Goal: Task Accomplishment & Management: Manage account settings

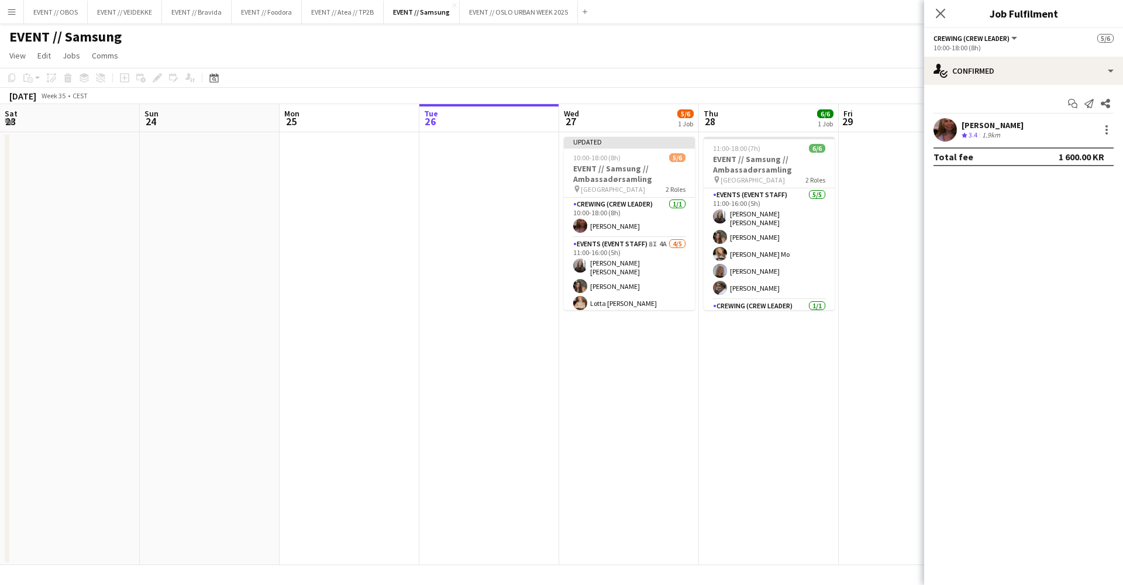
scroll to position [0, 280]
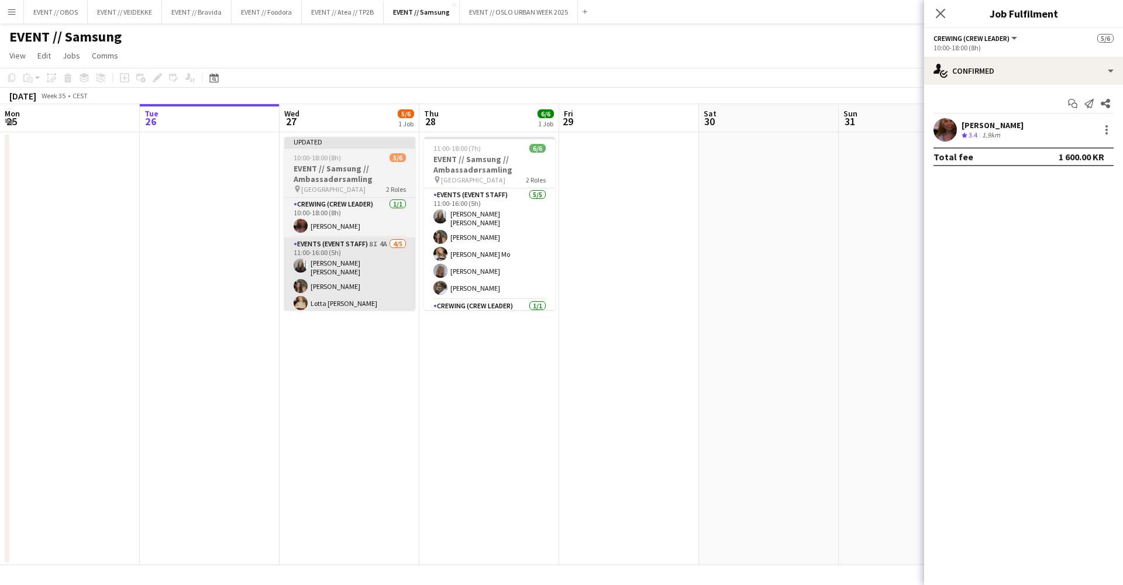
click at [364, 302] on app-card-role "Events (Event Staff) 8I 4A [DATE] 11:00-16:00 (5h) [PERSON_NAME] [PERSON_NAME] …" at bounding box center [349, 292] width 131 height 111
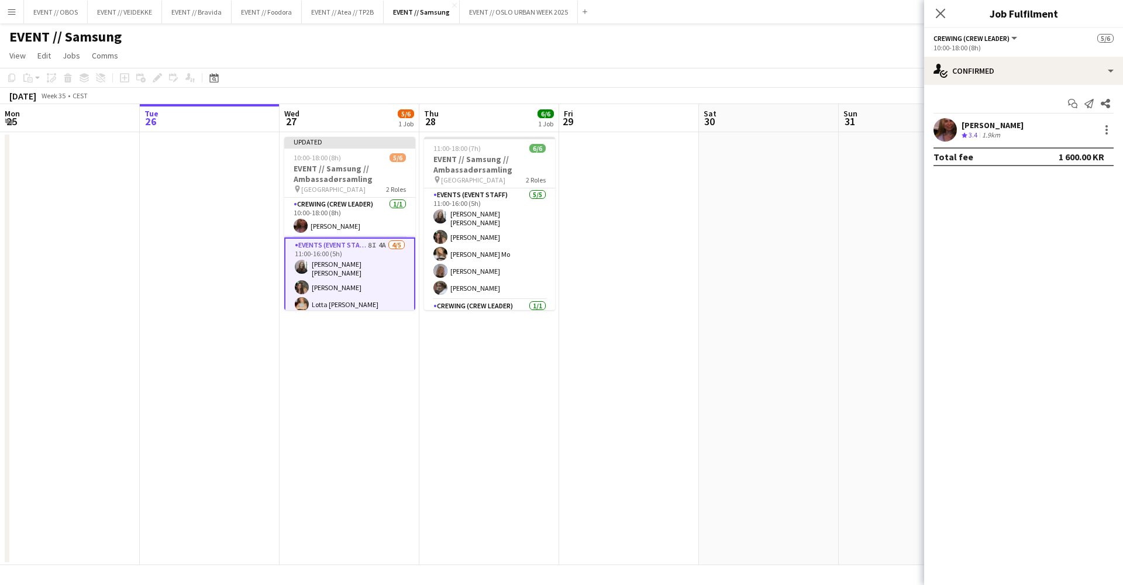
scroll to position [0, 280]
click at [331, 259] on app-card-role "Events (Event Staff) 8I 4A [DATE] 11:00-16:00 (5h) [PERSON_NAME] [PERSON_NAME] …" at bounding box center [349, 293] width 131 height 113
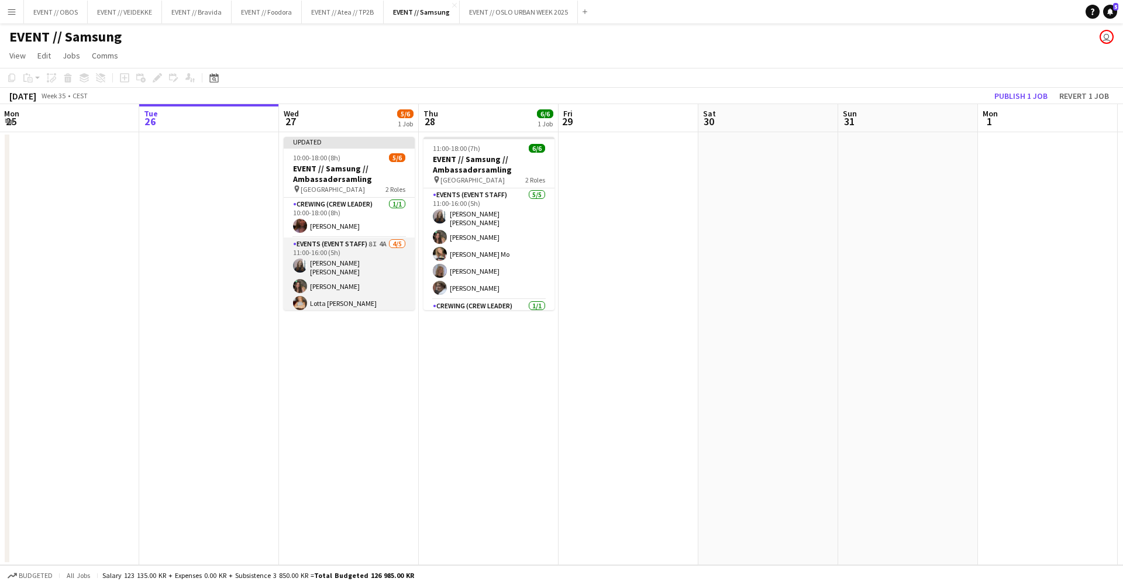
click at [331, 259] on app-card-role "Events (Event Staff) 8I 4A [DATE] 11:00-16:00 (5h) [PERSON_NAME] [PERSON_NAME] …" at bounding box center [349, 292] width 131 height 111
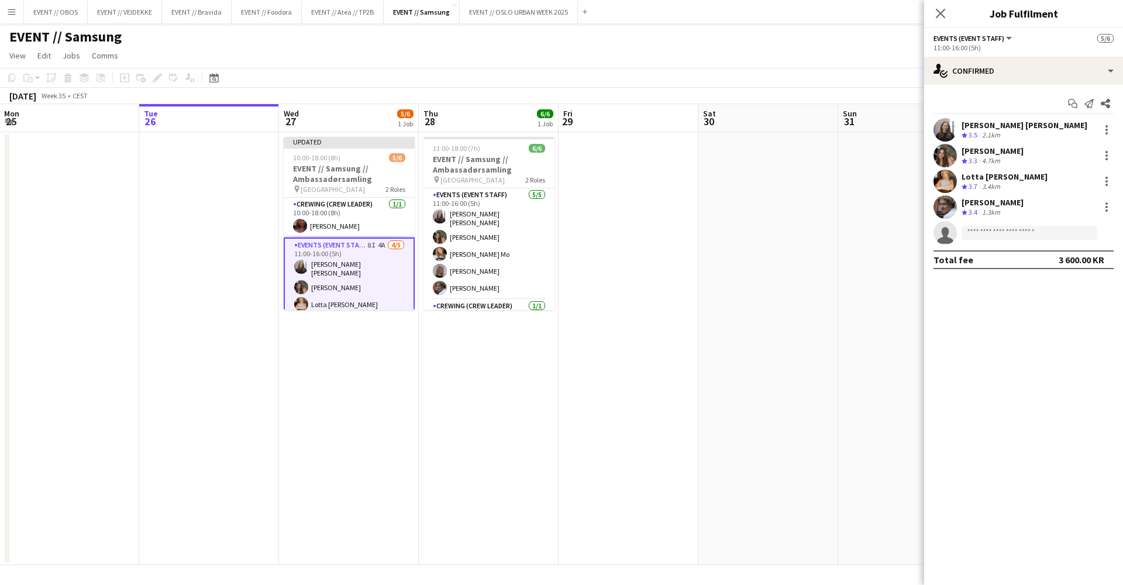
click at [938, 130] on app-user-avatar at bounding box center [945, 129] width 23 height 23
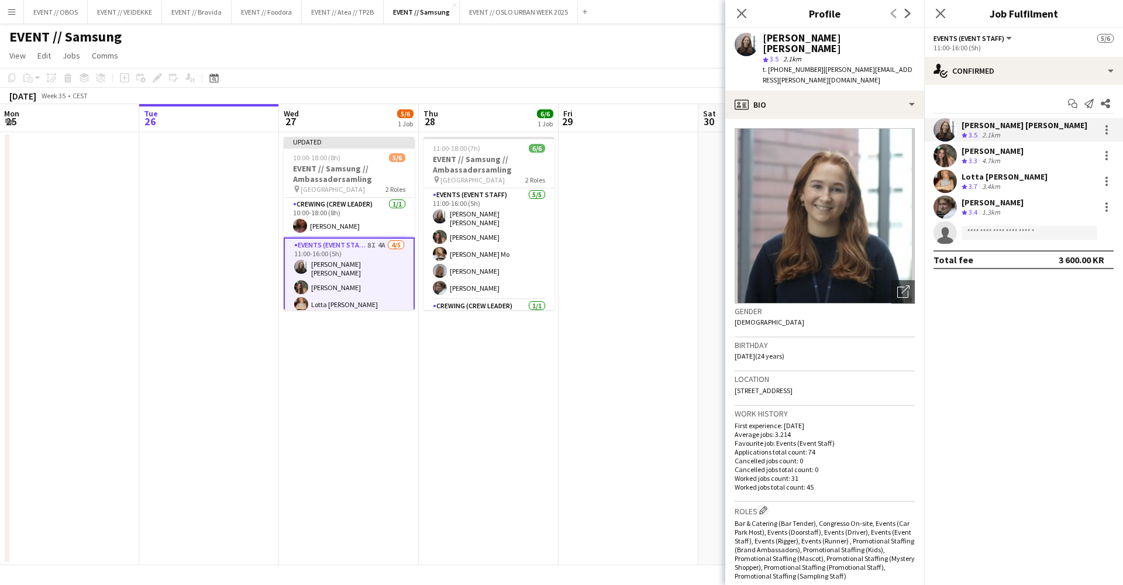
drag, startPoint x: 900, startPoint y: 59, endPoint x: 812, endPoint y: 61, distance: 87.8
click at [812, 61] on div "[PERSON_NAME] [PERSON_NAME] star 3.5 2.1km t. [PHONE_NUMBER] | [PERSON_NAME][EM…" at bounding box center [824, 59] width 199 height 63
copy span "[PERSON_NAME][EMAIL_ADDRESS][PERSON_NAME][DOMAIN_NAME]"
click at [932, 152] on div "[PERSON_NAME] Crew rating 3.3 4.7km" at bounding box center [1023, 155] width 199 height 23
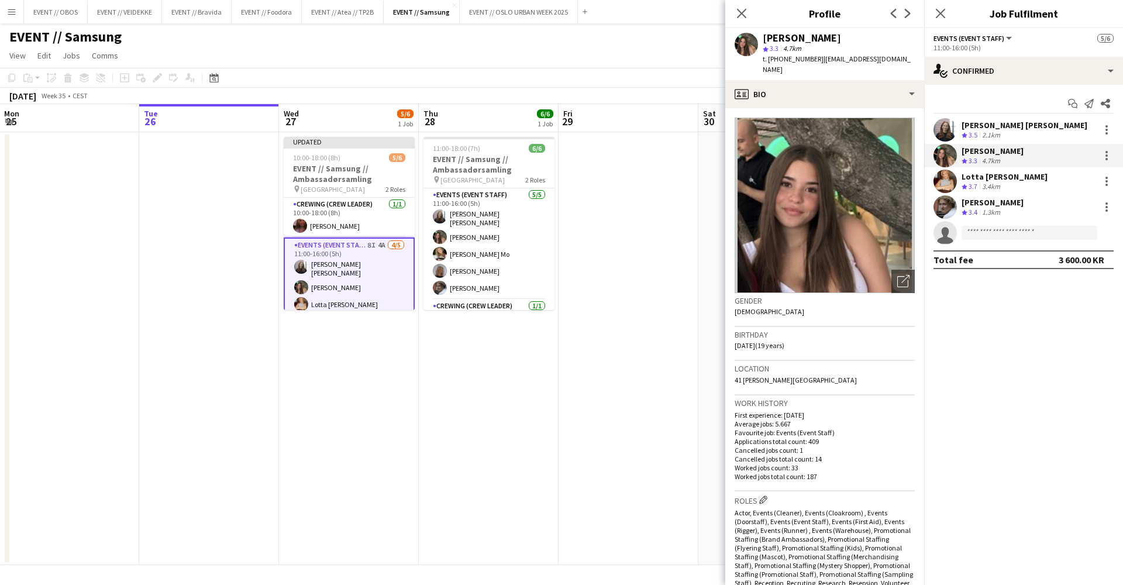
drag, startPoint x: 896, startPoint y: 60, endPoint x: 811, endPoint y: 58, distance: 84.3
click at [811, 58] on span "| [EMAIL_ADDRESS][DOMAIN_NAME]" at bounding box center [837, 63] width 148 height 19
copy span "[EMAIL_ADDRESS][DOMAIN_NAME]"
click at [949, 186] on app-user-avatar at bounding box center [945, 181] width 23 height 23
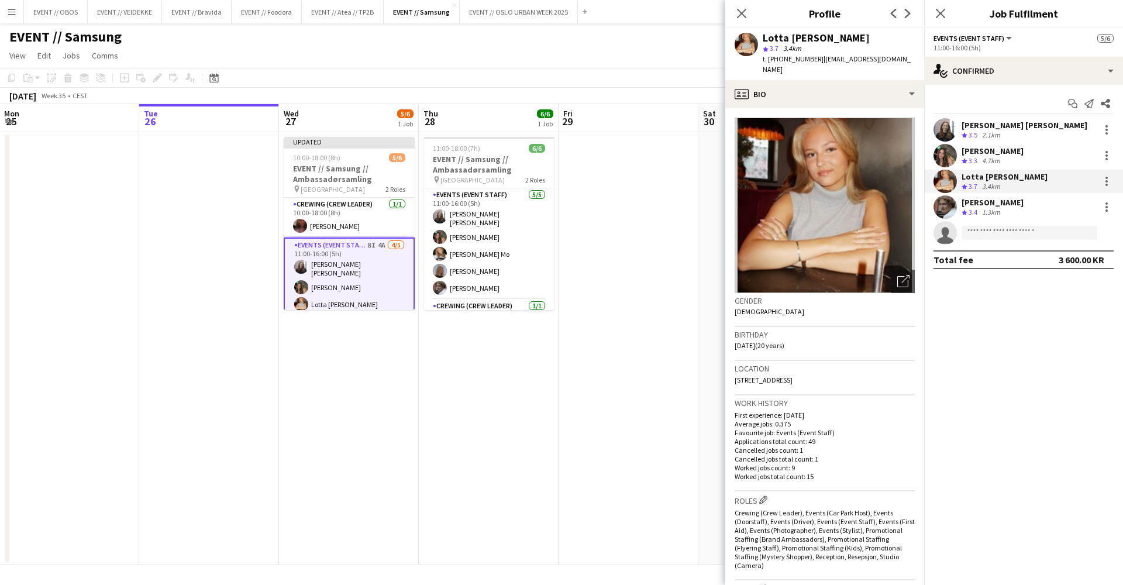
drag, startPoint x: 881, startPoint y: 57, endPoint x: 811, endPoint y: 58, distance: 70.2
click at [811, 58] on div "Lotta [PERSON_NAME] star 3.7 3.4km t. [PHONE_NUMBER] | [EMAIL_ADDRESS][DOMAIN_N…" at bounding box center [824, 54] width 199 height 52
copy span "[EMAIL_ADDRESS][DOMAIN_NAME]"
click at [948, 205] on app-user-avatar at bounding box center [945, 206] width 23 height 23
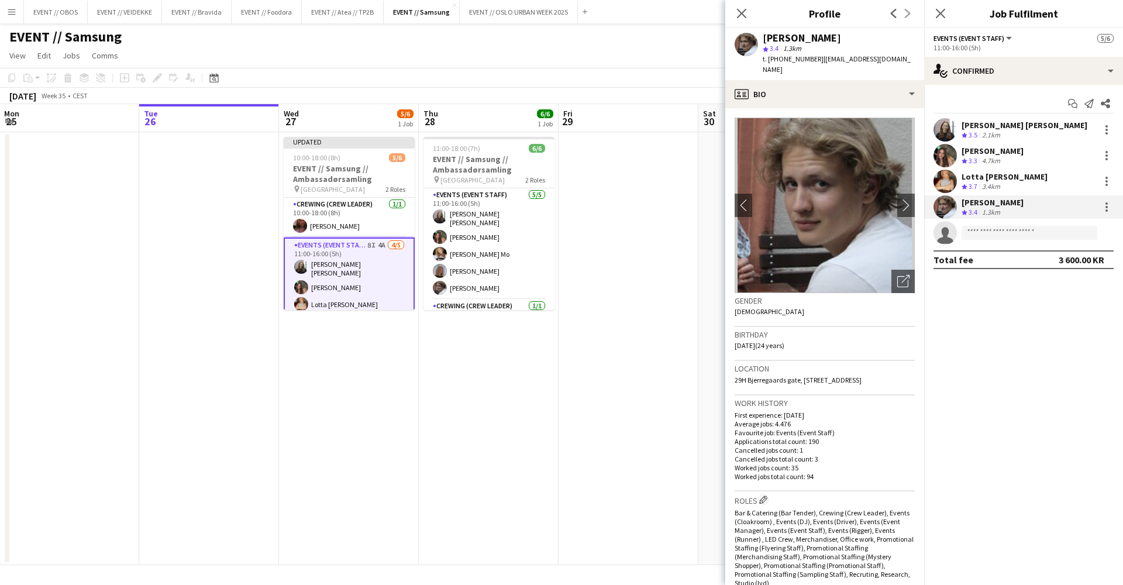
drag, startPoint x: 887, startPoint y: 60, endPoint x: 811, endPoint y: 61, distance: 76.6
click at [811, 61] on span "| [EMAIL_ADDRESS][DOMAIN_NAME]" at bounding box center [837, 63] width 148 height 19
copy span "[EMAIL_ADDRESS][DOMAIN_NAME]"
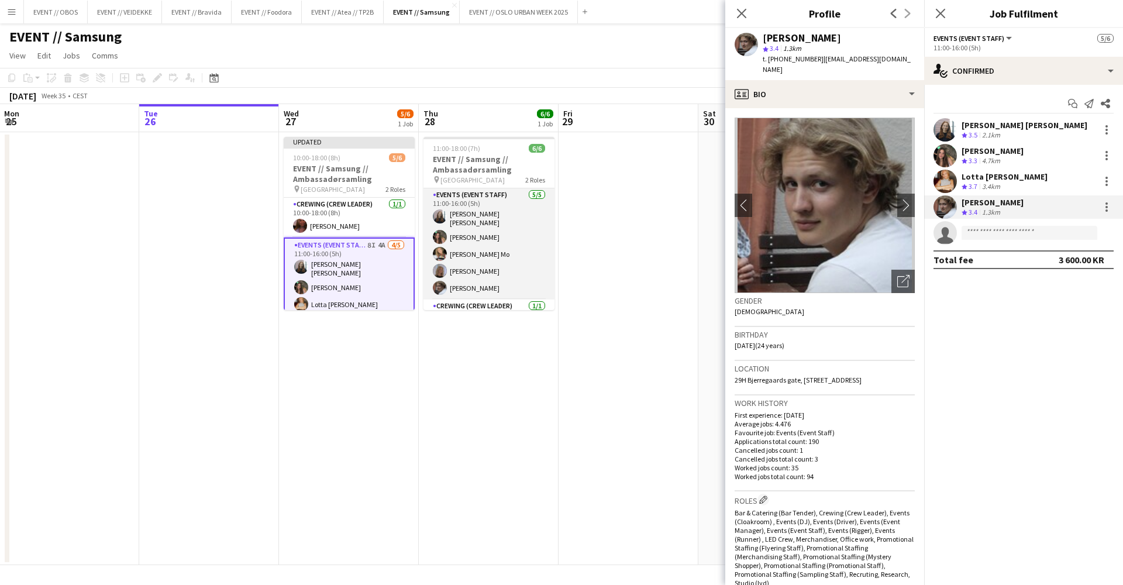
click at [481, 277] on app-card-role "Events (Event Staff) [DATE] 11:00-16:00 (5h) [PERSON_NAME] [PERSON_NAME] Goga […" at bounding box center [489, 243] width 131 height 111
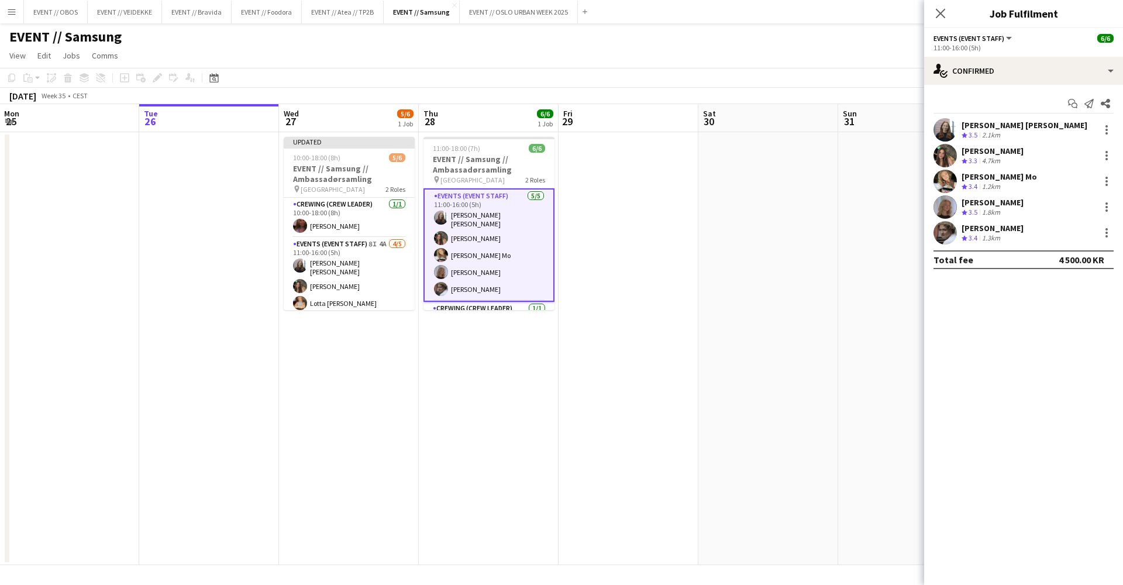
click at [942, 174] on app-user-avatar at bounding box center [945, 181] width 23 height 23
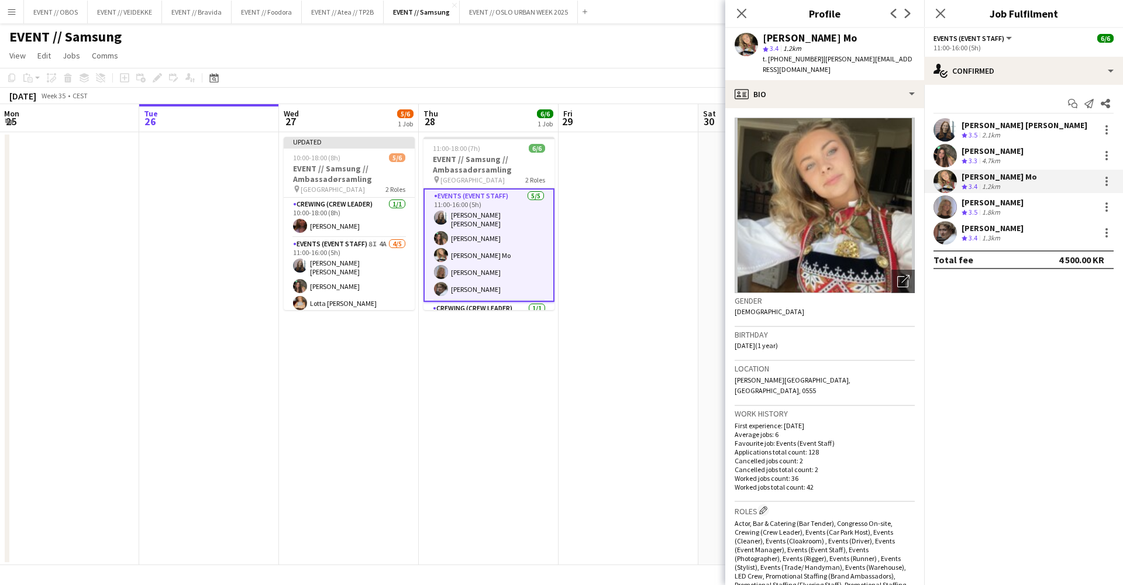
drag, startPoint x: 882, startPoint y: 60, endPoint x: 812, endPoint y: 61, distance: 70.2
click at [812, 61] on div "[PERSON_NAME] Mo star 3.4 1.2km t. [PHONE_NUMBER] | [PERSON_NAME][EMAIL_ADDRESS…" at bounding box center [824, 54] width 199 height 52
copy span "[PERSON_NAME][EMAIL_ADDRESS][DOMAIN_NAME]"
click at [944, 206] on app-user-avatar at bounding box center [945, 206] width 23 height 23
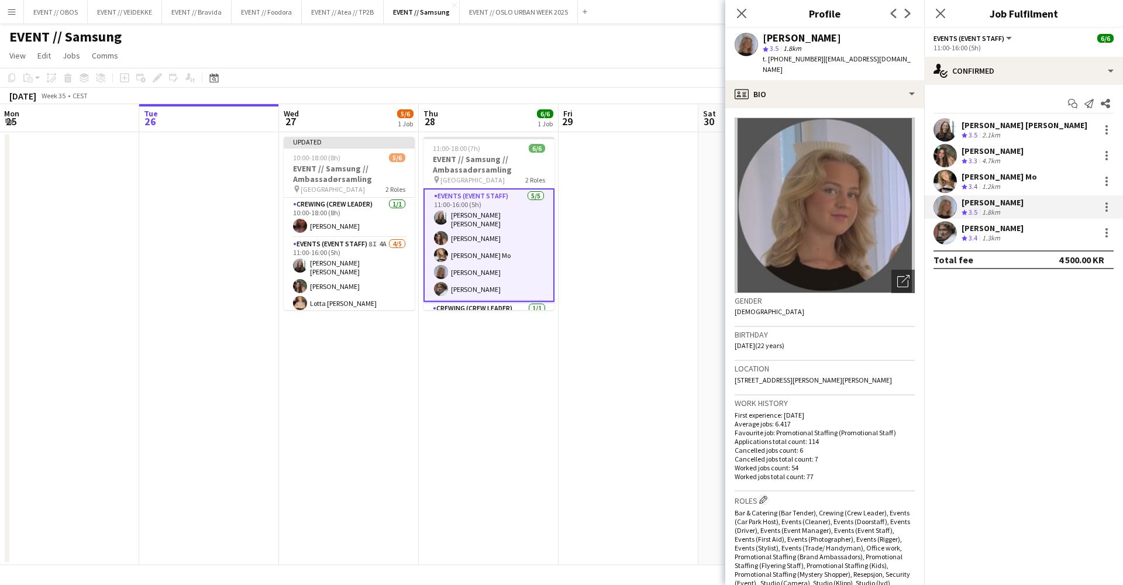
drag, startPoint x: 852, startPoint y: 58, endPoint x: 811, endPoint y: 58, distance: 40.9
click at [811, 58] on span "| [EMAIL_ADDRESS][DOMAIN_NAME]" at bounding box center [837, 63] width 148 height 19
copy span "[EMAIL_ADDRESS][DOMAIN_NAME]"
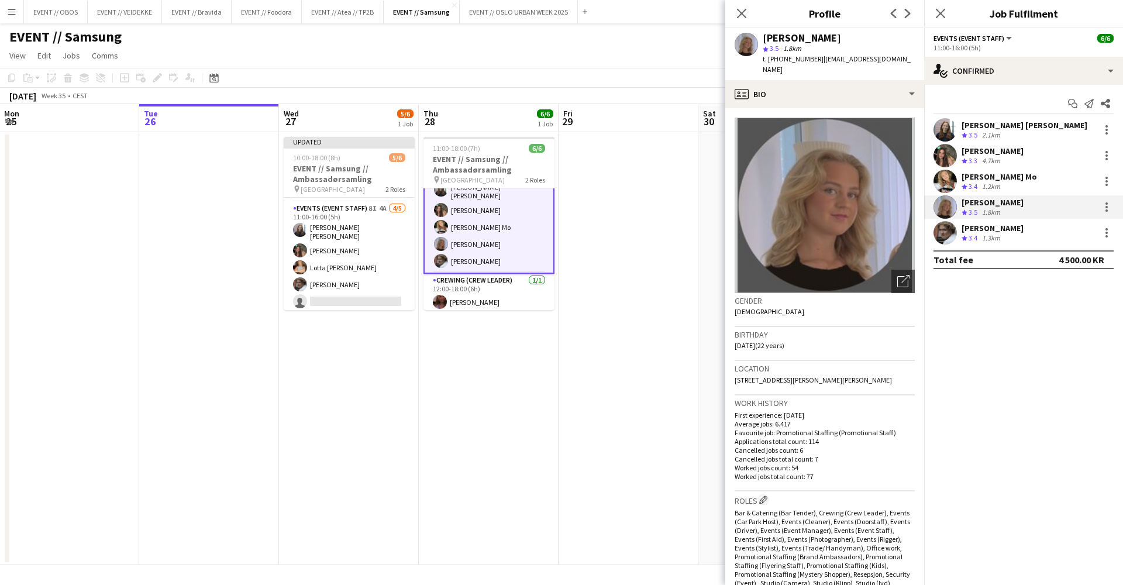
scroll to position [35, 0]
click at [359, 260] on app-card-role "Events (Event Staff) 8I 4A [DATE] 11:00-16:00 (5h) [PERSON_NAME] [PERSON_NAME] …" at bounding box center [349, 257] width 131 height 111
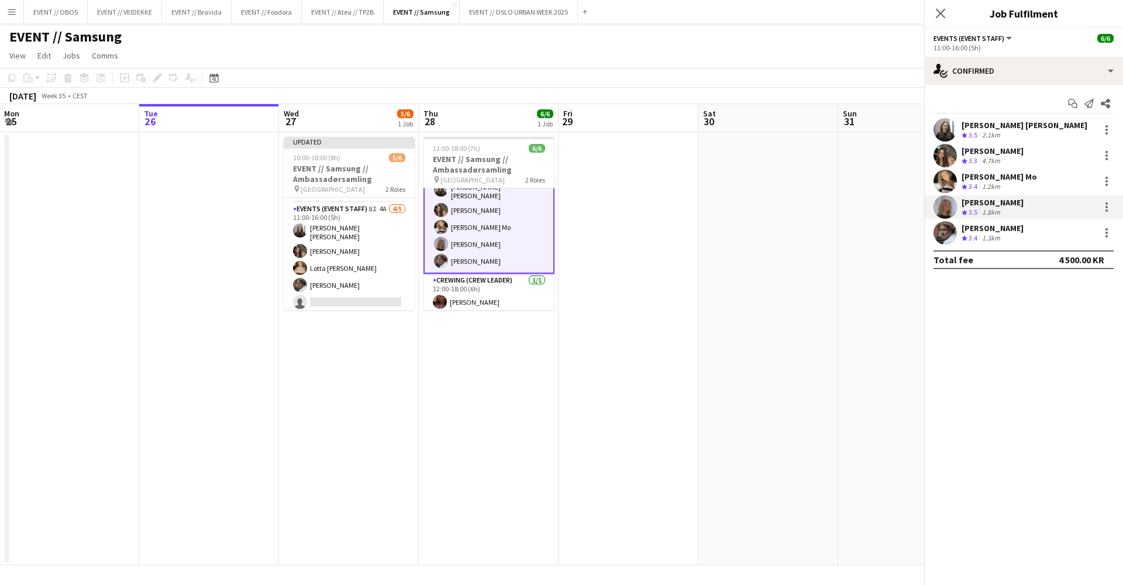
click at [359, 260] on app-card-role "Events (Event Staff) 8I 4A [DATE] 11:00-16:00 (5h) [PERSON_NAME] [PERSON_NAME] …" at bounding box center [349, 257] width 131 height 111
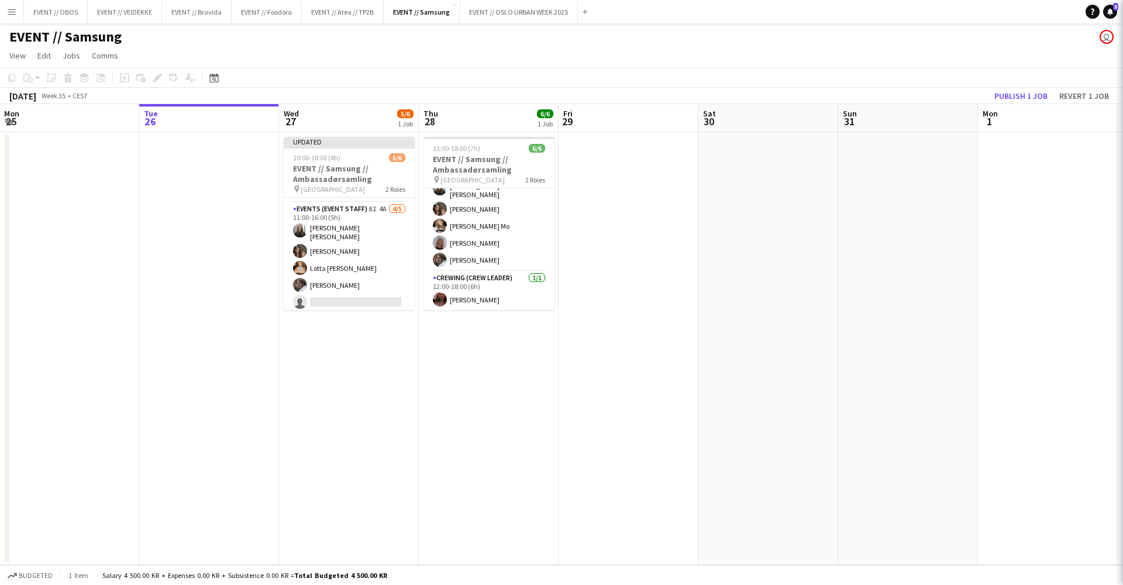
scroll to position [26, 0]
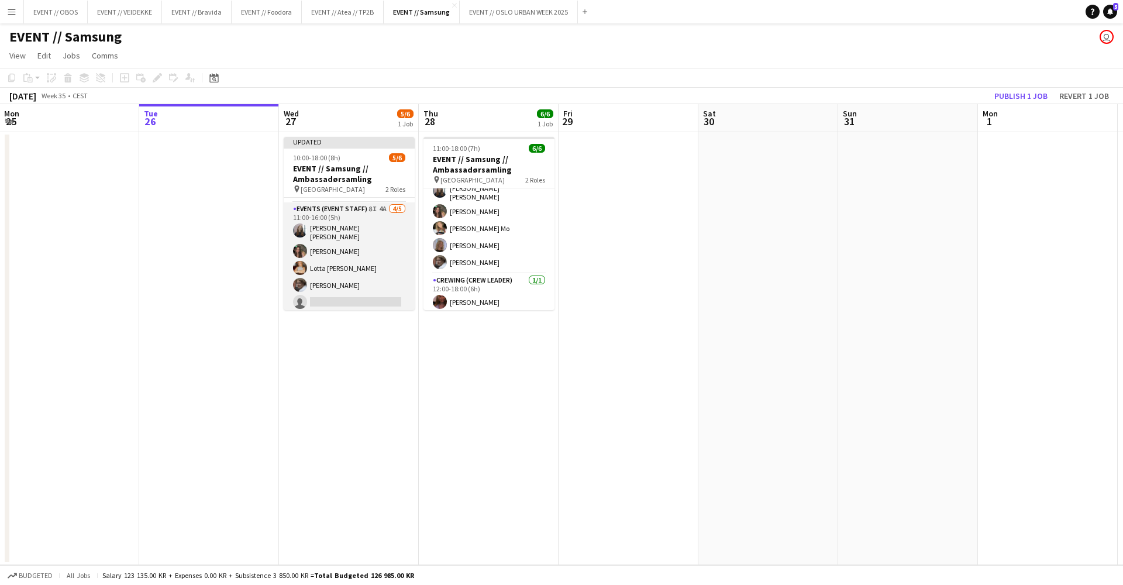
click at [368, 226] on app-card-role "Events (Event Staff) 8I 4A [DATE] 11:00-16:00 (5h) [PERSON_NAME] [PERSON_NAME] …" at bounding box center [349, 257] width 131 height 111
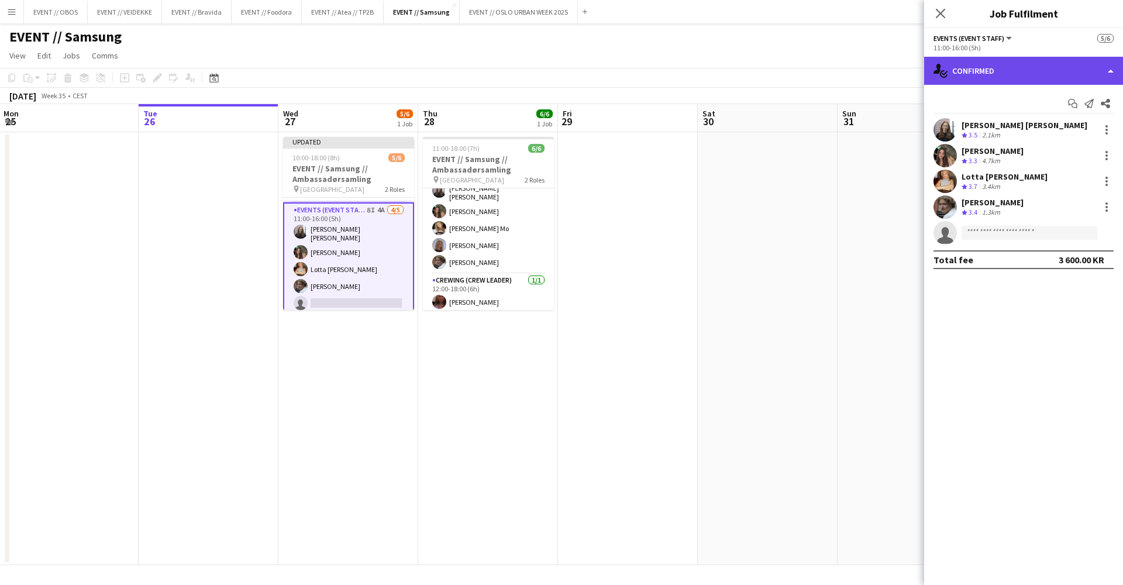
click at [965, 75] on div "single-neutral-actions-check-2 Confirmed" at bounding box center [1023, 71] width 199 height 28
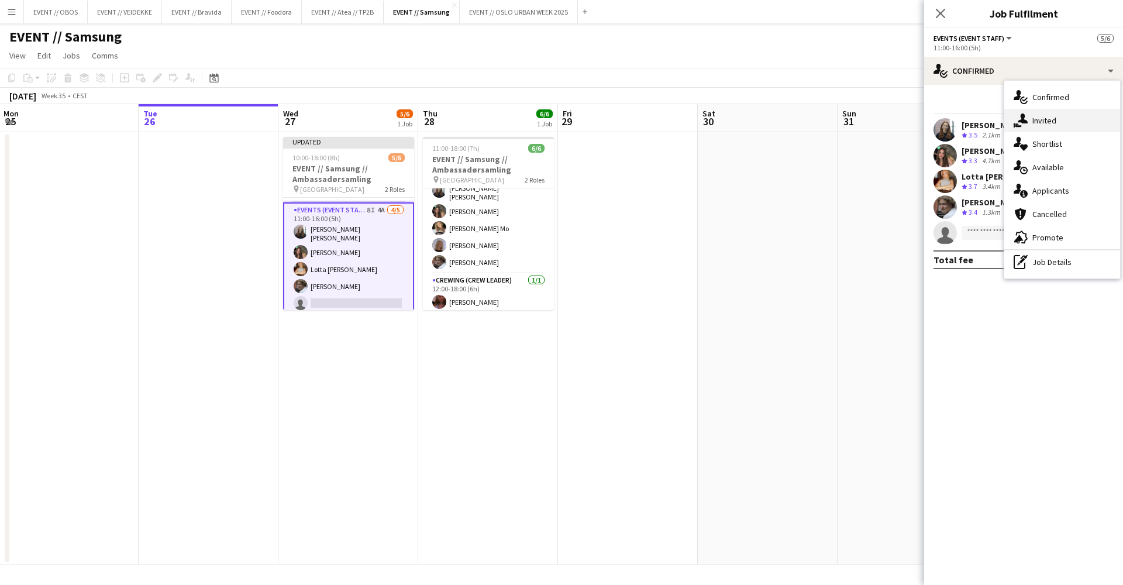
click at [1018, 128] on div "single-neutral-actions-share-1 Invited" at bounding box center [1062, 120] width 116 height 23
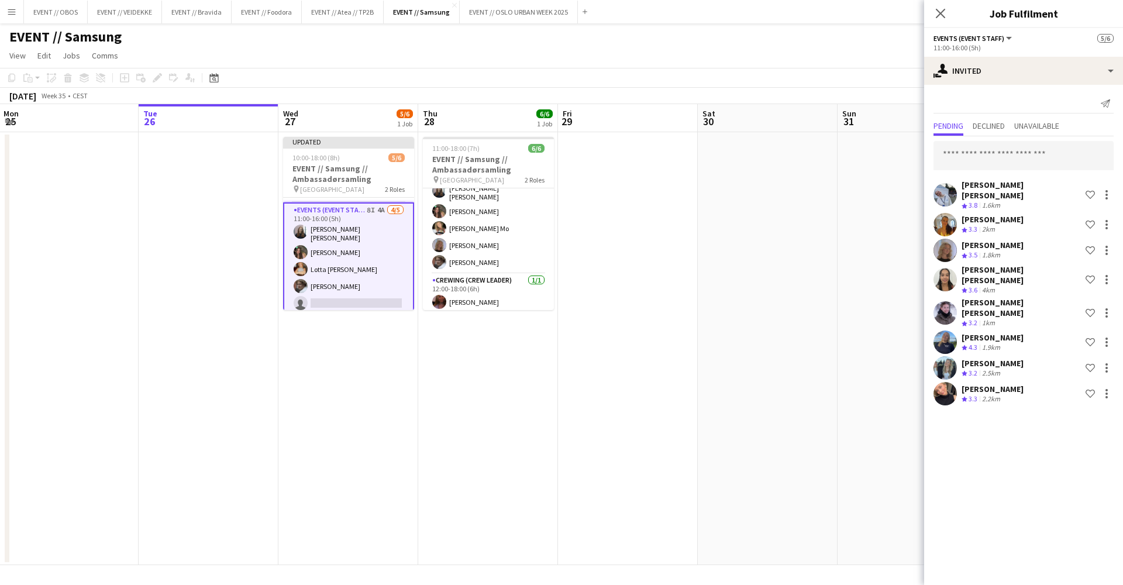
click at [946, 202] on app-user-avatar at bounding box center [945, 194] width 23 height 23
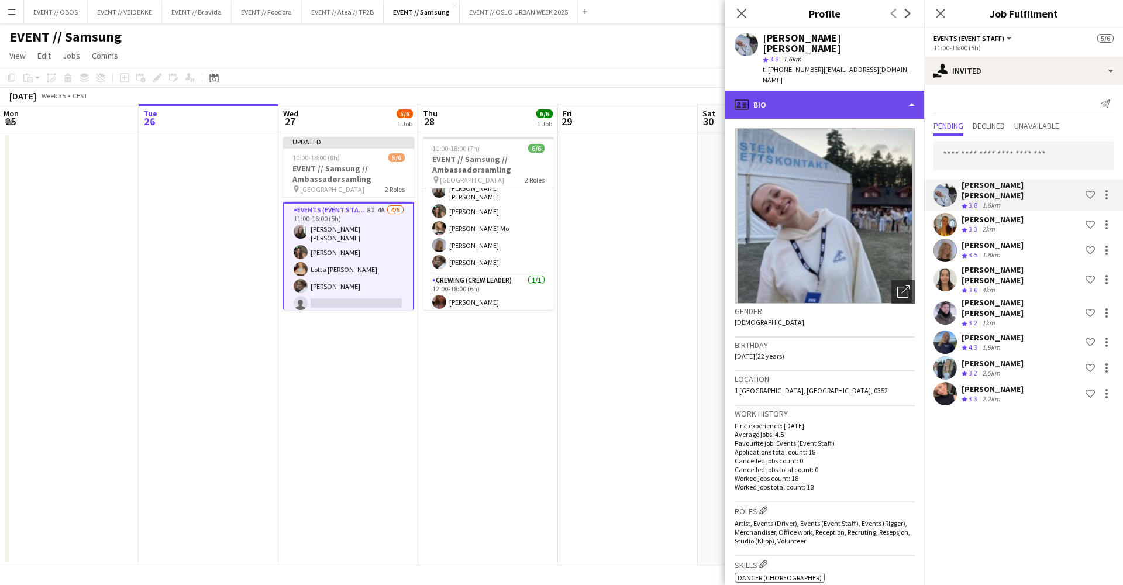
click at [890, 92] on div "profile Bio" at bounding box center [824, 105] width 199 height 28
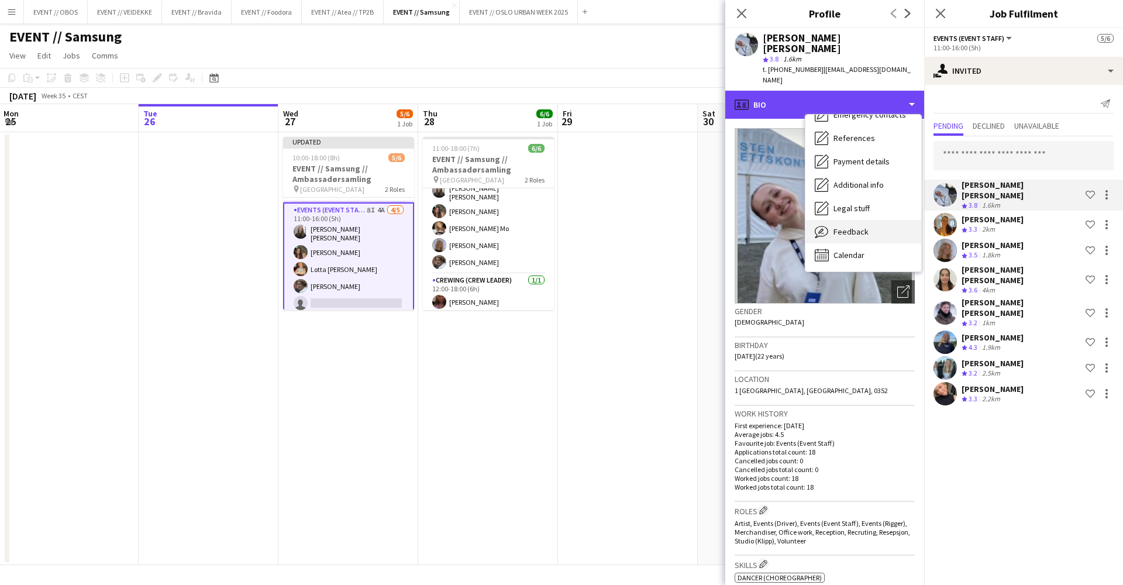
scroll to position [110, 0]
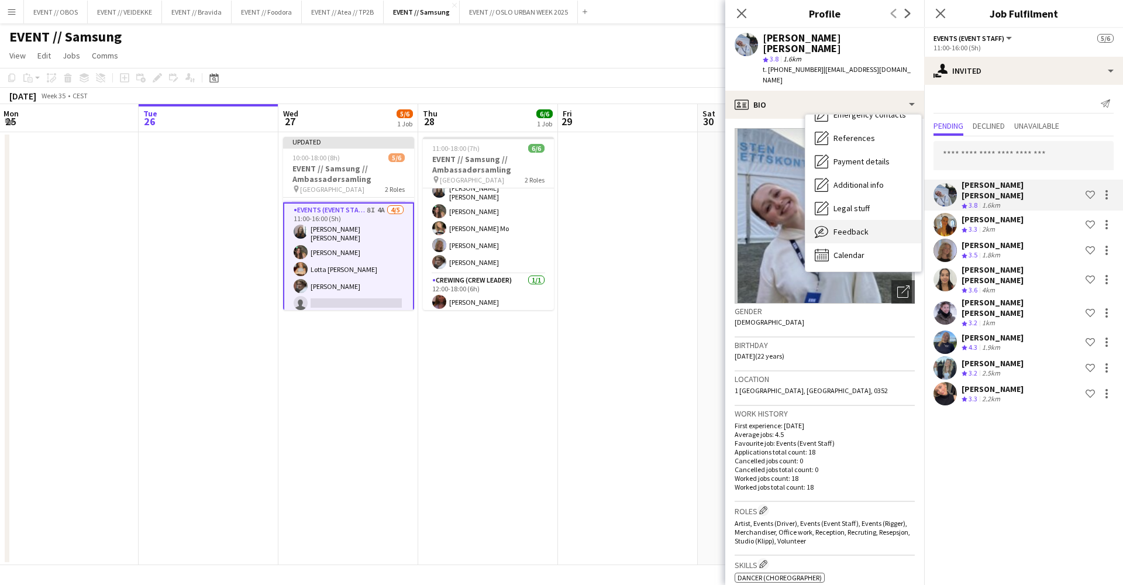
click at [856, 221] on div "Feedback Feedback" at bounding box center [863, 231] width 116 height 23
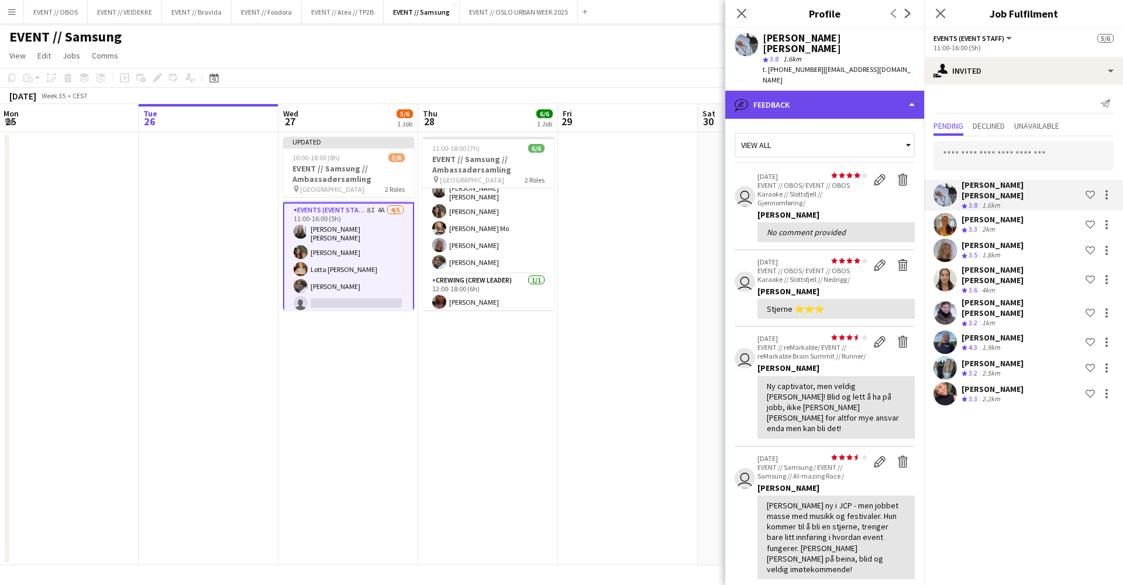
click at [822, 91] on div "bubble-pencil Feedback" at bounding box center [824, 105] width 199 height 28
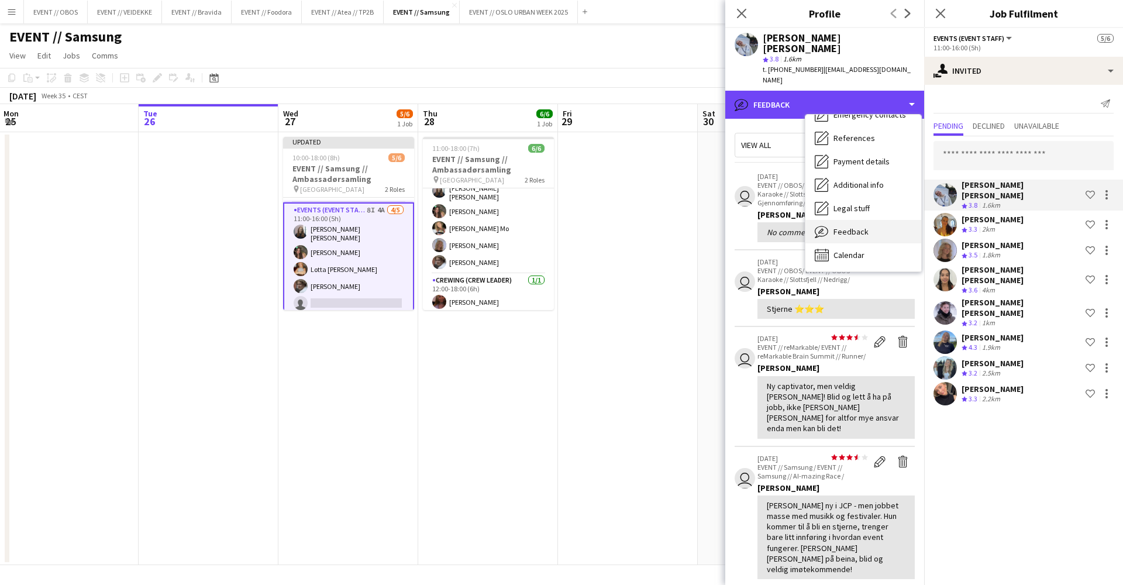
scroll to position [0, 0]
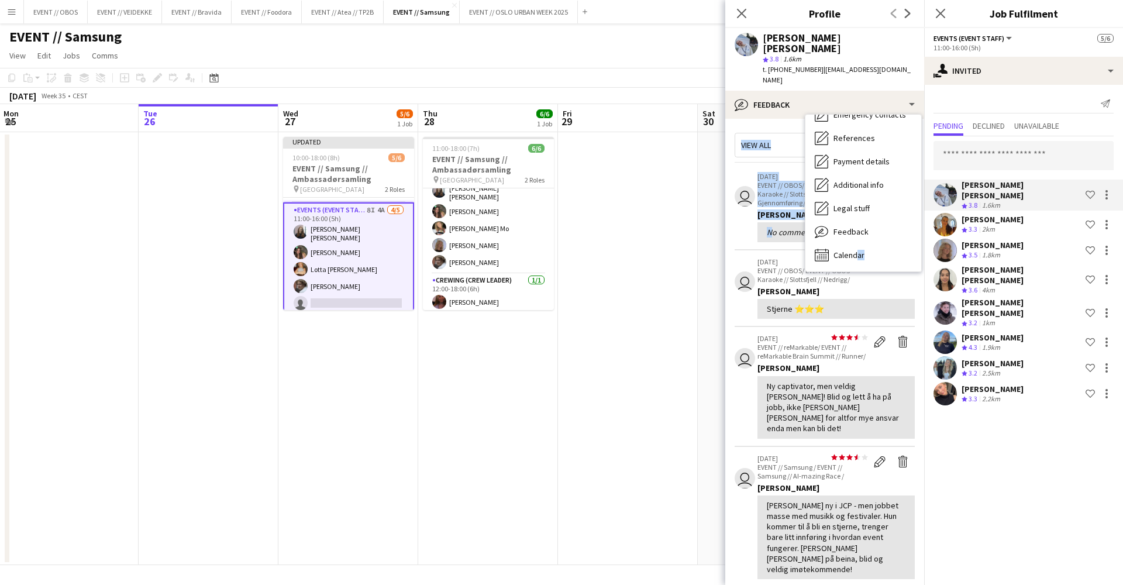
drag, startPoint x: 852, startPoint y: 228, endPoint x: 778, endPoint y: 205, distance: 77.9
click at [778, 205] on div "bubble-pencil Feedback Bio Bio Company application Company application Employme…" at bounding box center [824, 338] width 199 height 494
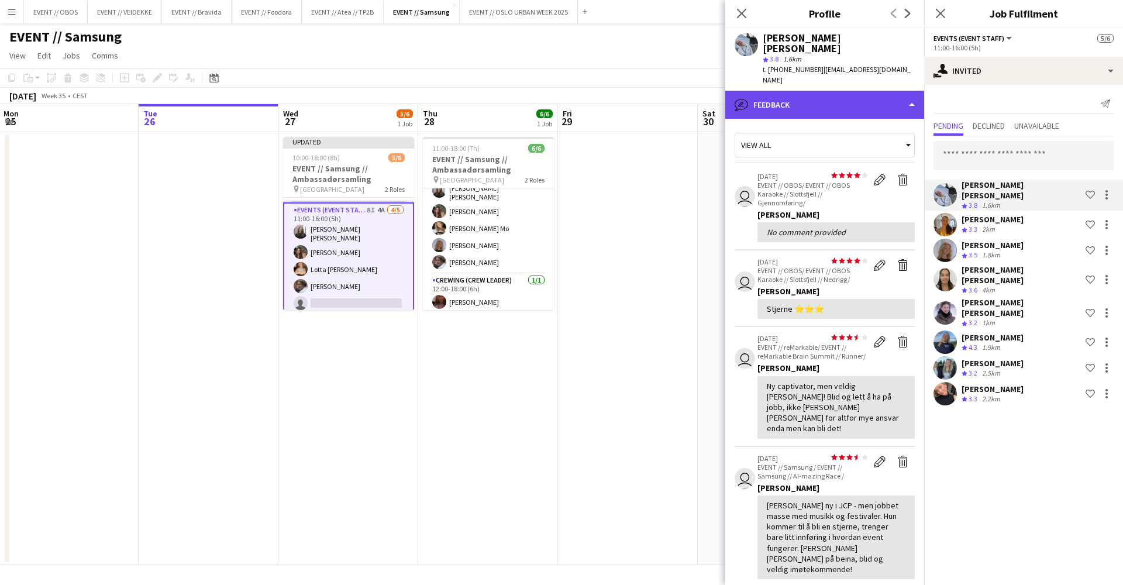
click at [774, 91] on div "bubble-pencil Feedback" at bounding box center [824, 105] width 199 height 28
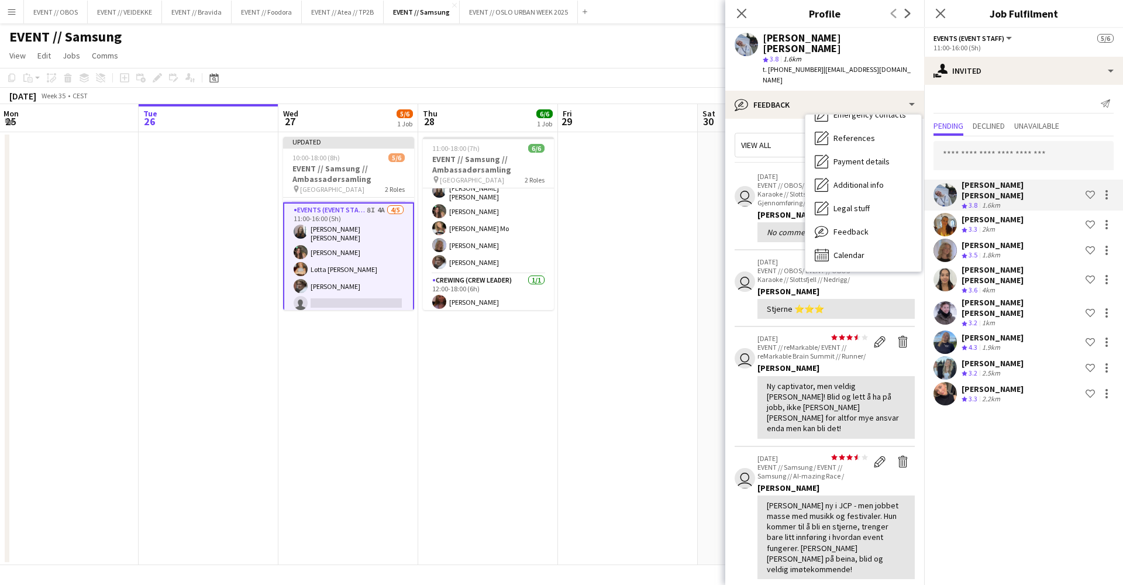
click at [830, 246] on div "Bio Bio Company application Company application Employment Employment About you…" at bounding box center [863, 193] width 116 height 157
click at [830, 243] on div "Calendar Calendar" at bounding box center [863, 254] width 116 height 23
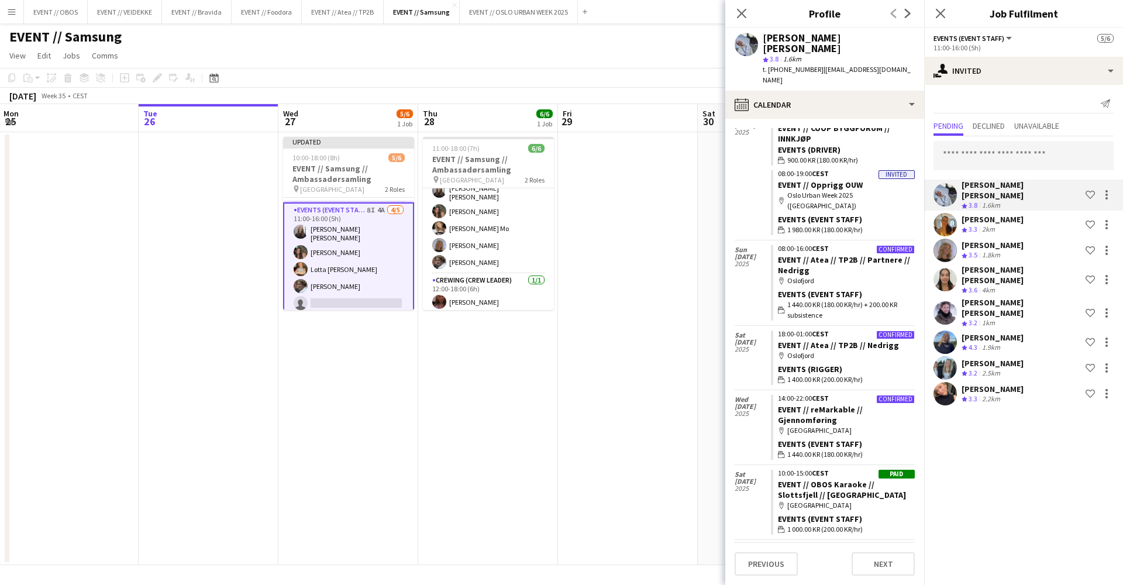
scroll to position [449, 0]
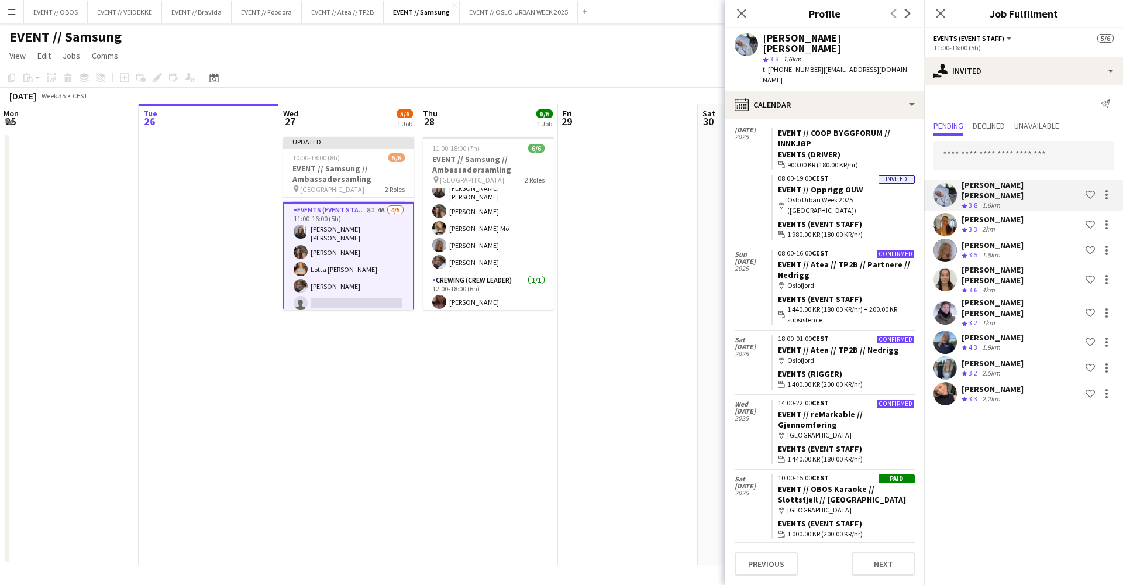
click at [621, 338] on app-date-cell at bounding box center [628, 348] width 140 height 433
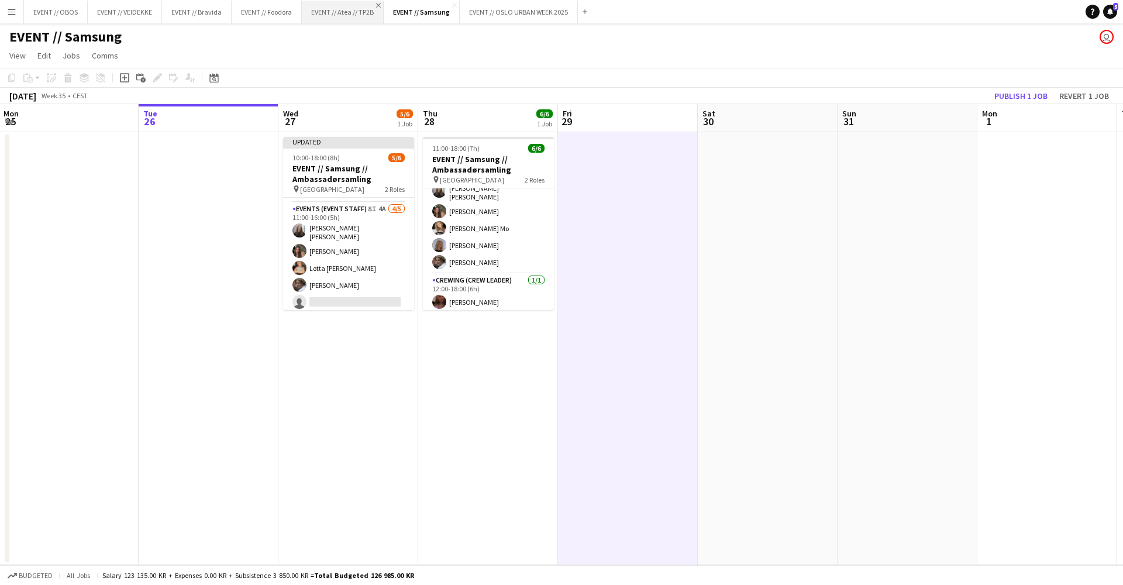
click at [380, 5] on app-icon "Close" at bounding box center [378, 5] width 5 height 5
click at [501, 12] on app-icon "Add" at bounding box center [503, 11] width 5 height 5
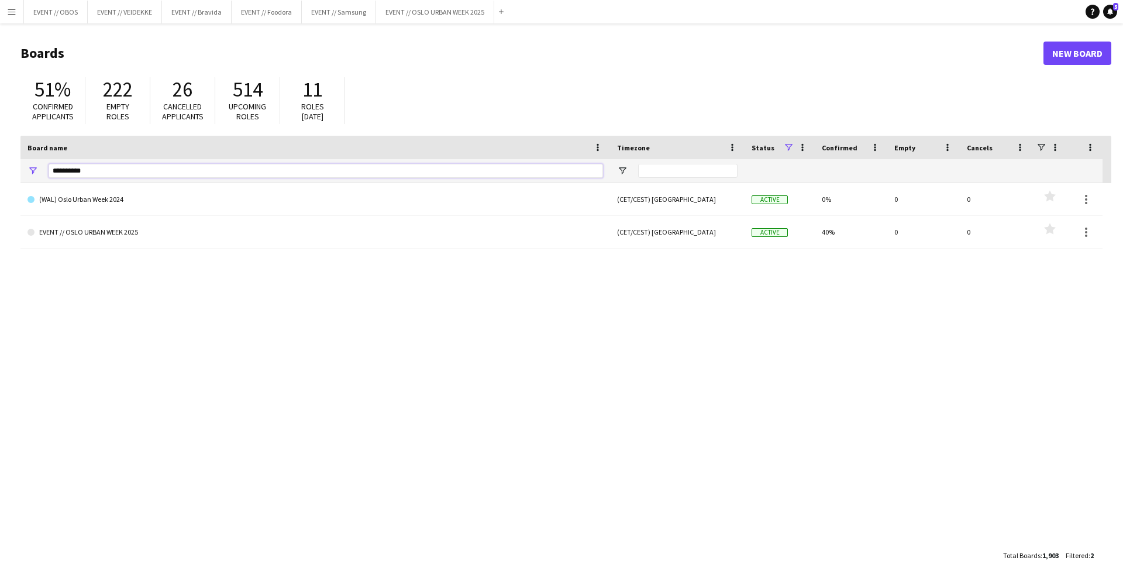
drag, startPoint x: 112, startPoint y: 171, endPoint x: 37, endPoint y: 167, distance: 75.0
click at [37, 167] on div "**********" at bounding box center [315, 170] width 590 height 23
type input "**"
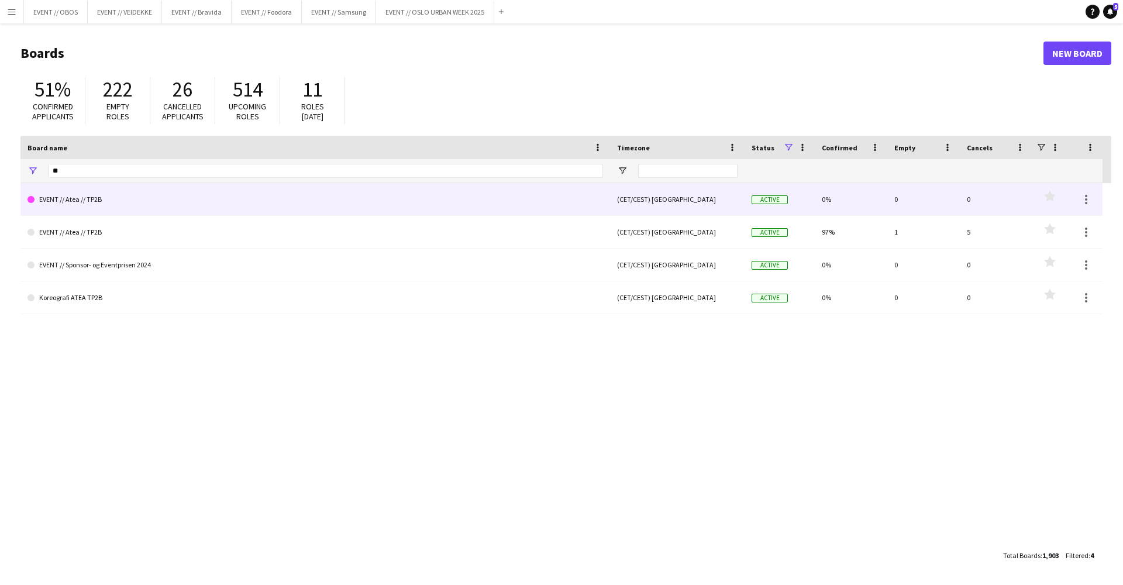
click at [153, 212] on link "EVENT // Atea // TP2B" at bounding box center [315, 199] width 576 height 33
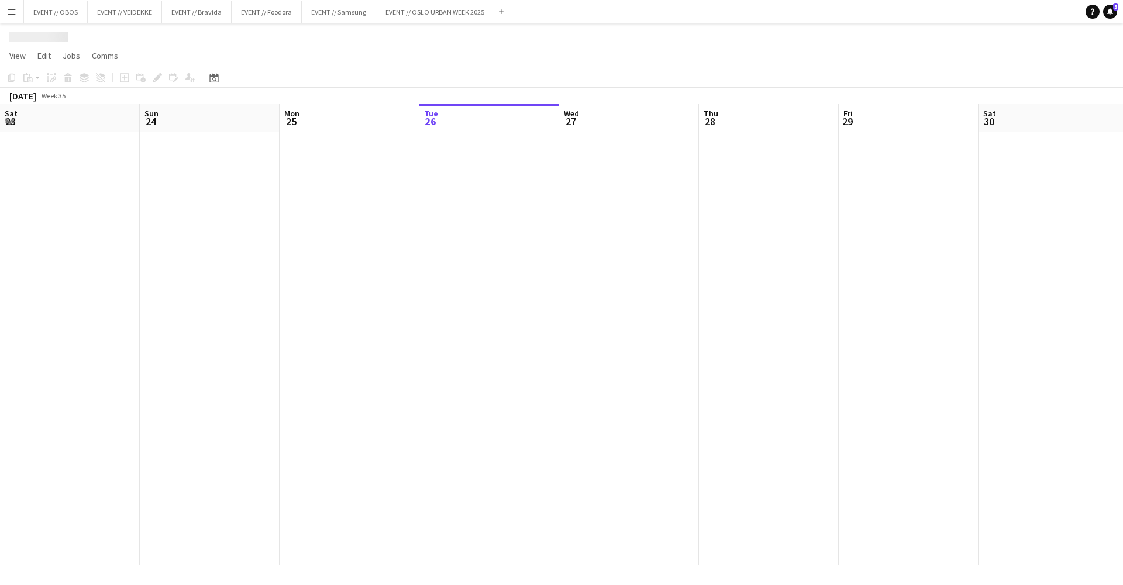
scroll to position [0, 280]
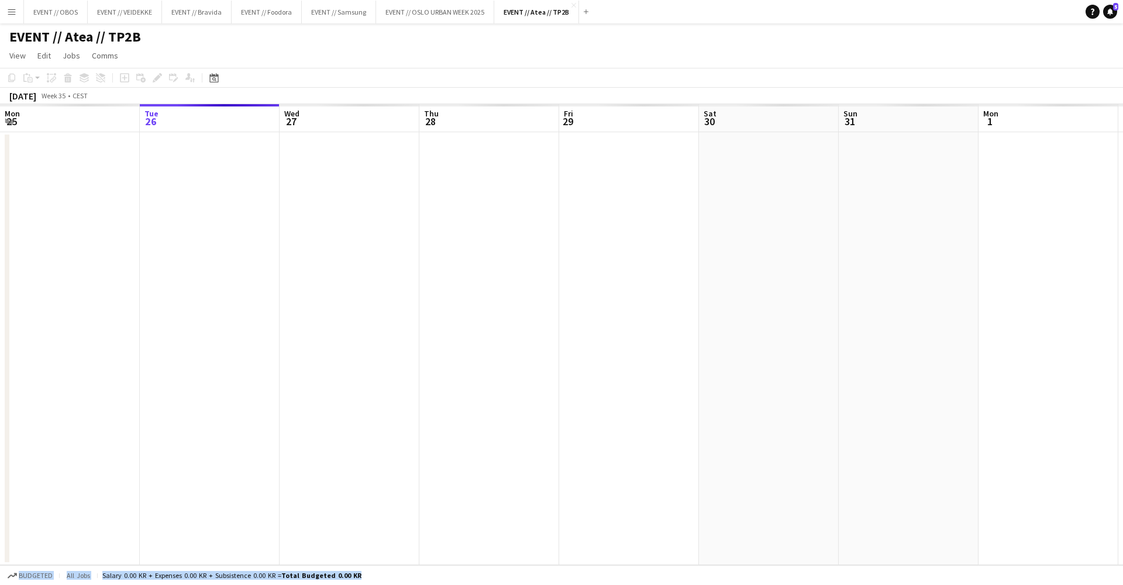
click at [153, 212] on div at bounding box center [698, 348] width 1957 height 433
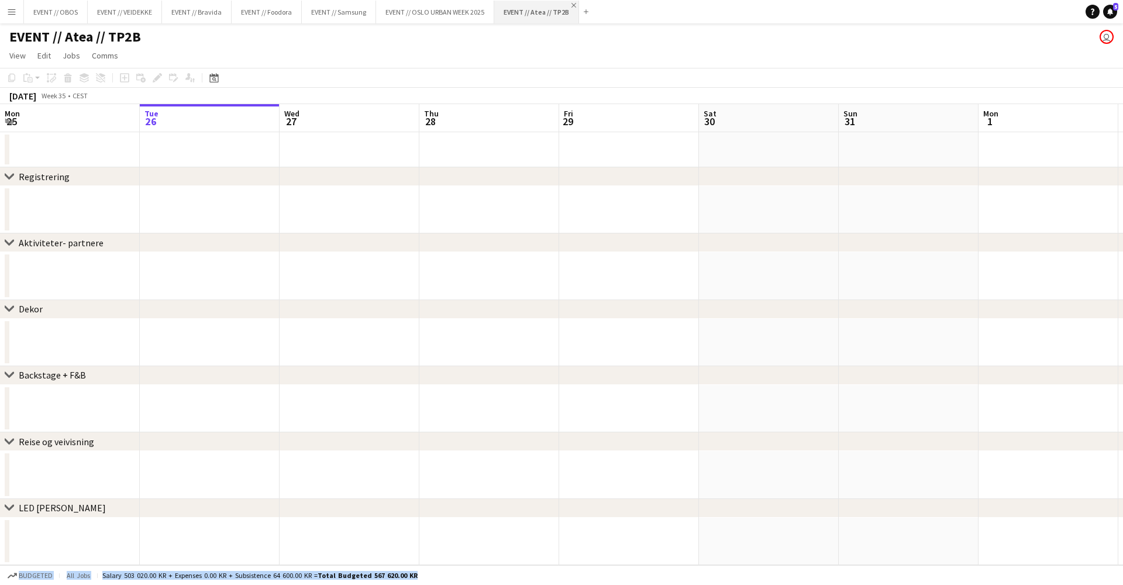
click at [573, 6] on app-icon "Close" at bounding box center [574, 5] width 5 height 5
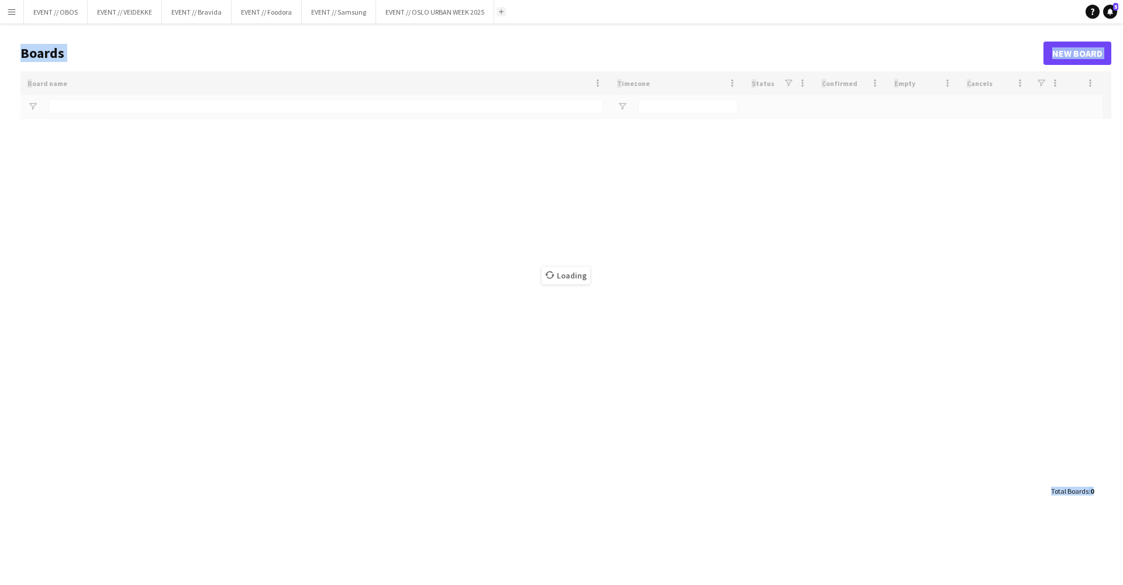
click at [503, 13] on app-icon "Add" at bounding box center [501, 11] width 5 height 5
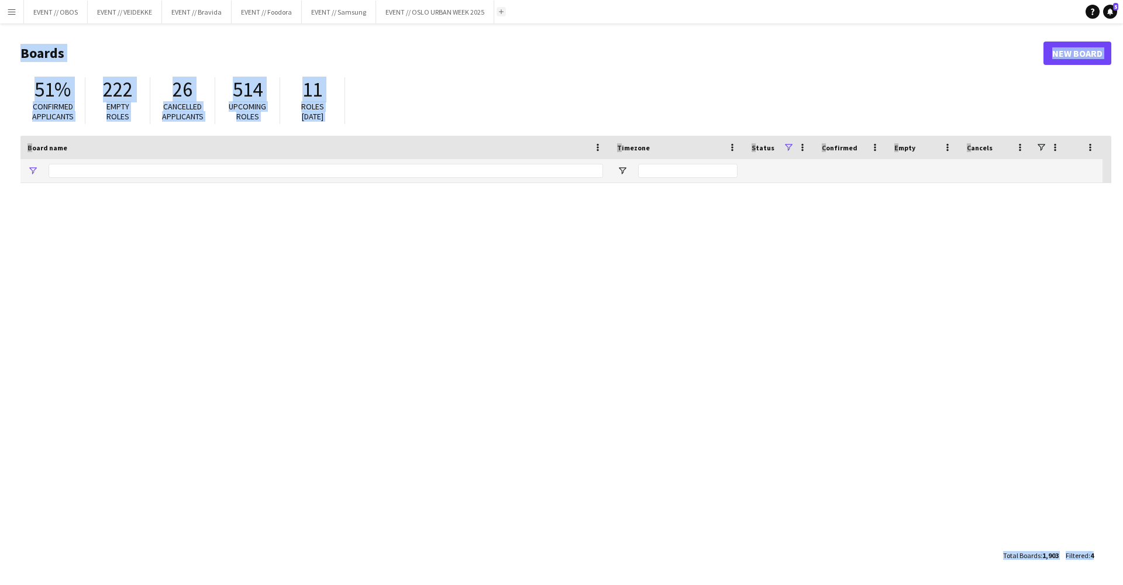
type input "**"
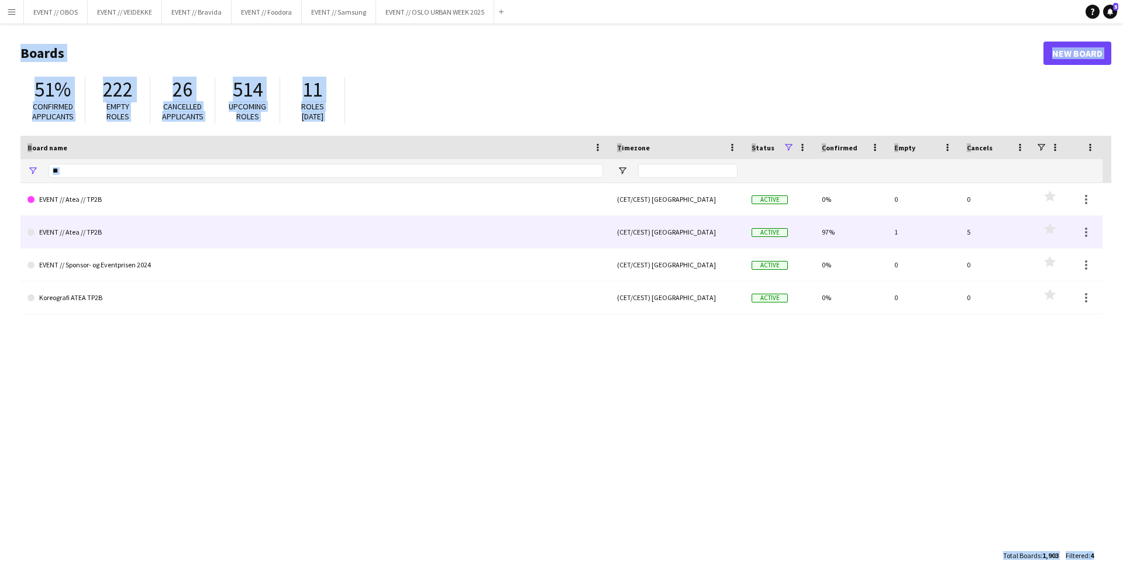
click at [150, 223] on link "EVENT // Atea // TP2B" at bounding box center [315, 232] width 576 height 33
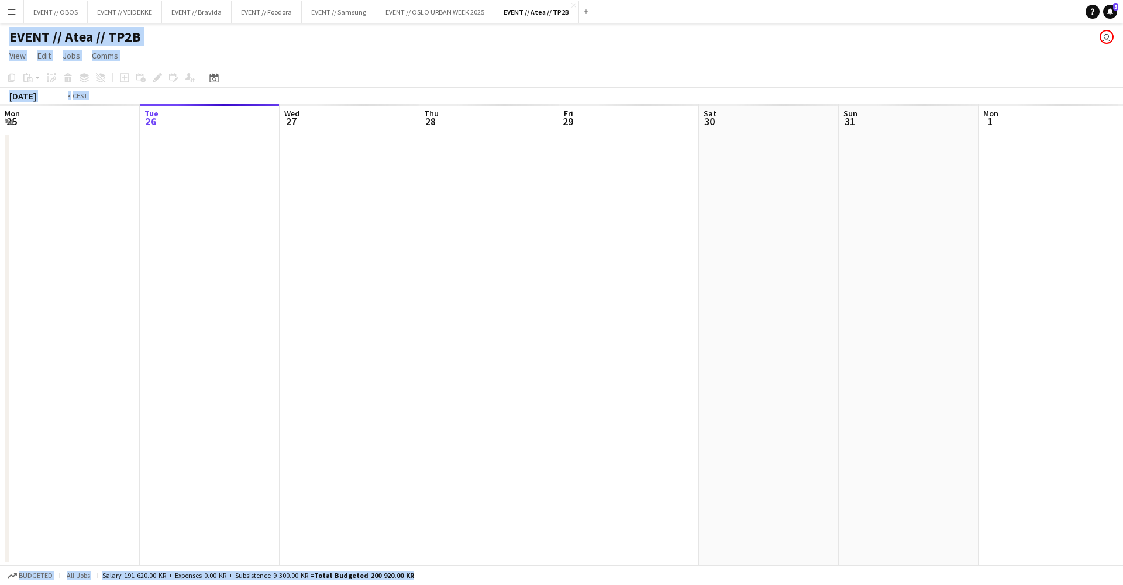
click at [652, 345] on app-date-cell at bounding box center [629, 348] width 140 height 433
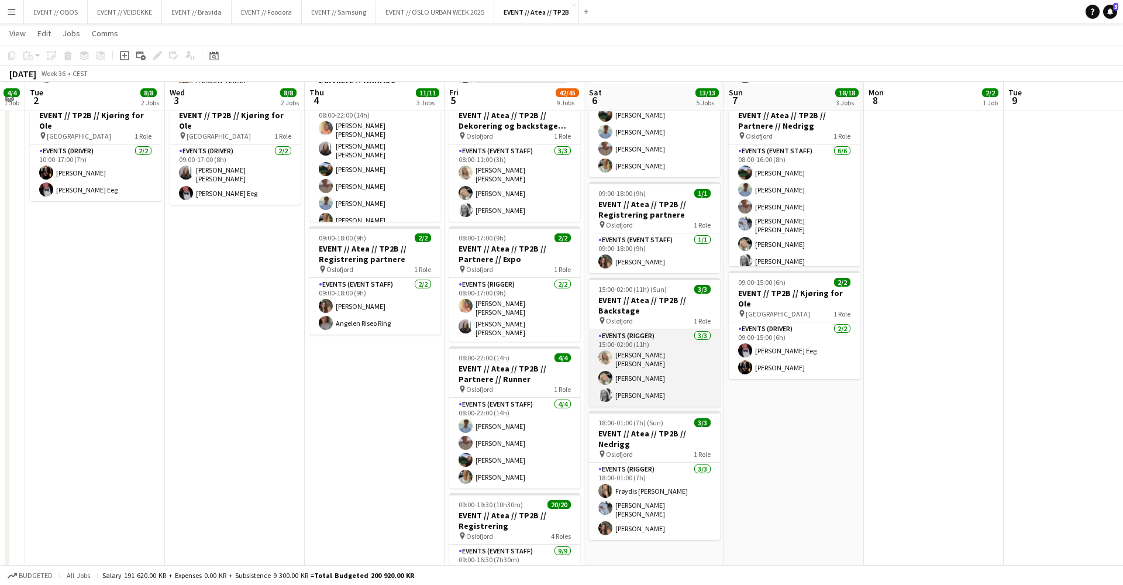
scroll to position [222, 0]
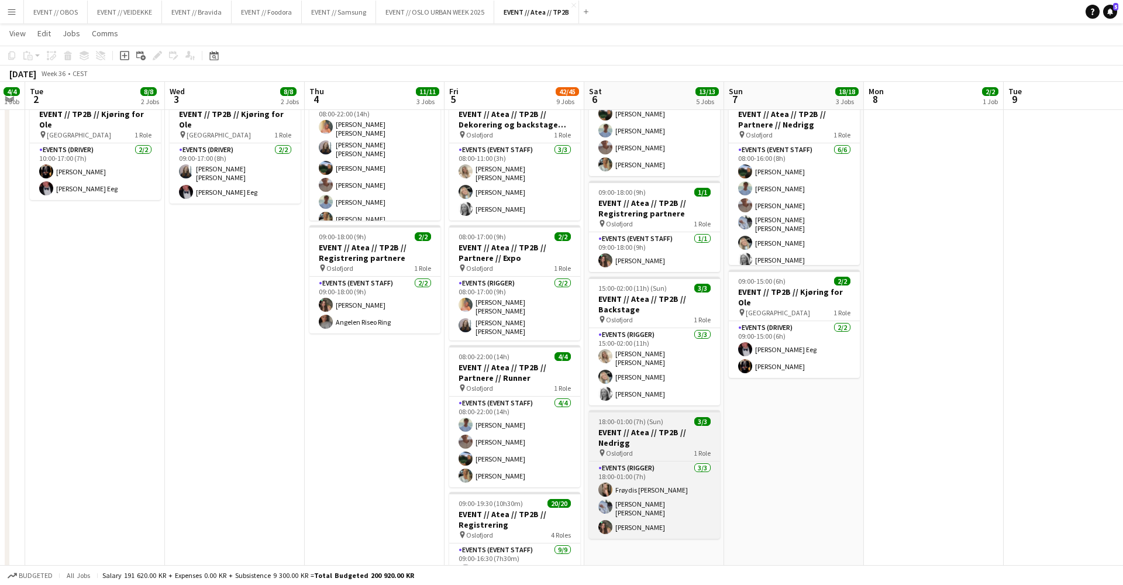
click at [654, 448] on div "pin [GEOGRAPHIC_DATA] 1 Role" at bounding box center [654, 452] width 131 height 9
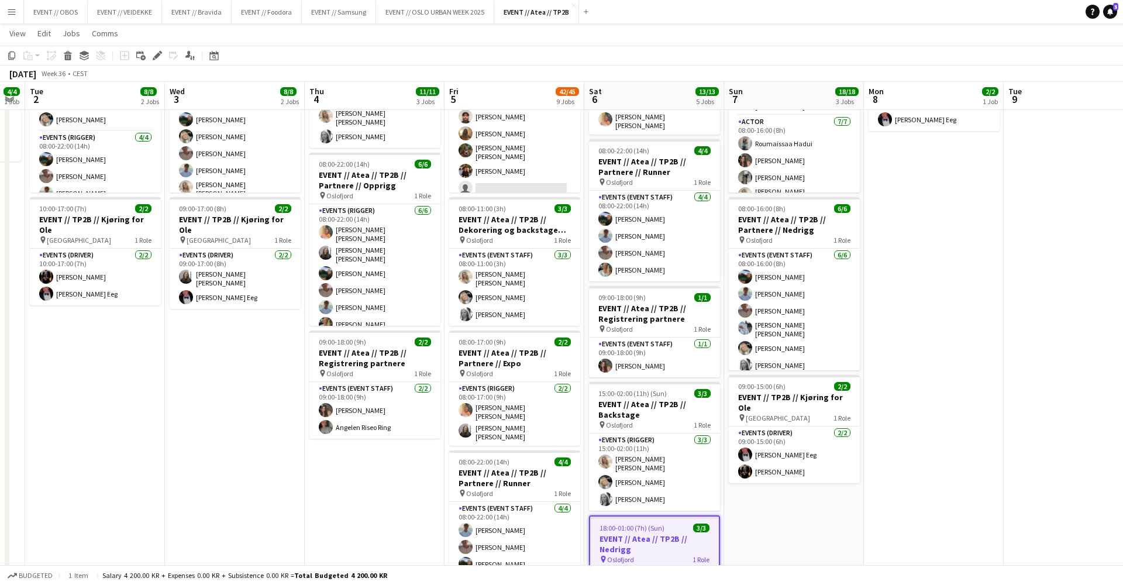
scroll to position [0, 0]
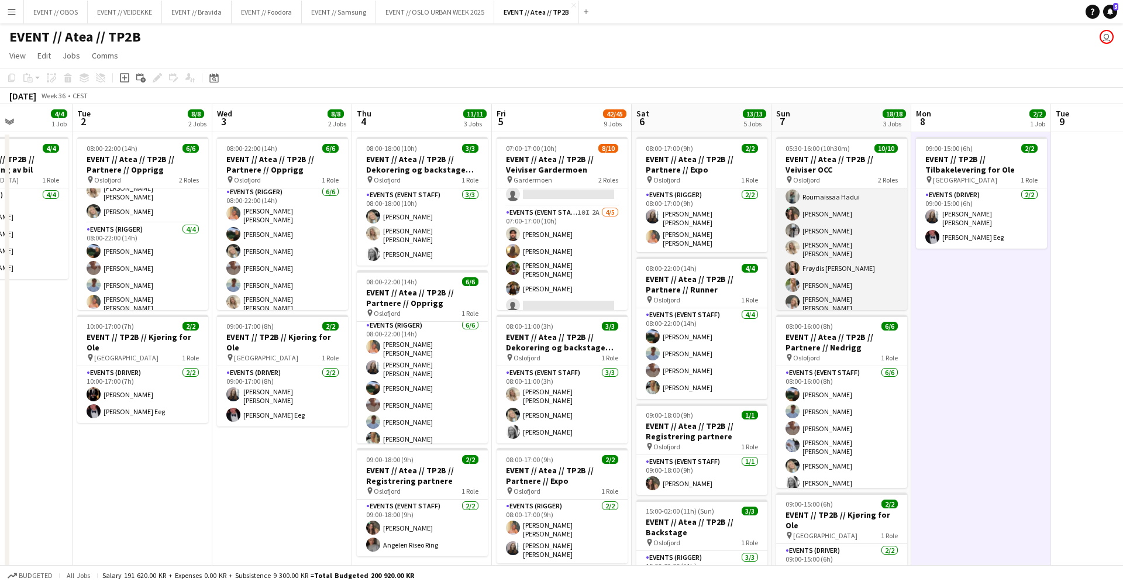
click at [817, 243] on app-card-role "Actor [DATE] 08:00-16:00 (8h) Roumaissaa Hadui [PERSON_NAME] [PERSON_NAME] Hadu…" at bounding box center [841, 242] width 131 height 149
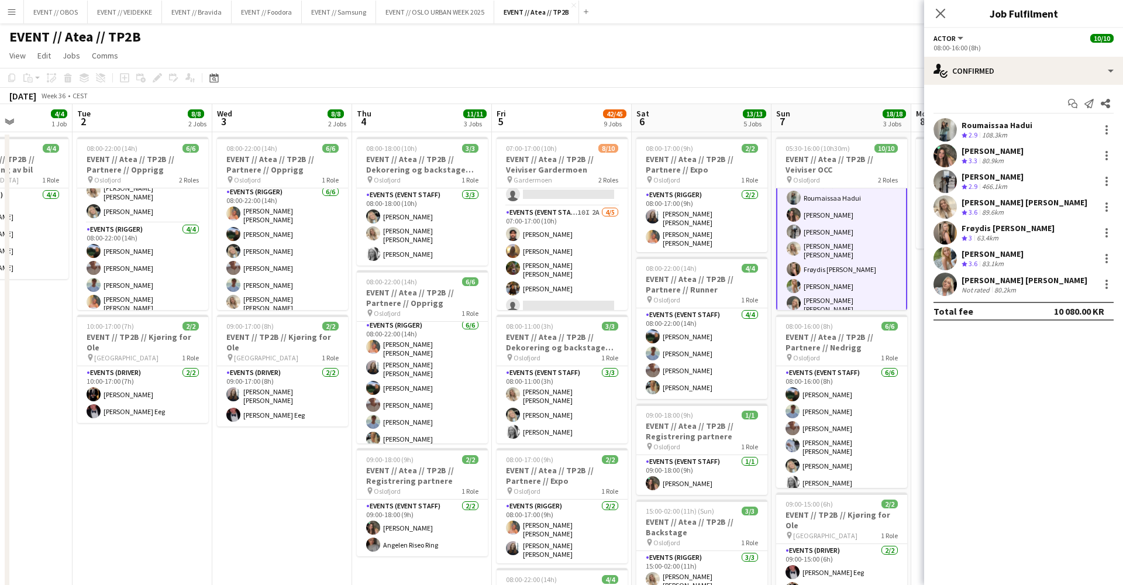
click at [947, 129] on app-user-avatar at bounding box center [945, 129] width 23 height 23
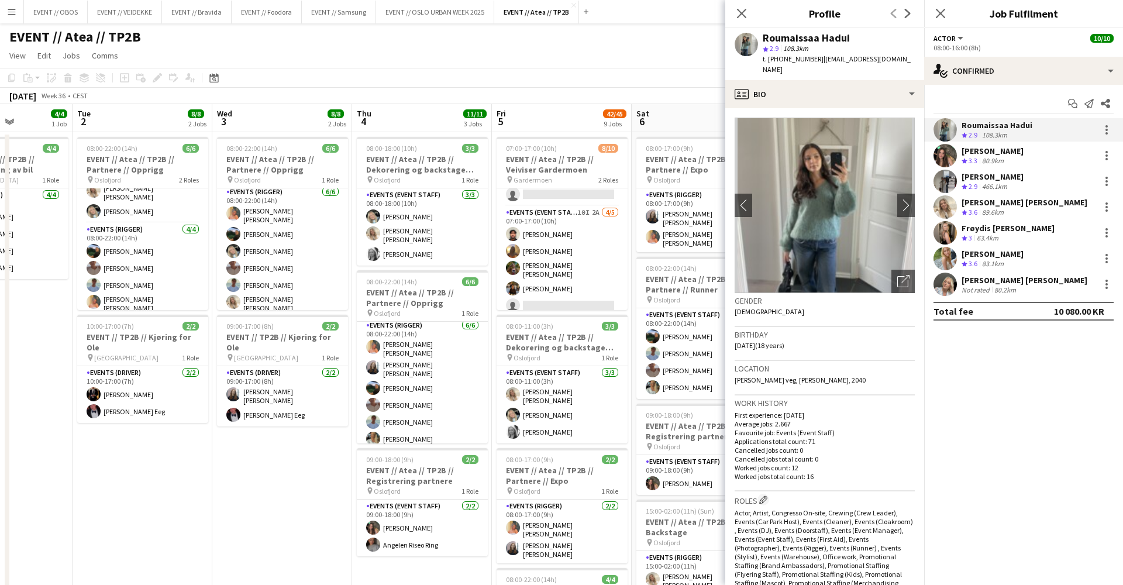
click at [955, 277] on app-user-avatar at bounding box center [945, 284] width 23 height 23
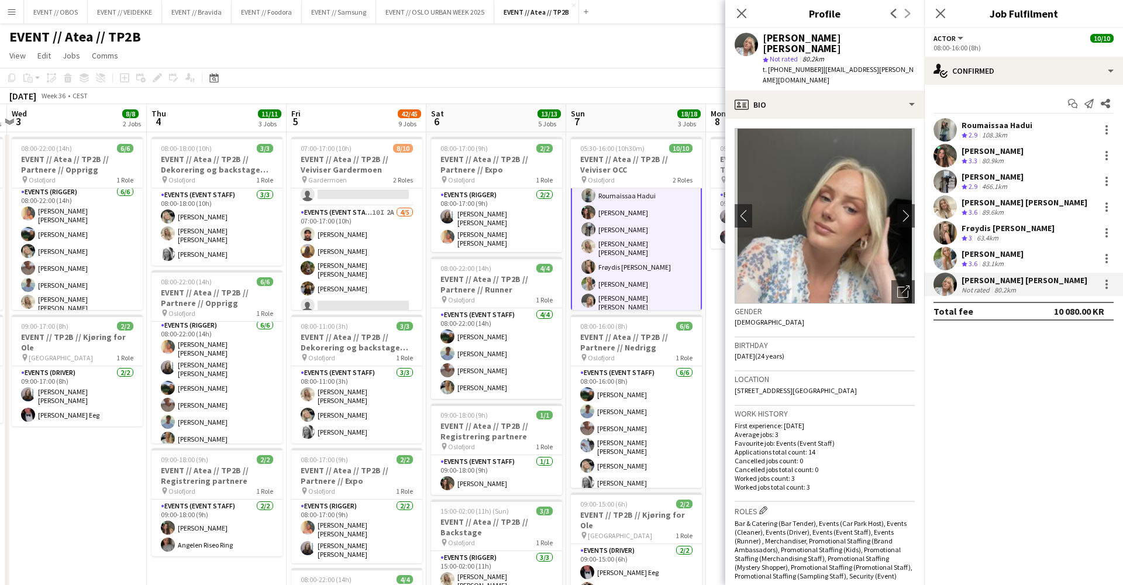
click at [531, 56] on app-page-menu "View Day view expanded Day view collapsed Month view Date picker Jump to [DATE]…" at bounding box center [561, 57] width 1123 height 22
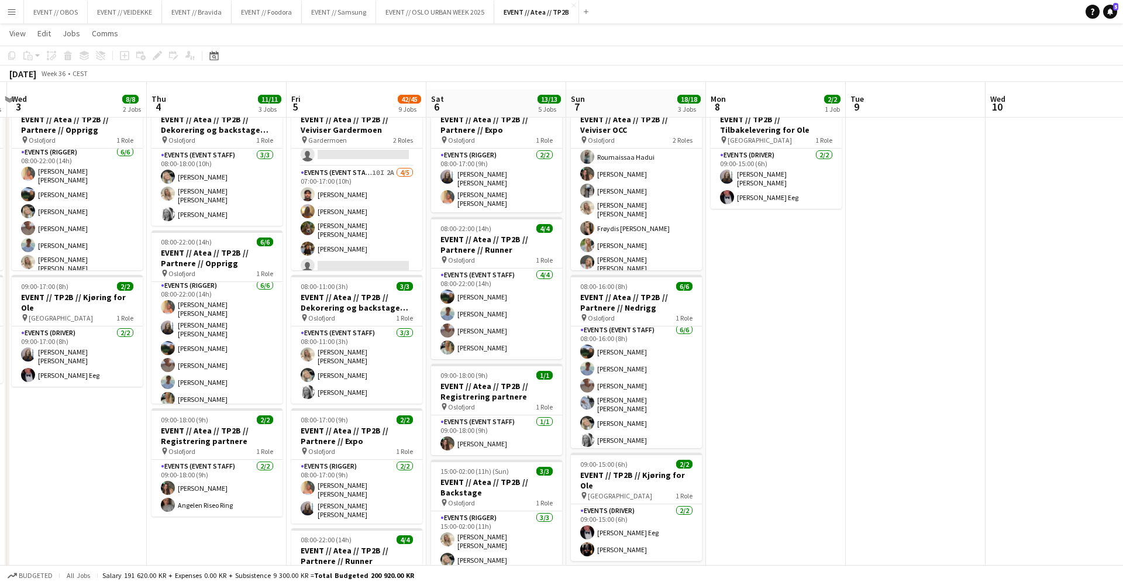
scroll to position [46, 0]
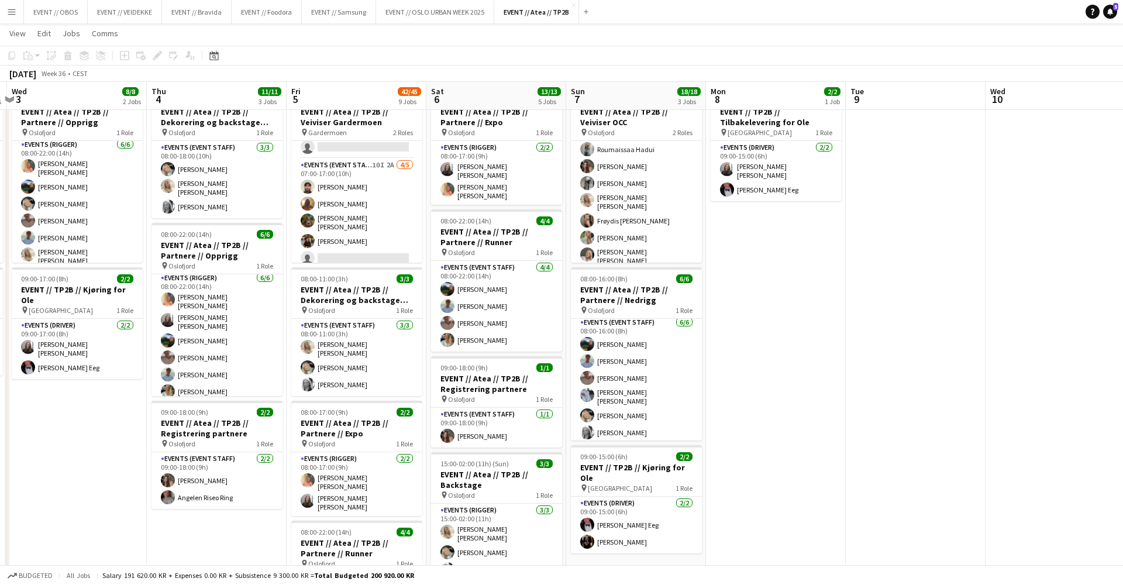
click at [6, 13] on button "Menu" at bounding box center [11, 11] width 23 height 23
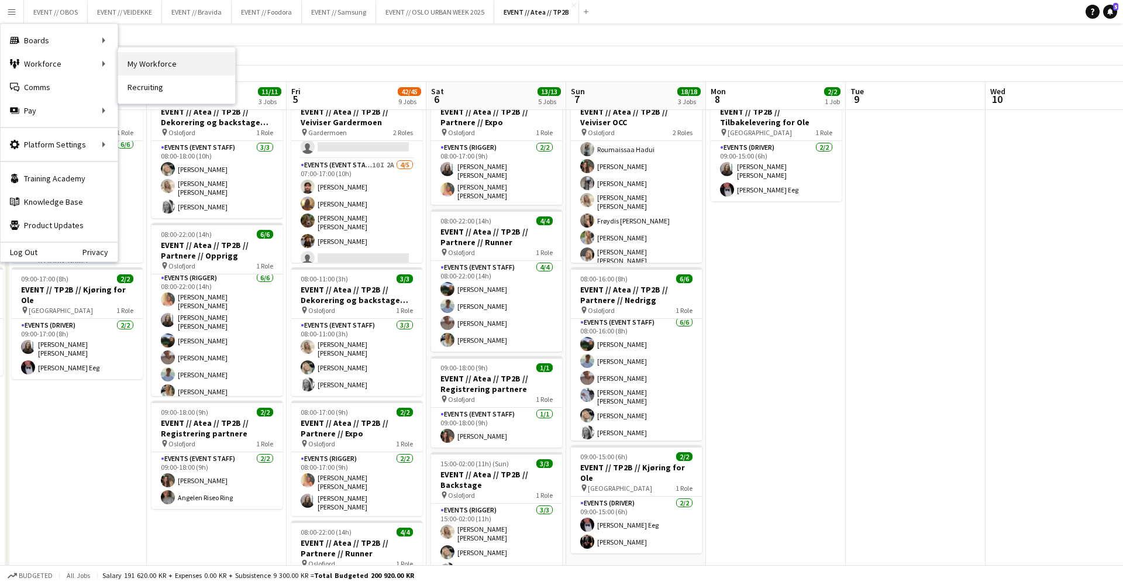
click at [137, 67] on link "My Workforce" at bounding box center [176, 63] width 117 height 23
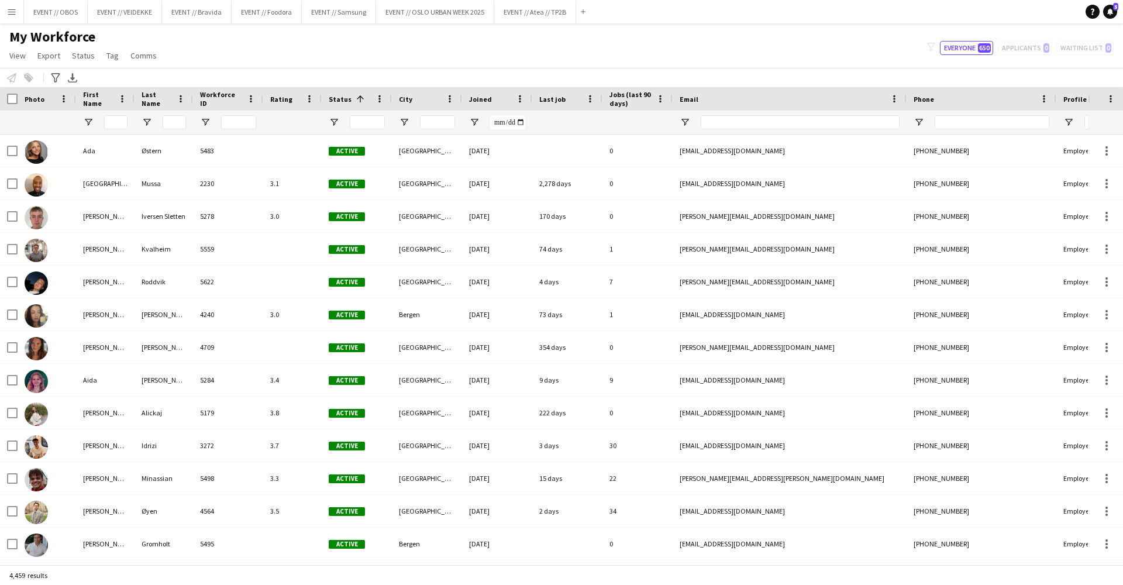
click at [5, 5] on button "Menu" at bounding box center [11, 11] width 23 height 23
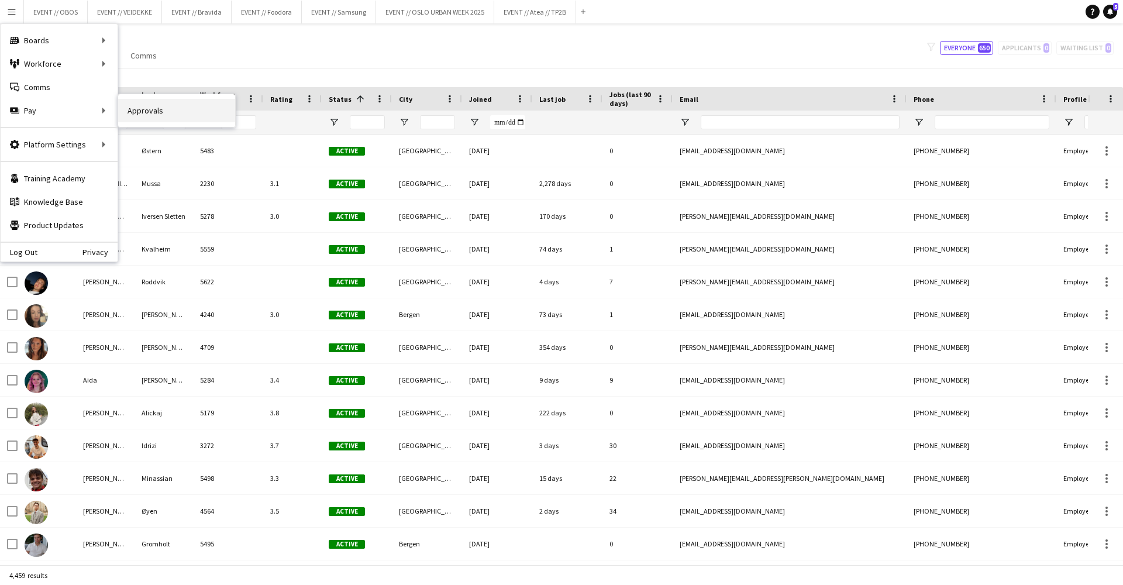
click at [132, 108] on link "Approvals" at bounding box center [176, 110] width 117 height 23
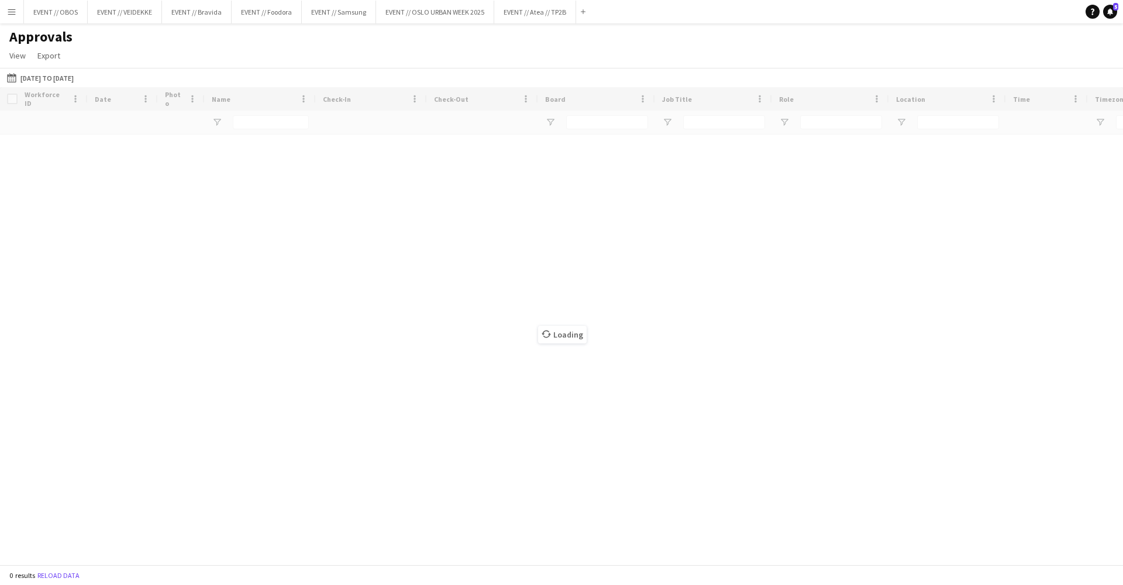
click at [13, 13] on app-icon "Menu" at bounding box center [11, 11] width 9 height 9
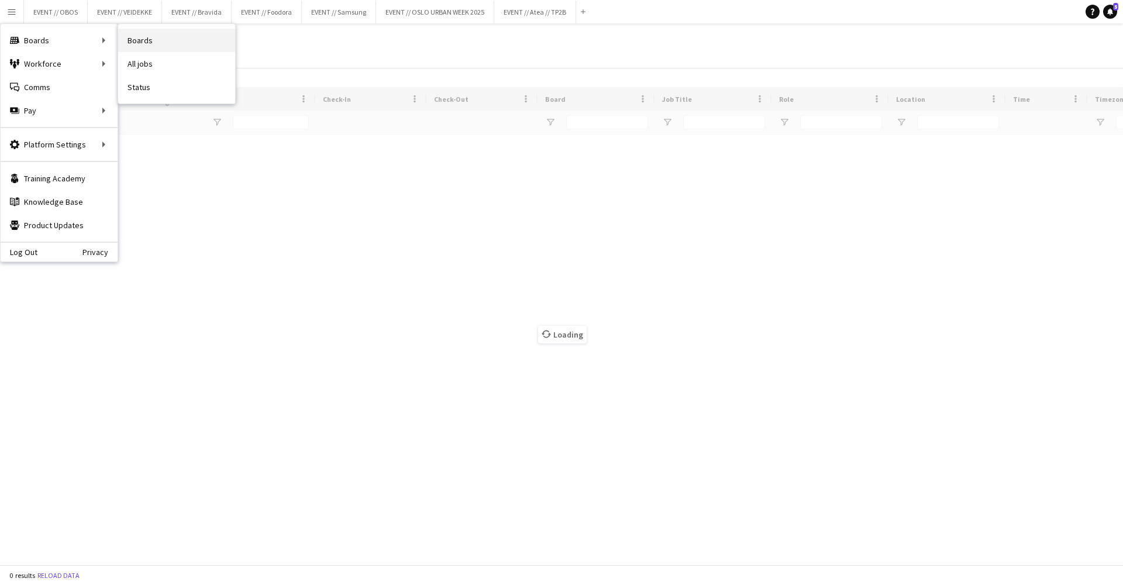
click at [150, 35] on link "Boards" at bounding box center [176, 40] width 117 height 23
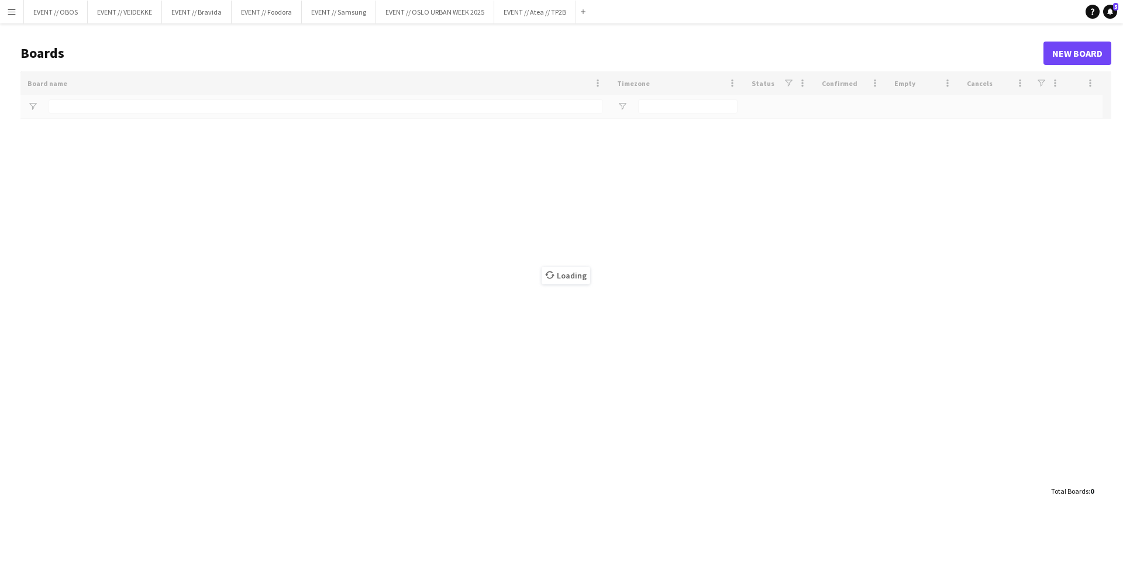
type input "**"
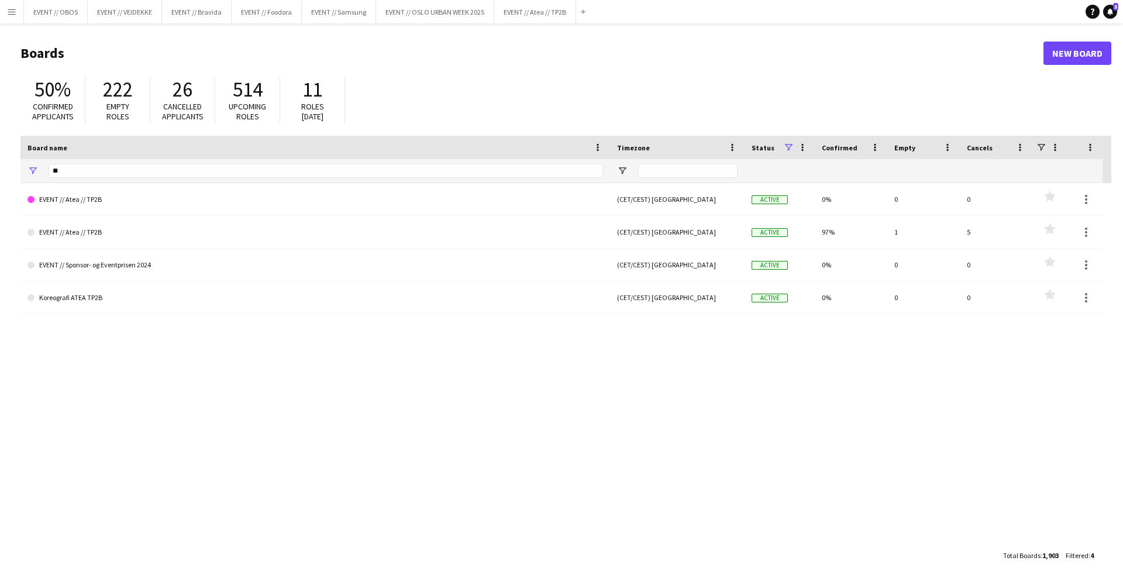
click at [19, 26] on main "Boards New Board 50% Confirmed applicants 222 Empty roles 26 Cancelled applican…" at bounding box center [561, 303] width 1123 height 561
click at [19, 21] on button "Menu" at bounding box center [11, 11] width 23 height 23
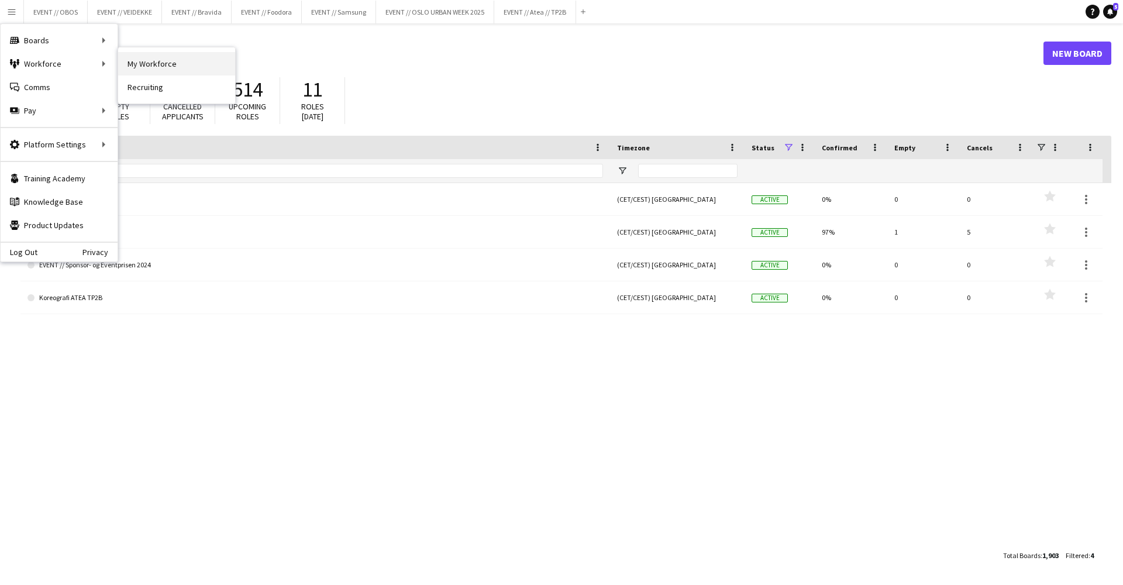
click at [137, 69] on link "My Workforce" at bounding box center [176, 63] width 117 height 23
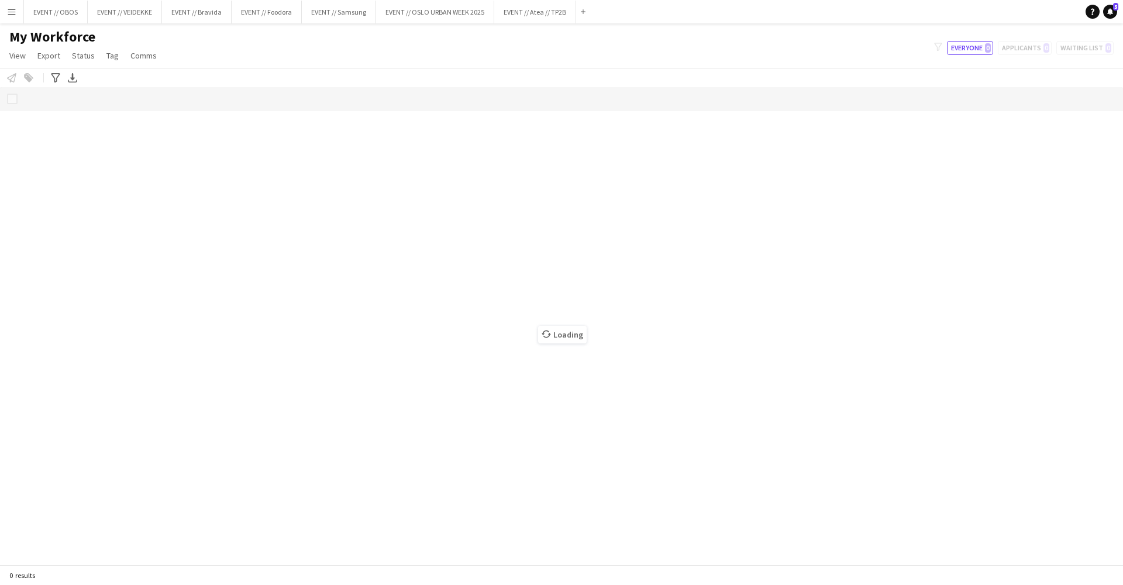
click at [5, 18] on button "Menu" at bounding box center [11, 11] width 23 height 23
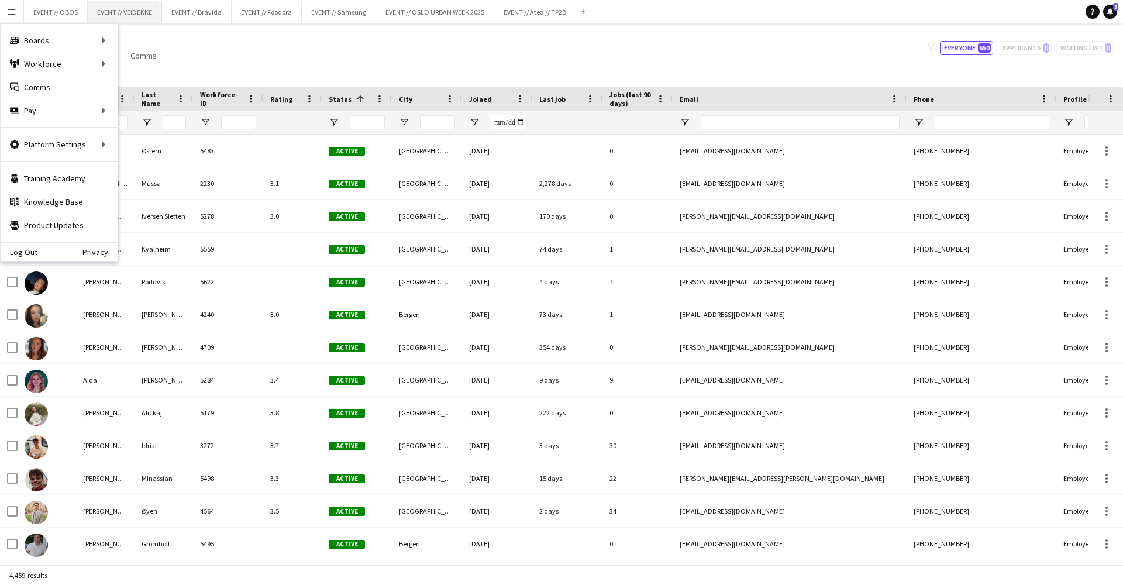
click at [150, 15] on button "EVENT // VEIDEKKE Close" at bounding box center [125, 12] width 74 height 23
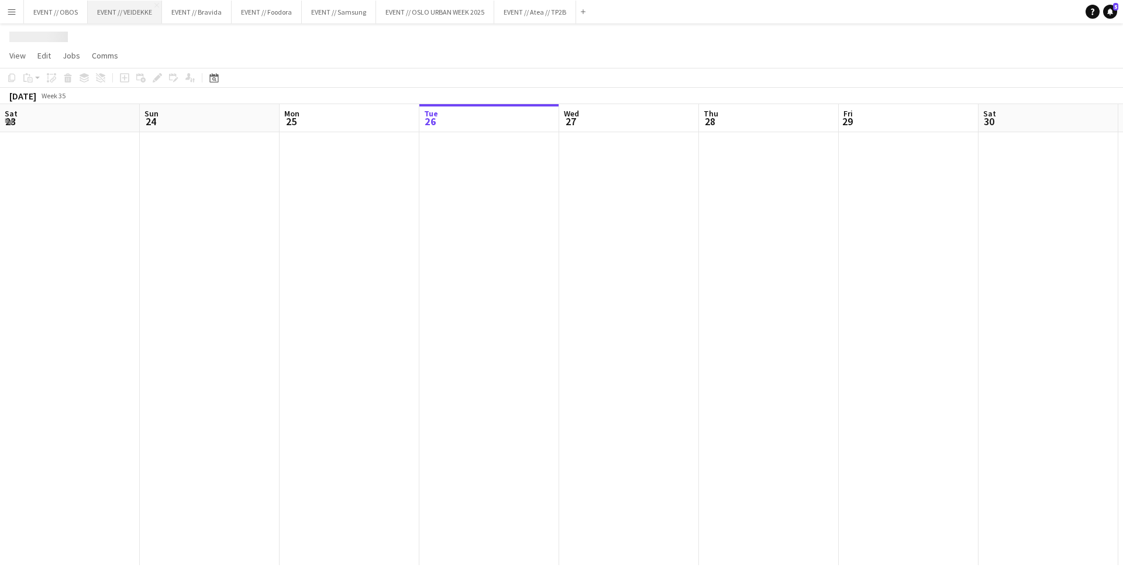
scroll to position [0, 280]
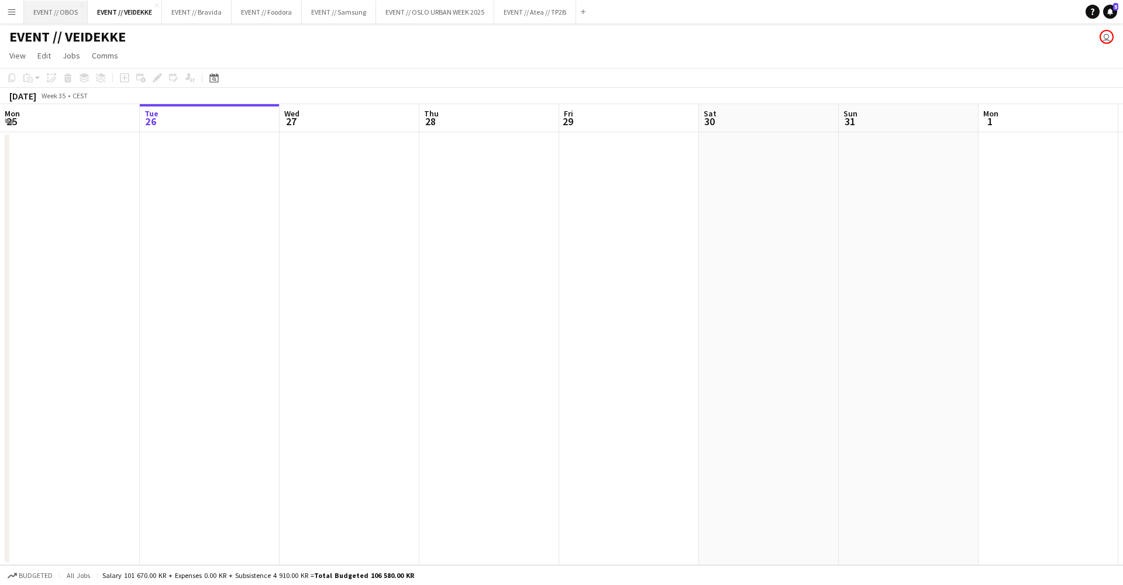
click at [58, 15] on button "EVENT // OBOS Close" at bounding box center [56, 12] width 64 height 23
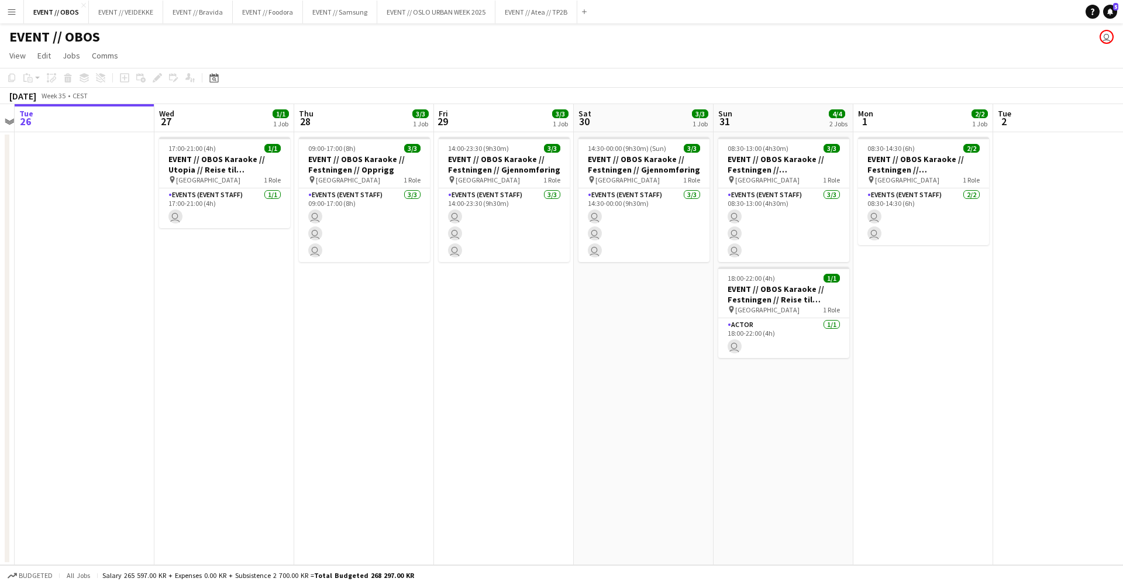
scroll to position [0, 584]
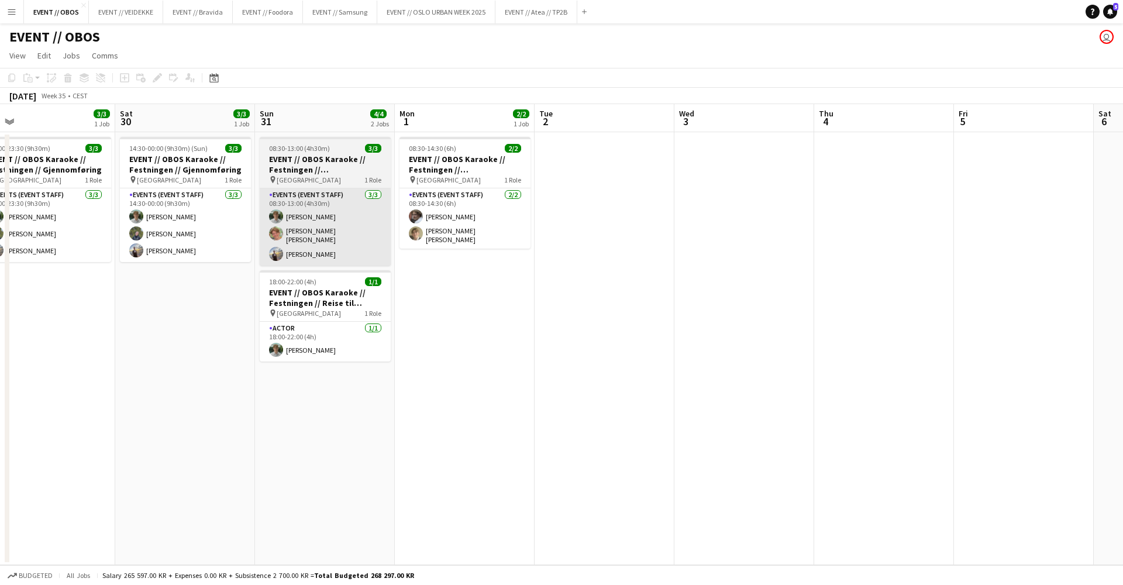
click at [313, 235] on app-card-role "Events (Event Staff) [DATE] 08:30-13:00 (4h30m) [PERSON_NAME] [PERSON_NAME] [PE…" at bounding box center [325, 226] width 131 height 77
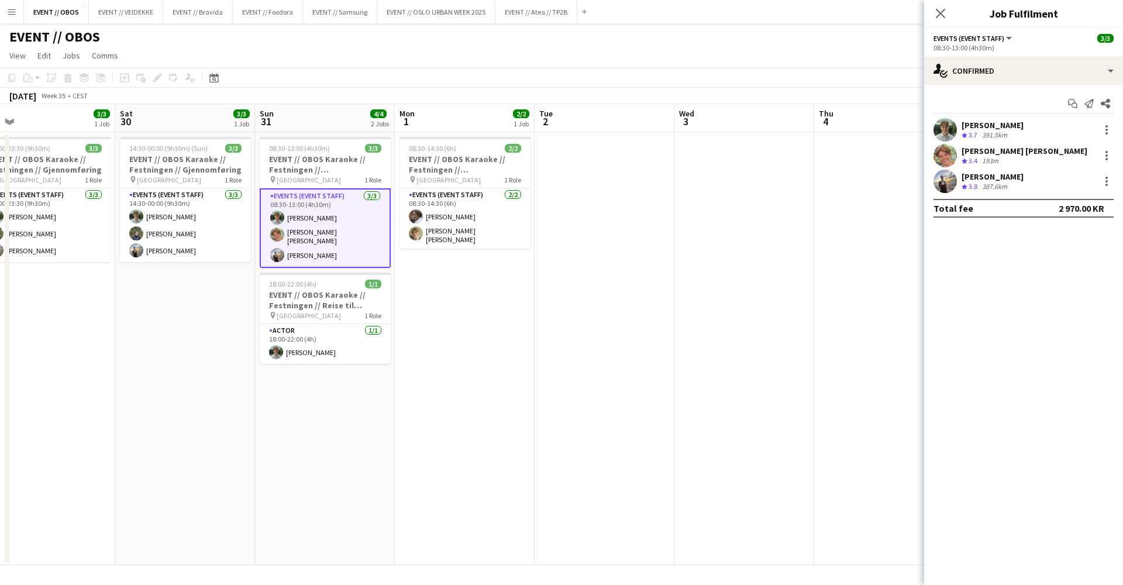
click at [941, 122] on app-user-avatar at bounding box center [945, 129] width 23 height 23
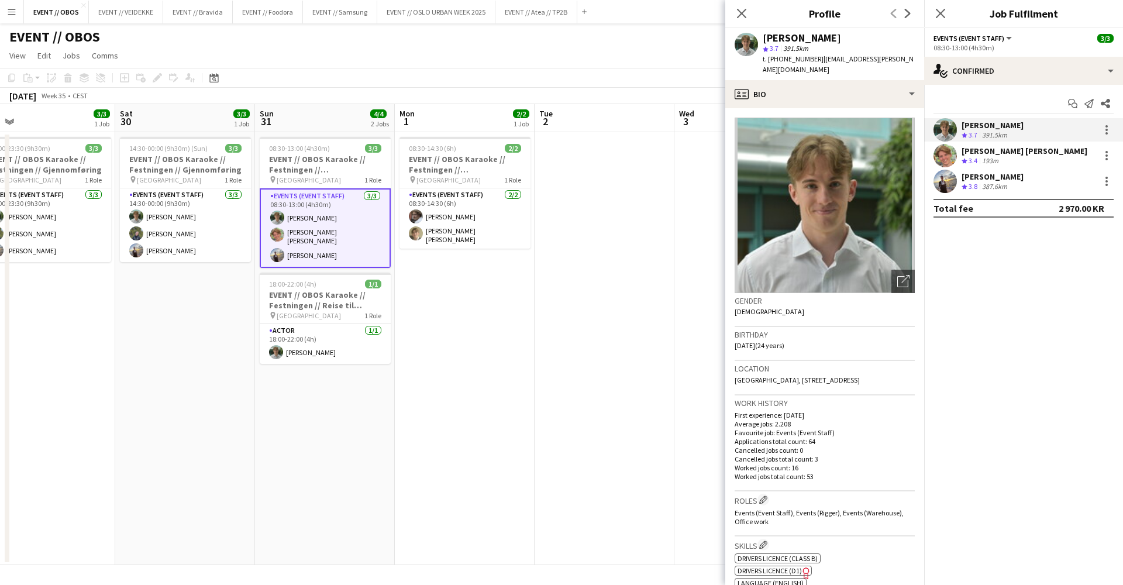
click at [941, 154] on app-user-avatar at bounding box center [945, 155] width 23 height 23
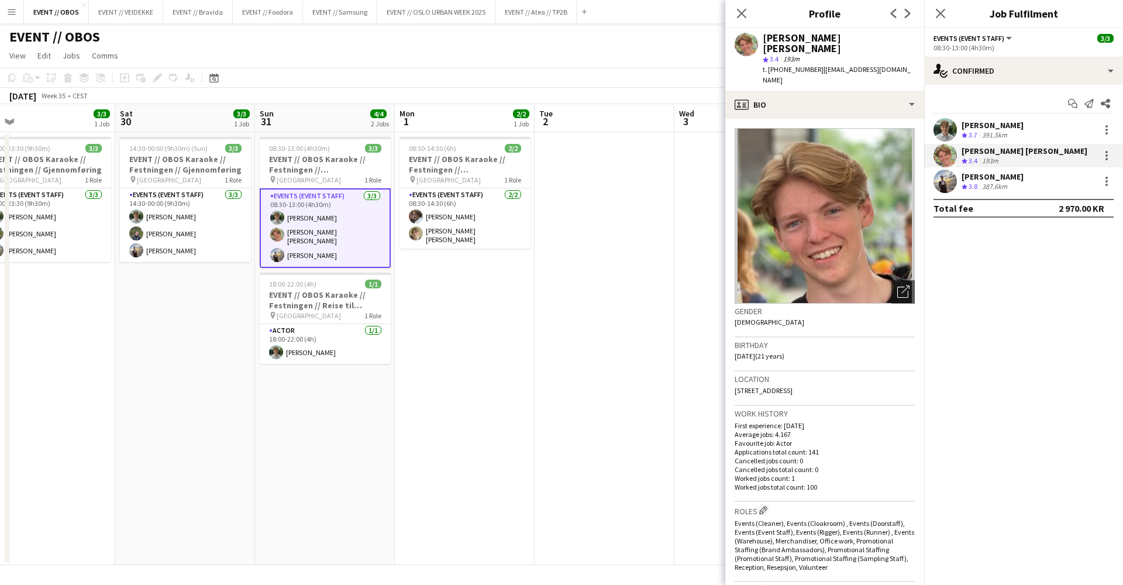
click at [941, 181] on app-user-avatar at bounding box center [945, 181] width 23 height 23
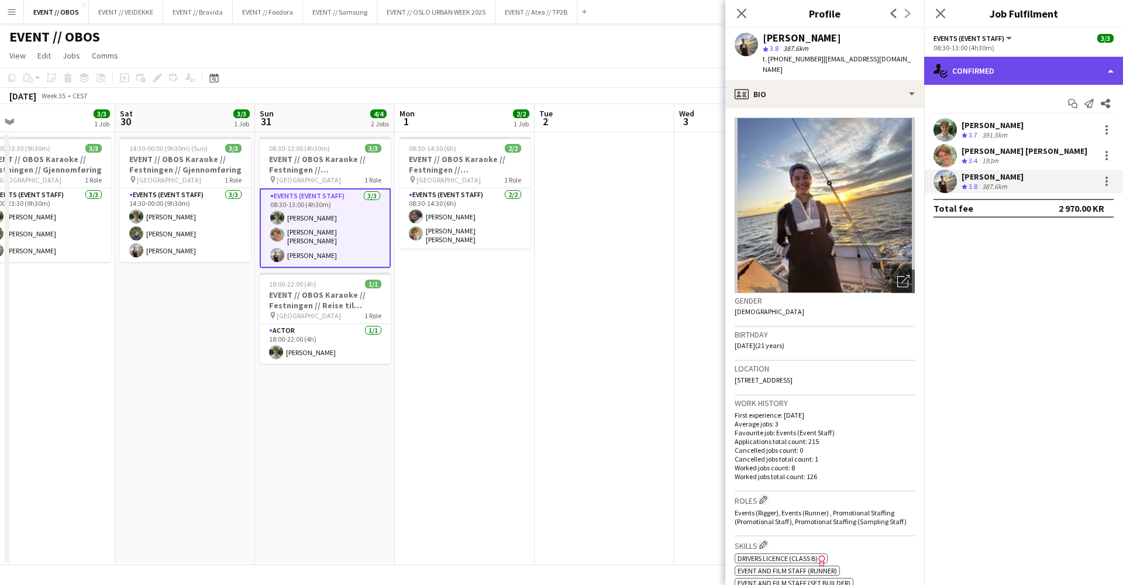
click at [973, 76] on div "single-neutral-actions-check-2 Confirmed" at bounding box center [1023, 71] width 199 height 28
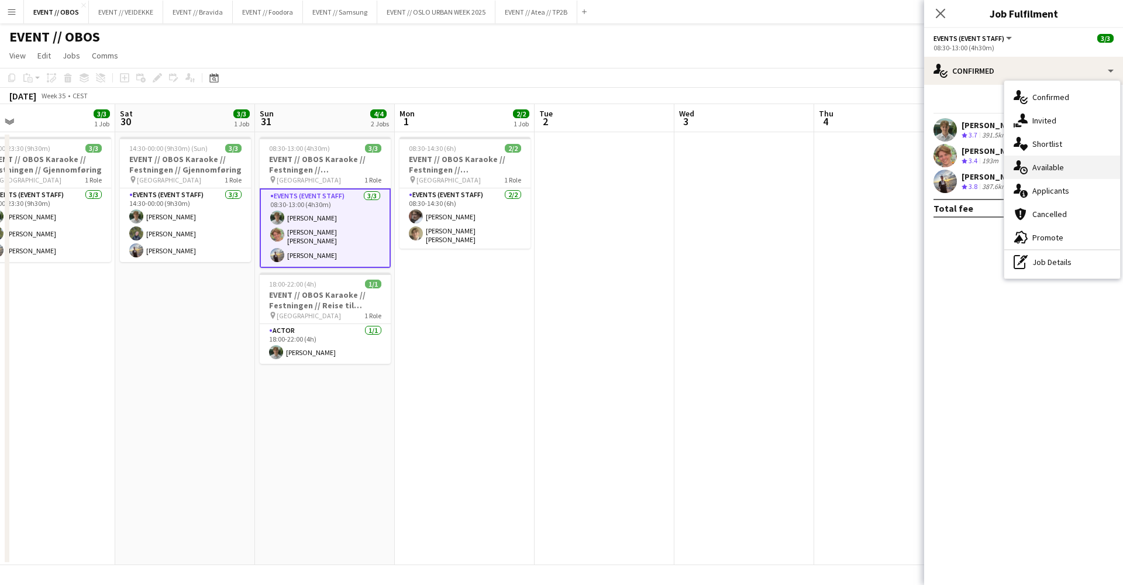
click at [1035, 168] on div "single-neutral-actions-upload Available" at bounding box center [1062, 167] width 116 height 23
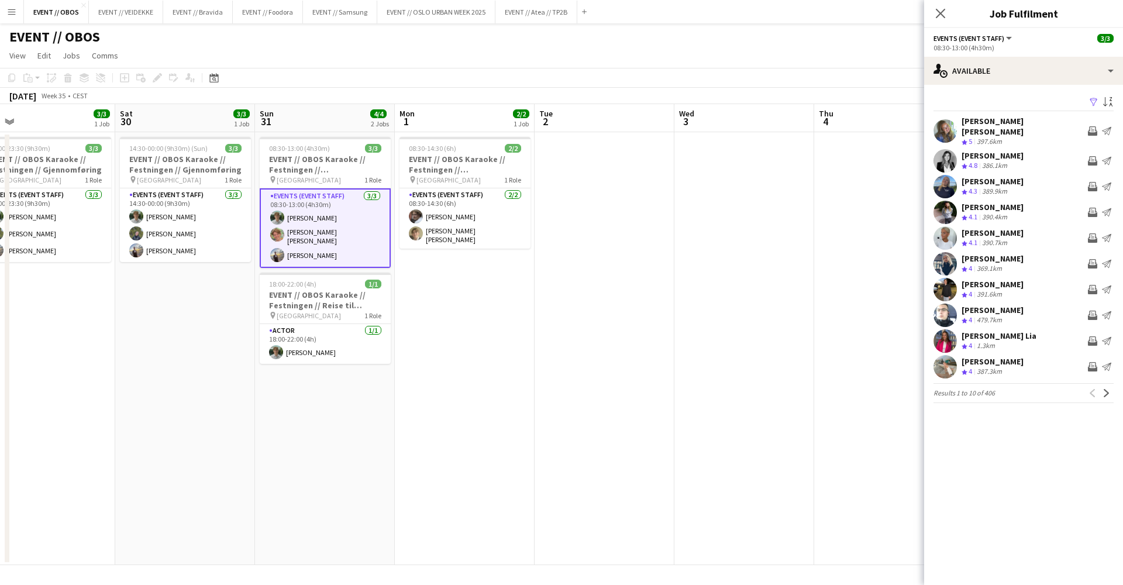
click at [951, 156] on app-user-avatar at bounding box center [945, 160] width 23 height 23
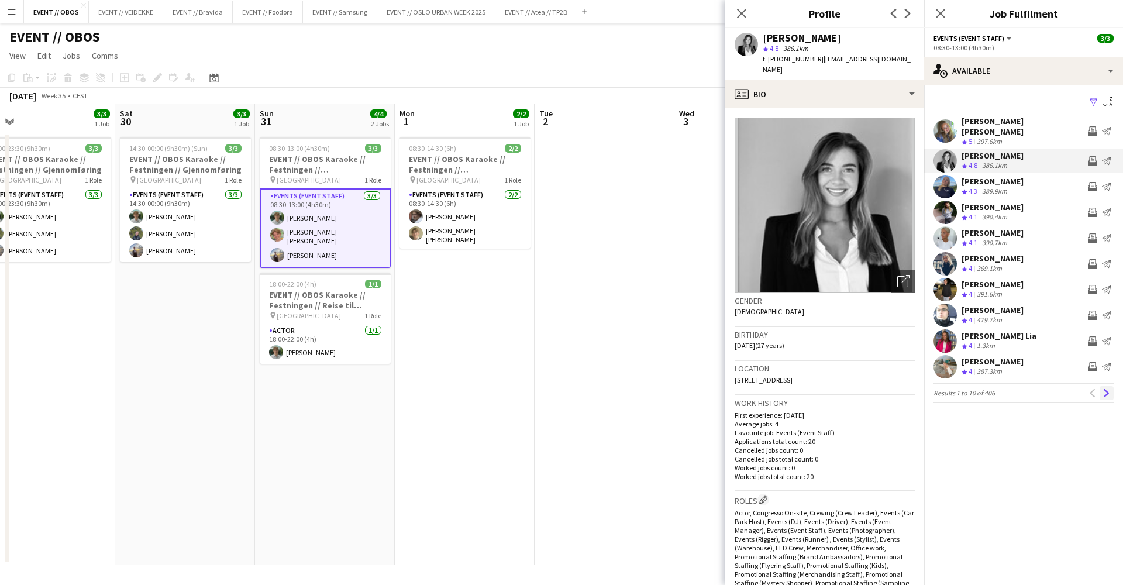
click at [1109, 389] on app-icon "Next" at bounding box center [1107, 393] width 8 height 8
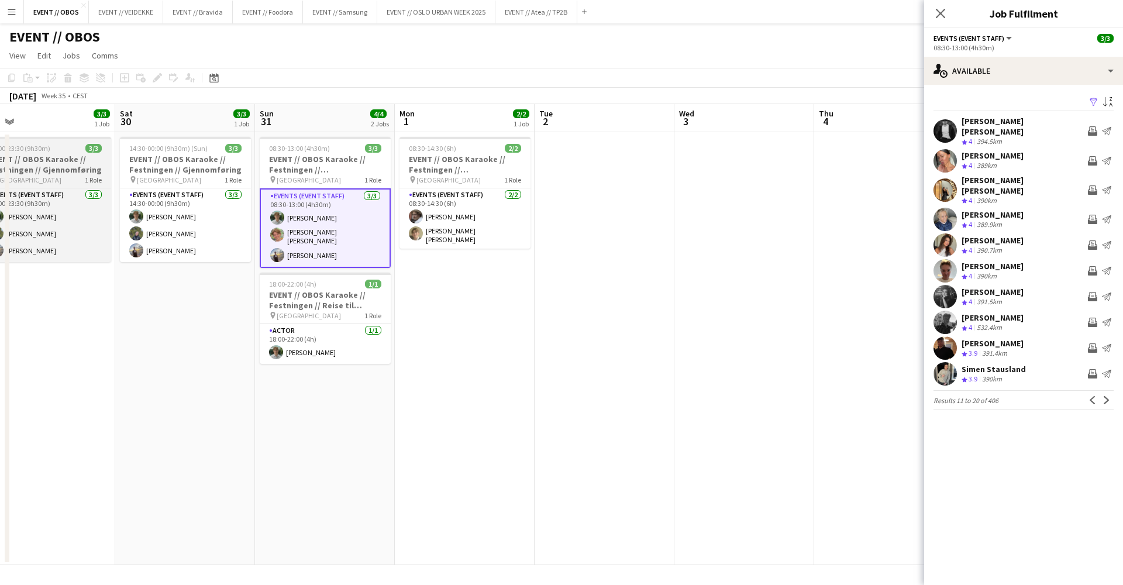
click at [1106, 393] on button "Next" at bounding box center [1107, 400] width 14 height 14
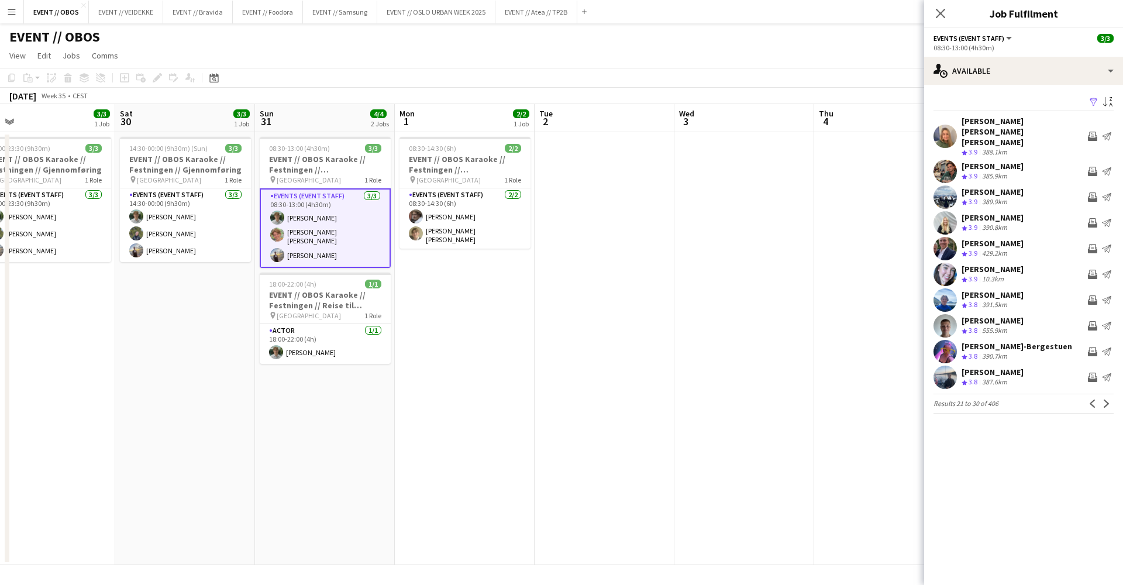
click at [946, 288] on app-user-avatar at bounding box center [945, 299] width 23 height 23
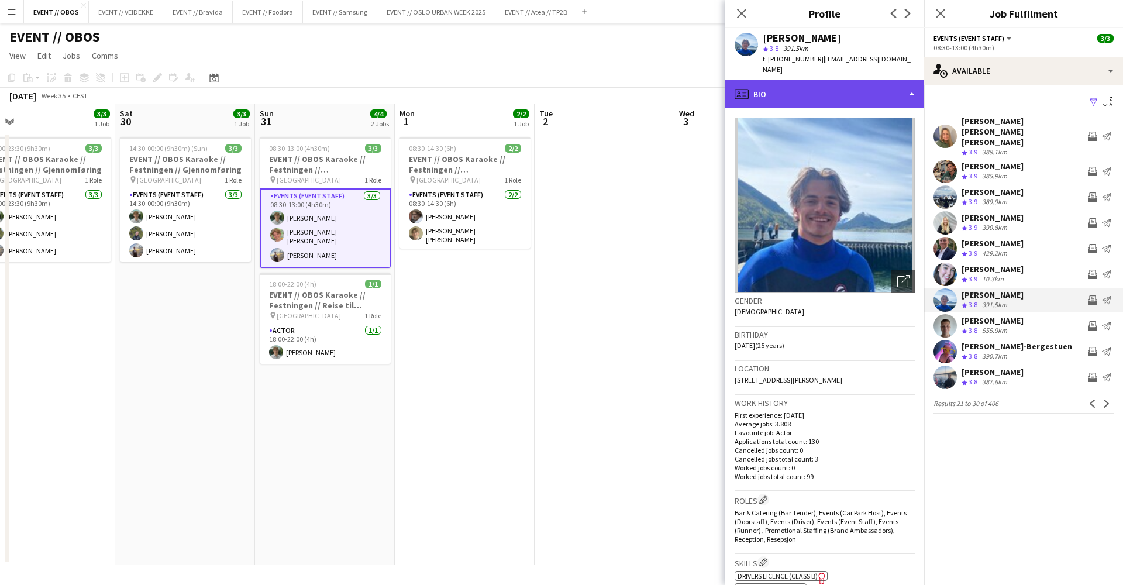
click at [766, 84] on div "profile Bio" at bounding box center [824, 94] width 199 height 28
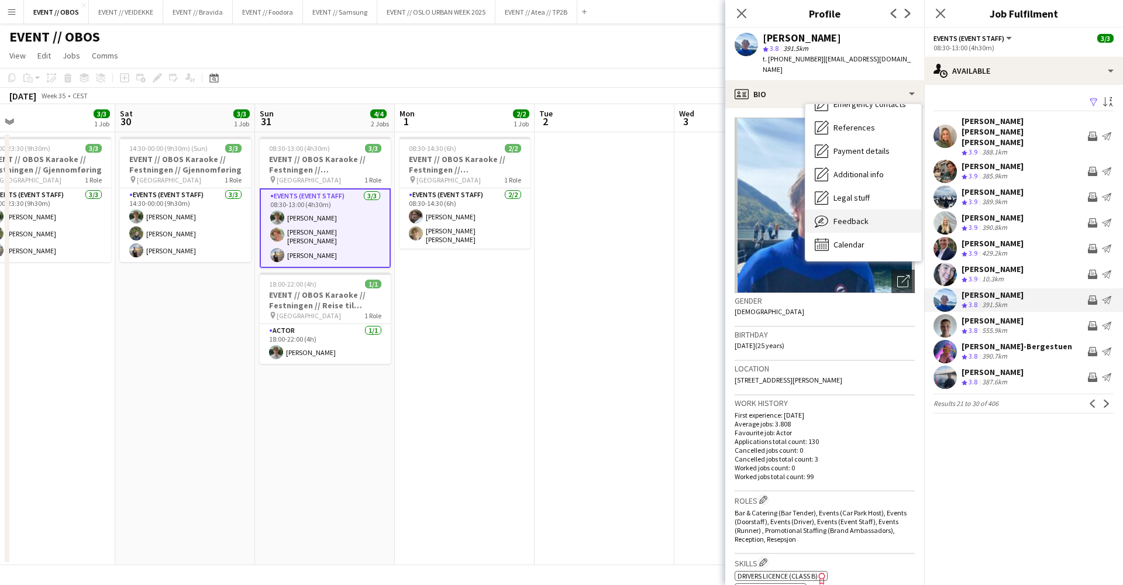
scroll to position [112, 0]
click at [822, 218] on div "Feedback Feedback" at bounding box center [863, 220] width 116 height 23
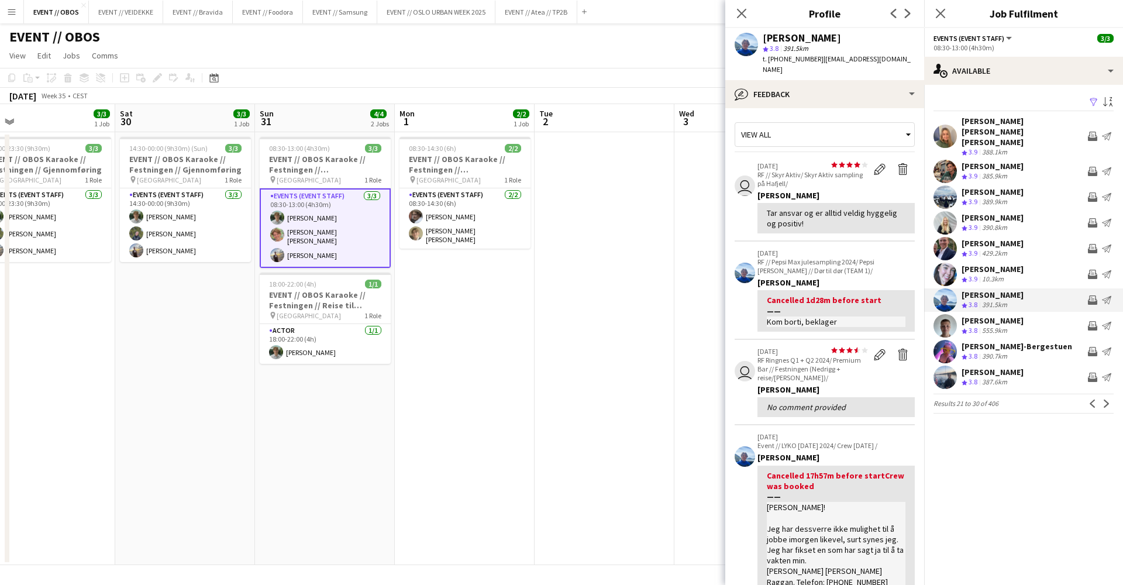
click at [810, 108] on app-crew-profile-feedback-tab "View all user star star star star star star star star star star [DATE] RF // Sk…" at bounding box center [824, 346] width 199 height 477
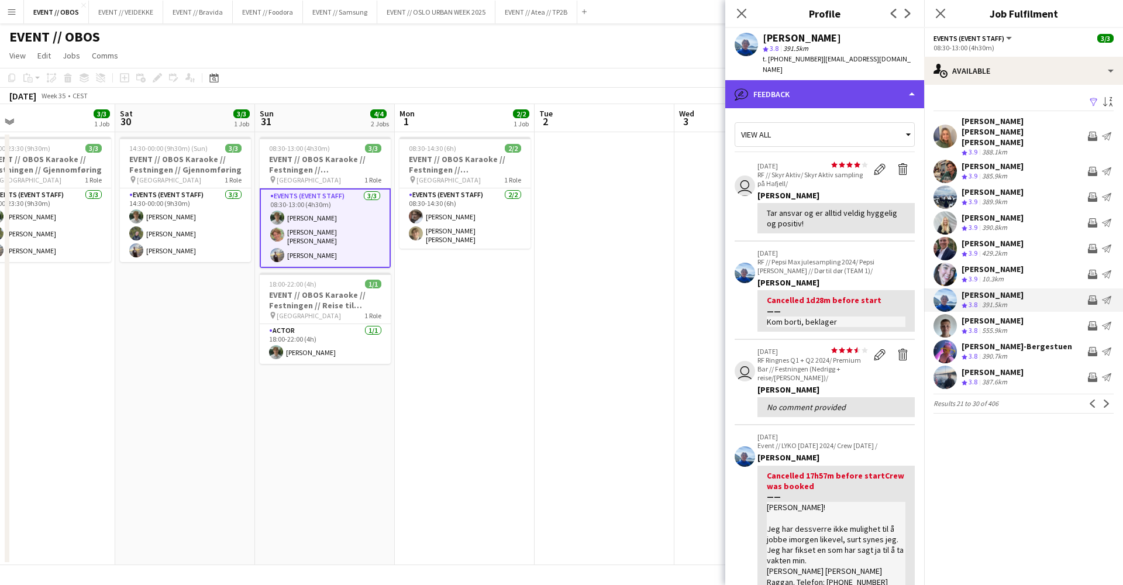
click at [815, 94] on div "bubble-pencil Feedback" at bounding box center [824, 94] width 199 height 28
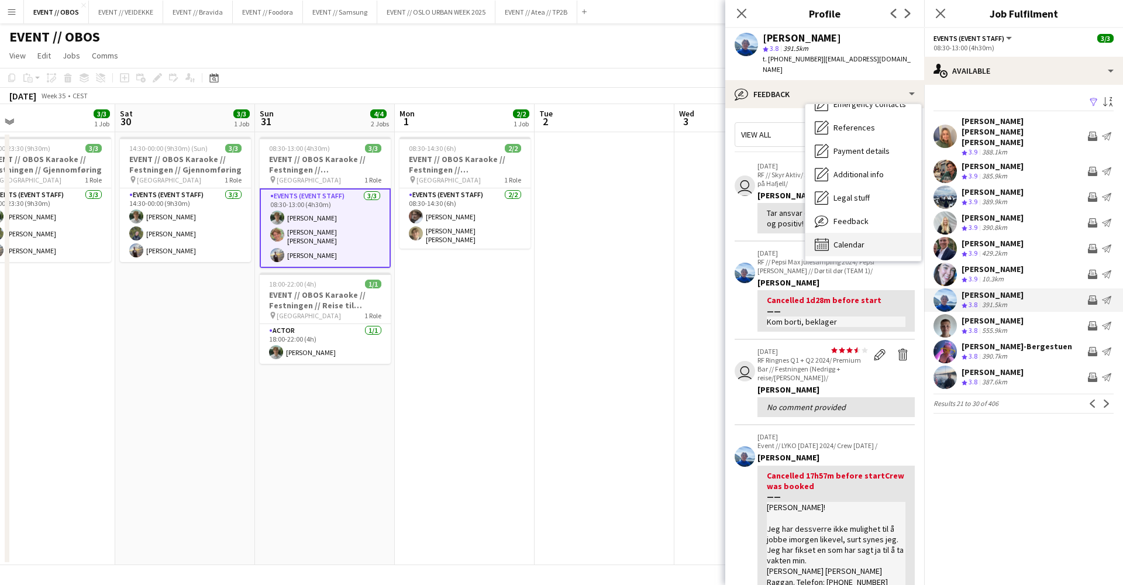
click at [862, 239] on span "Calendar" at bounding box center [849, 244] width 31 height 11
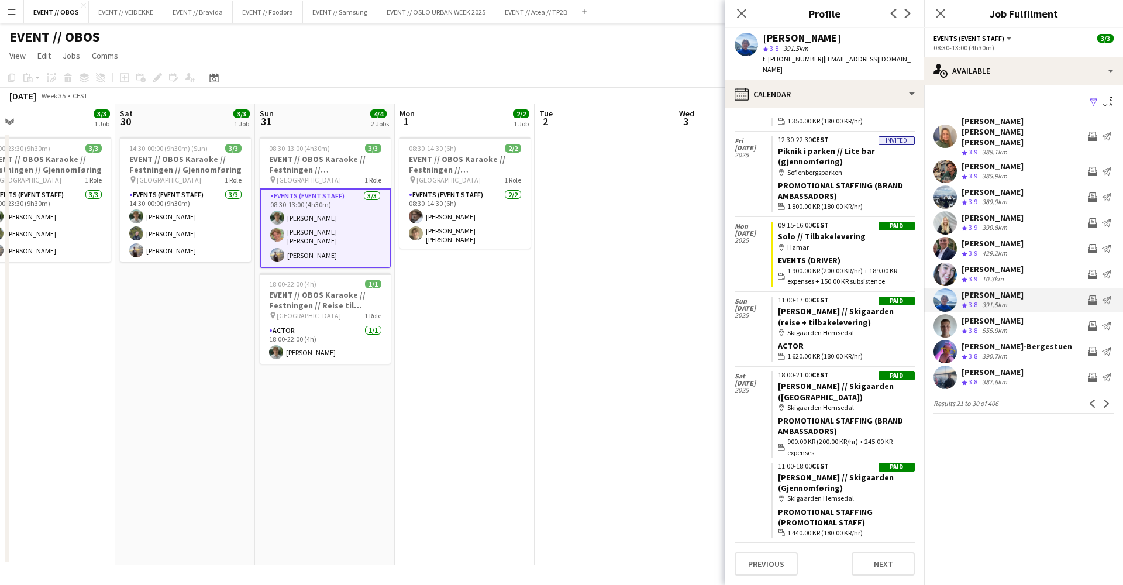
scroll to position [68, 0]
click at [1107, 400] on app-icon "Next" at bounding box center [1107, 404] width 8 height 8
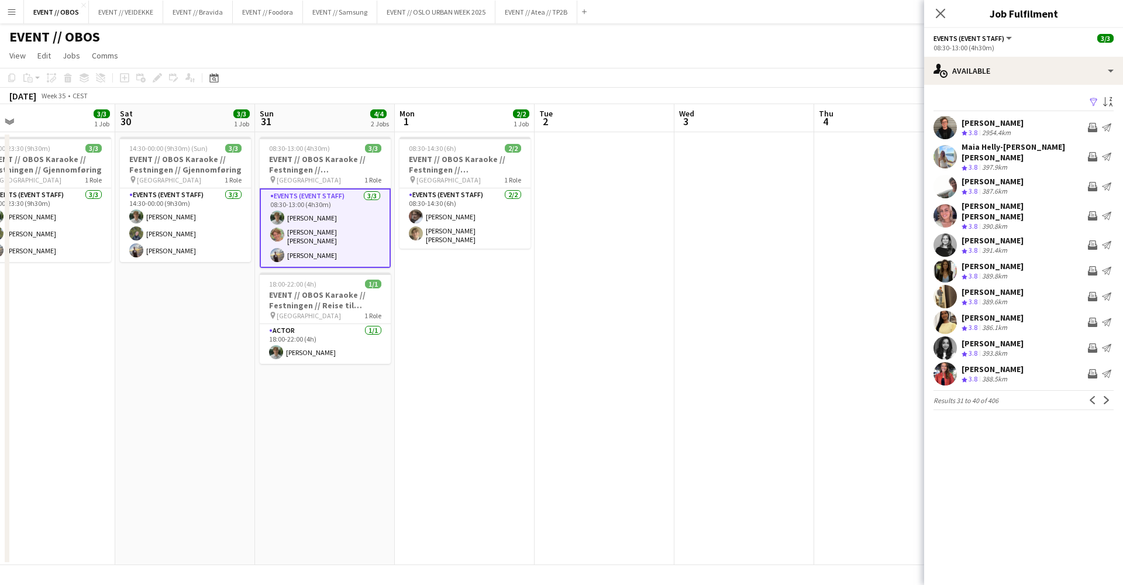
click at [945, 286] on app-user-avatar at bounding box center [945, 296] width 23 height 23
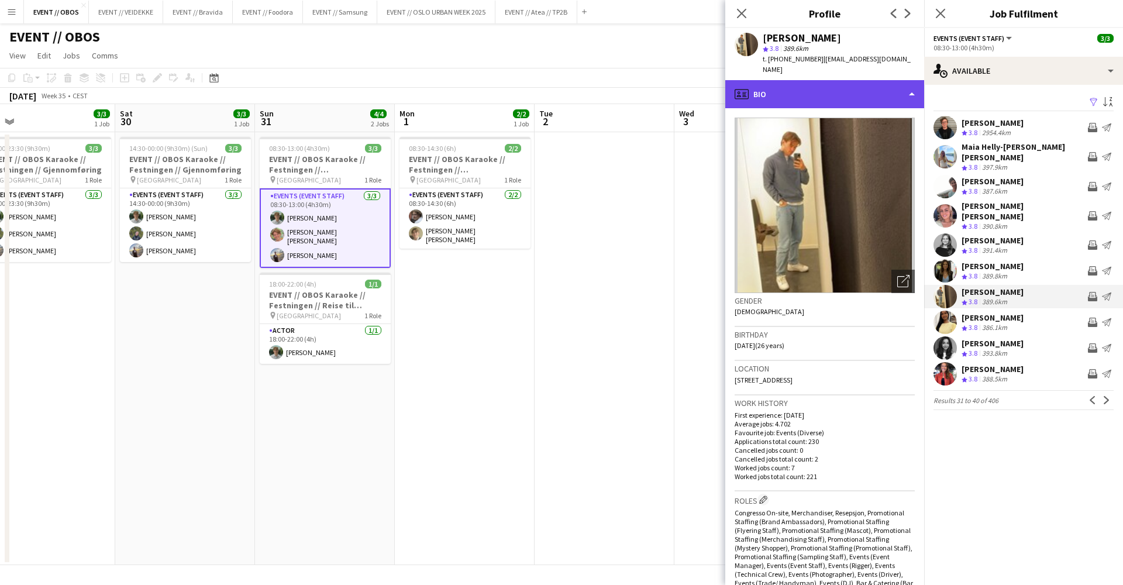
click at [824, 89] on div "profile Bio" at bounding box center [824, 94] width 199 height 28
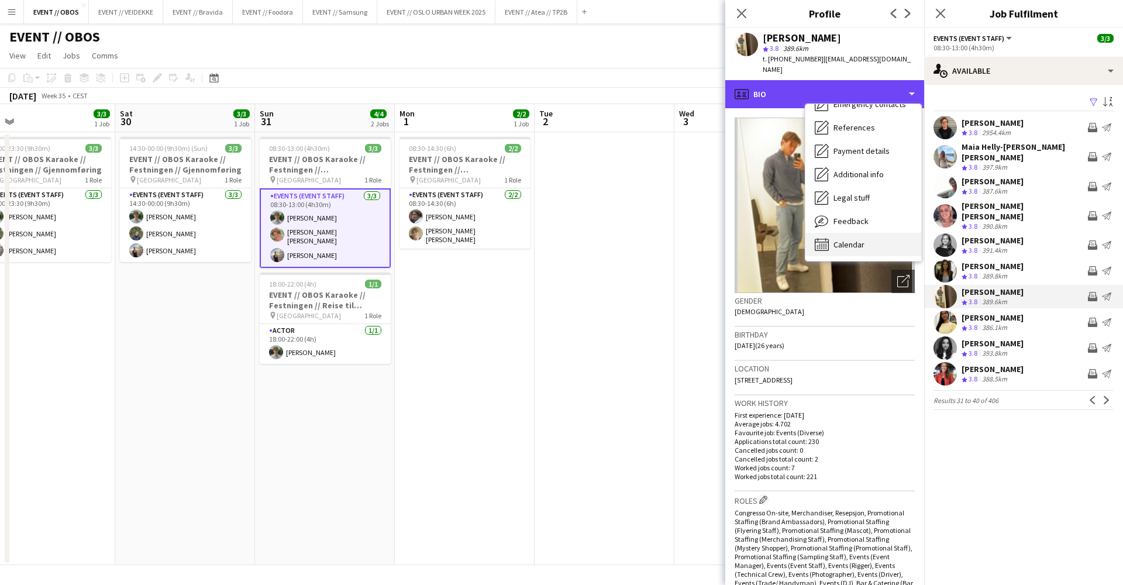
scroll to position [111, 0]
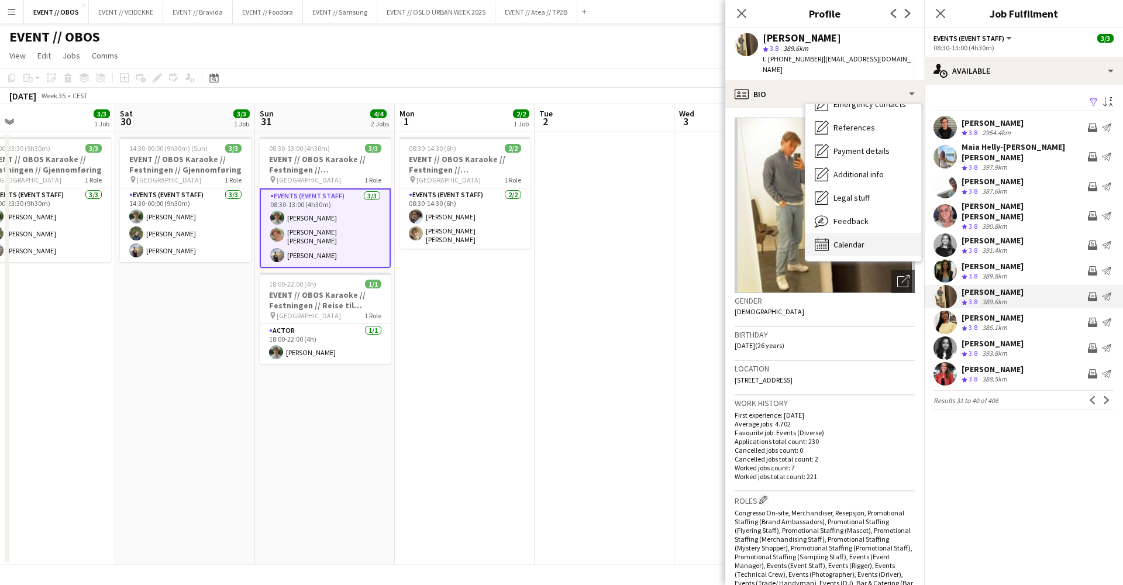
click at [841, 233] on div "Calendar Calendar" at bounding box center [863, 244] width 116 height 23
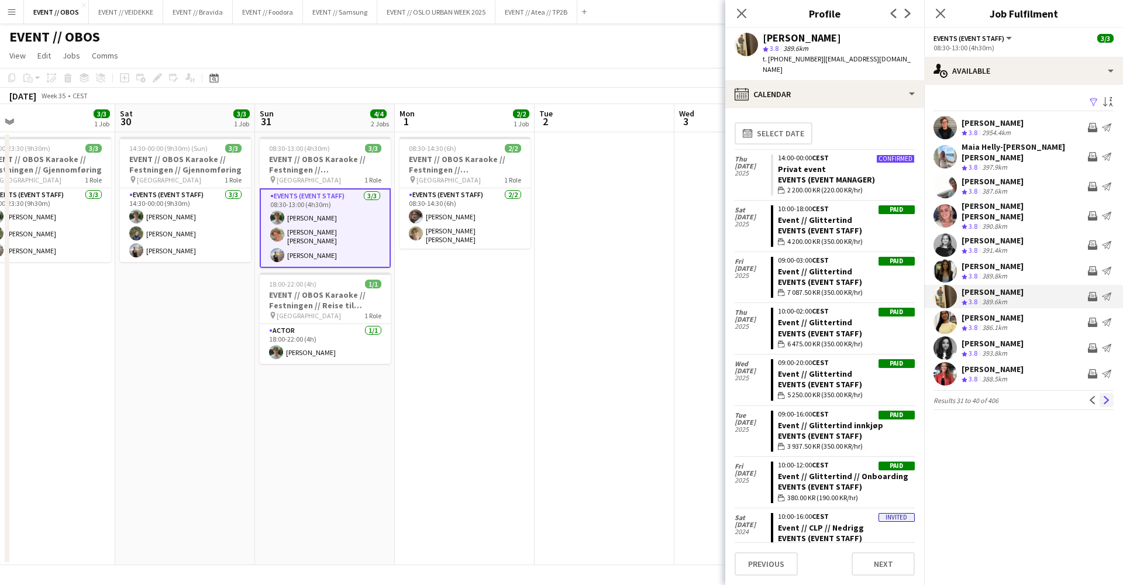
click at [1110, 396] on app-icon "Next" at bounding box center [1107, 400] width 8 height 8
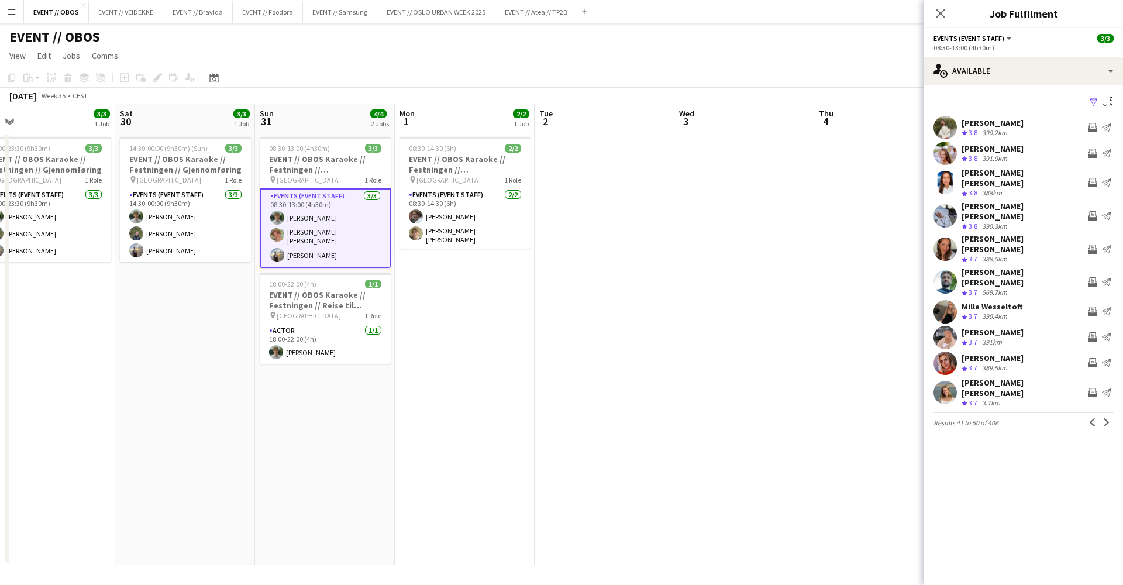
click at [949, 300] on app-user-avatar at bounding box center [945, 311] width 23 height 23
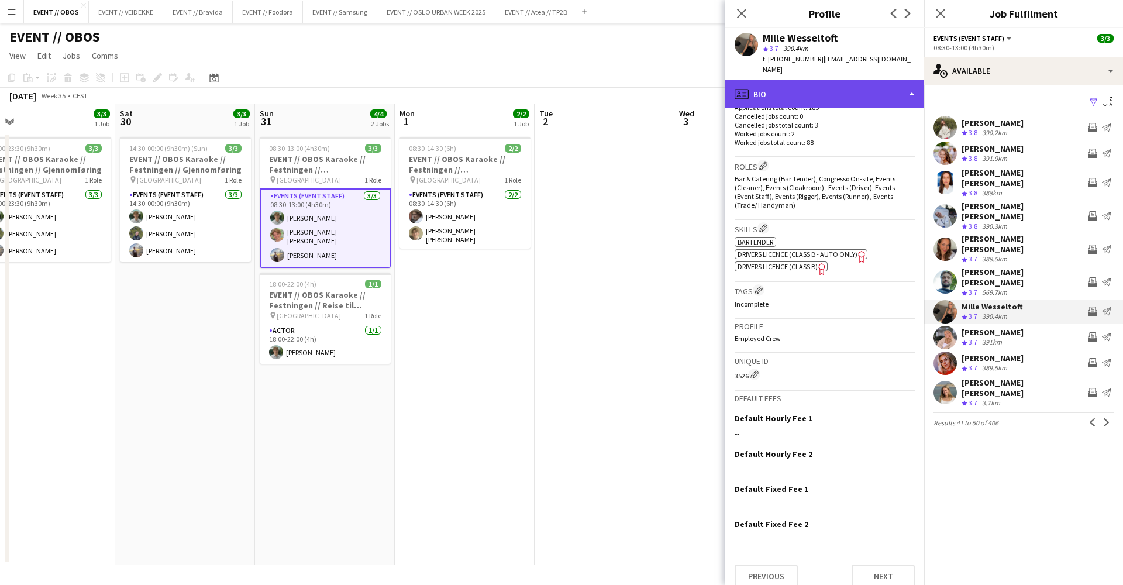
scroll to position [333, 0]
click at [770, 86] on div "profile Bio" at bounding box center [824, 94] width 199 height 28
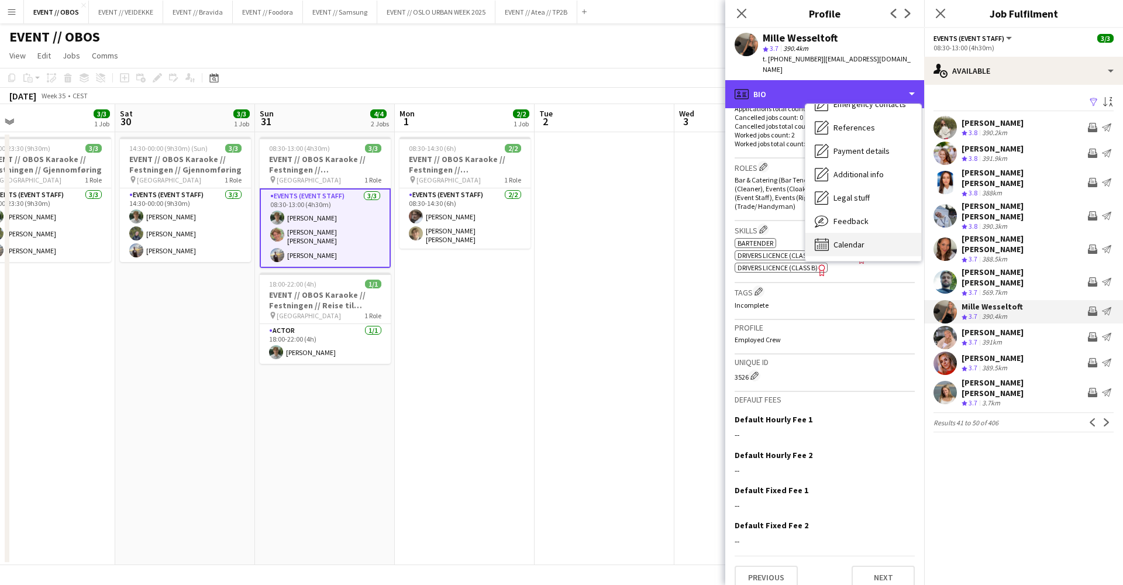
scroll to position [0, 0]
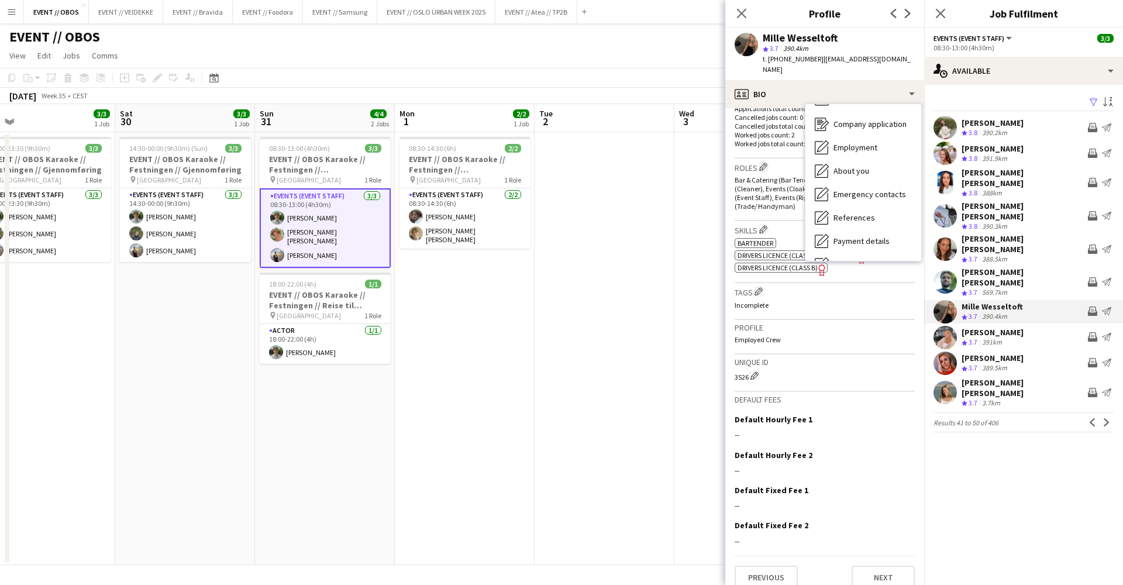
click at [872, 323] on div "Calendar Calendar" at bounding box center [863, 334] width 116 height 23
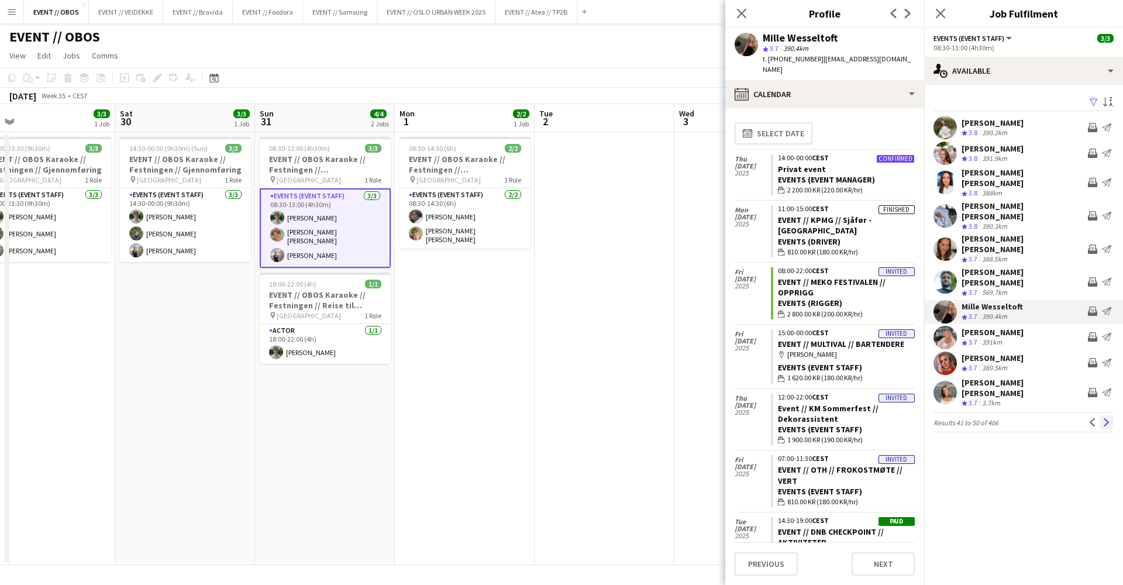
click at [1110, 418] on app-icon "Next" at bounding box center [1107, 422] width 8 height 8
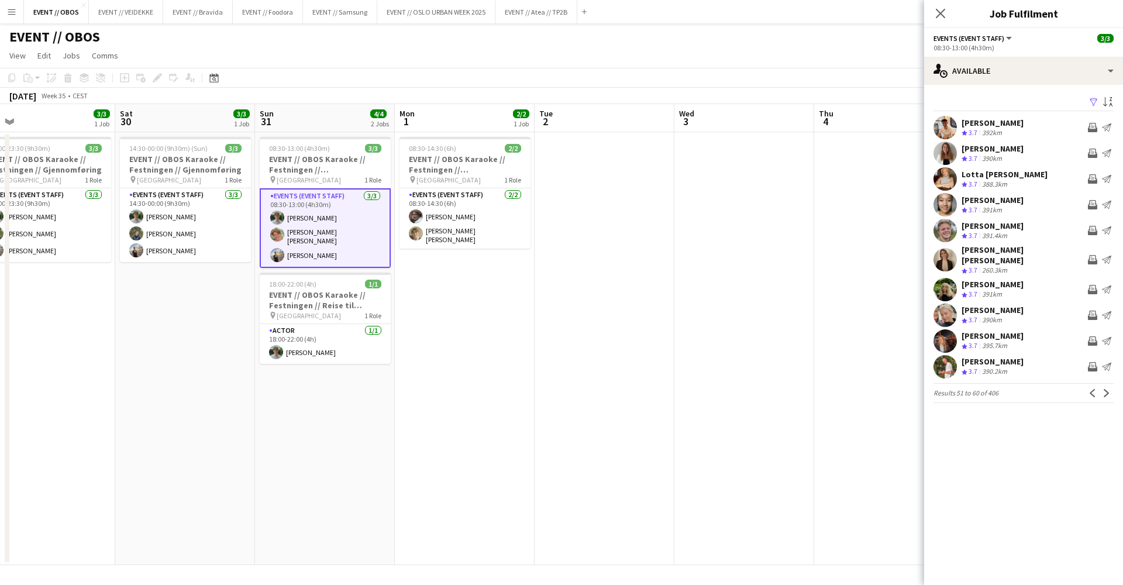
click at [1110, 389] on app-icon "Next" at bounding box center [1107, 393] width 8 height 8
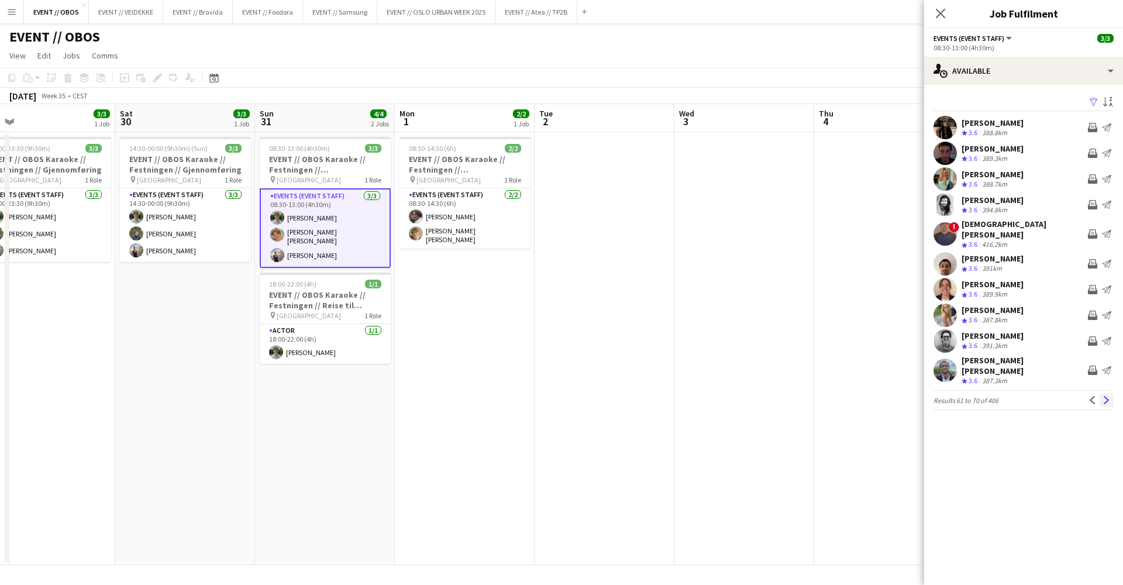
click at [1106, 393] on button "Next" at bounding box center [1107, 400] width 14 height 14
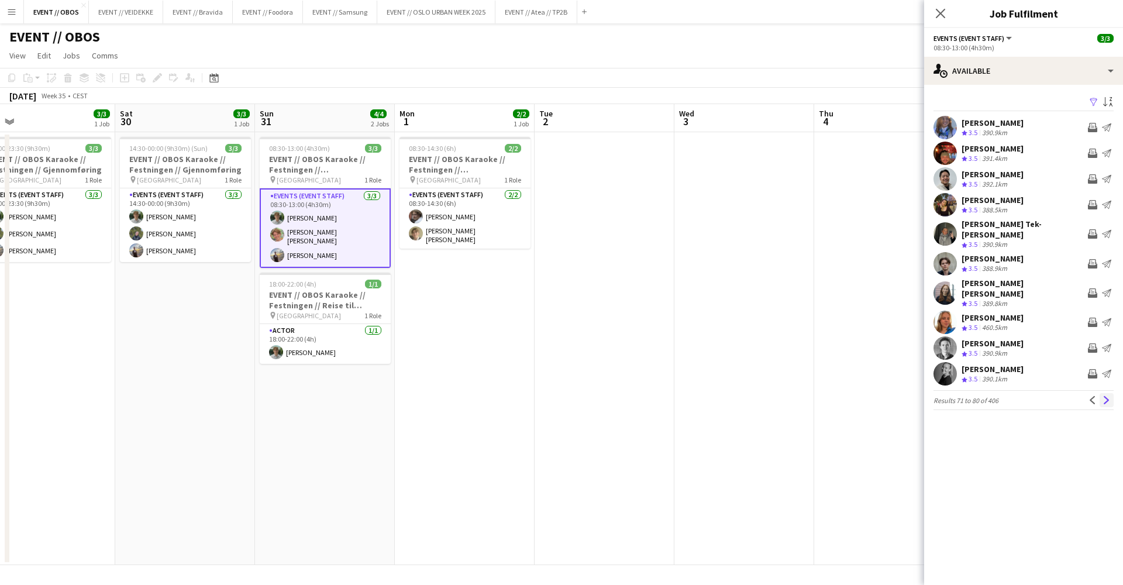
click at [1105, 393] on button "Next" at bounding box center [1107, 400] width 14 height 14
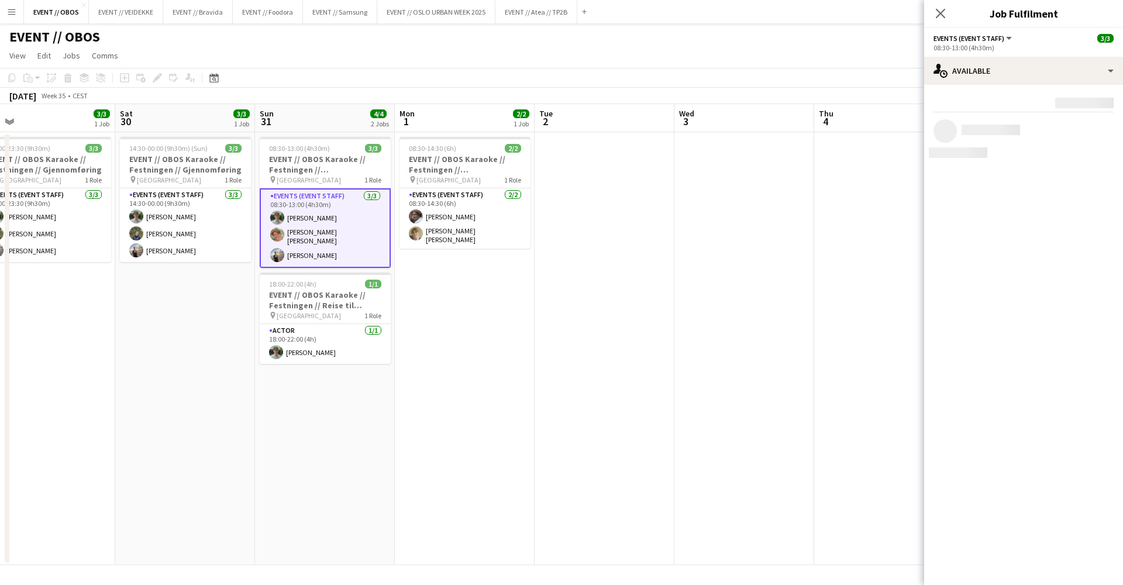
click at [1105, 378] on mat-expansion-panel "users Available Rating: 0 - 5 0 5 Distance: 1km - 1001km+ 1001km+ To use matche…" at bounding box center [1023, 335] width 199 height 500
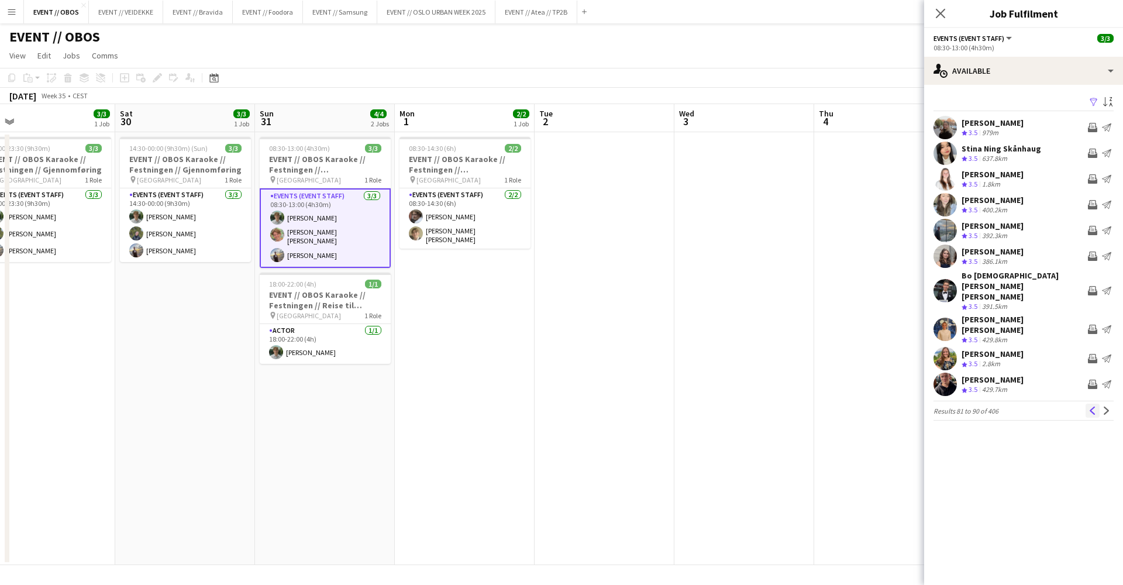
click at [1090, 407] on app-icon "Previous" at bounding box center [1093, 411] width 8 height 8
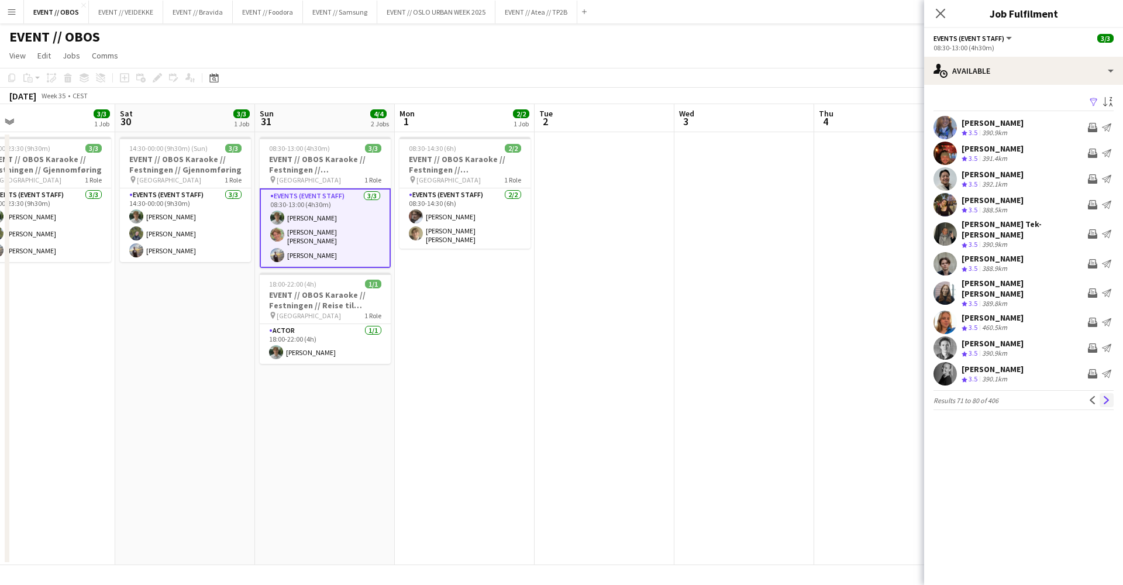
click at [1107, 396] on app-icon "Next" at bounding box center [1107, 400] width 8 height 8
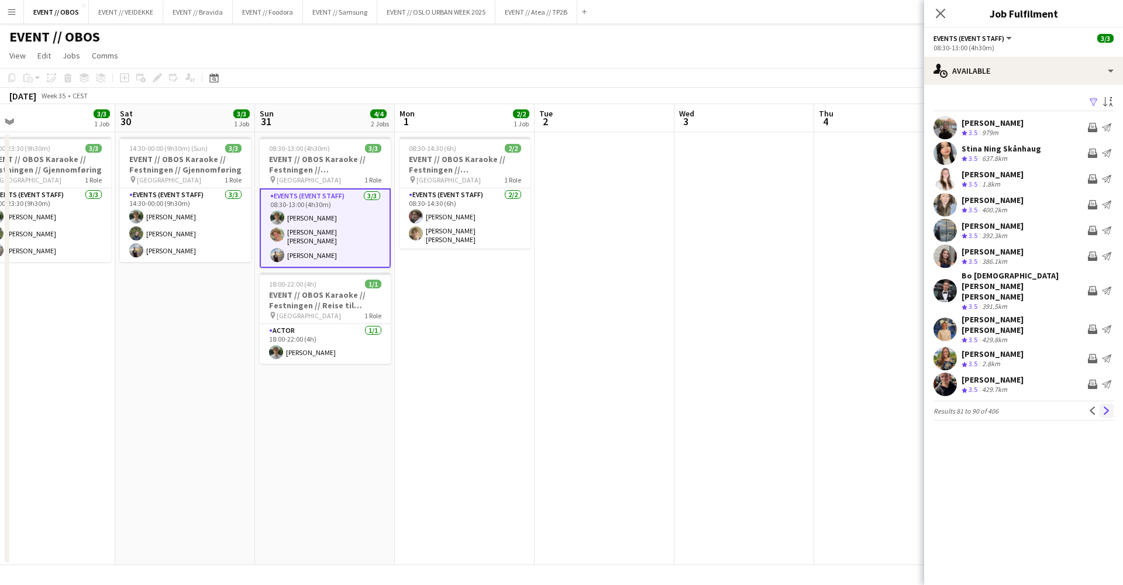
click at [1106, 407] on app-icon "Next" at bounding box center [1107, 411] width 8 height 8
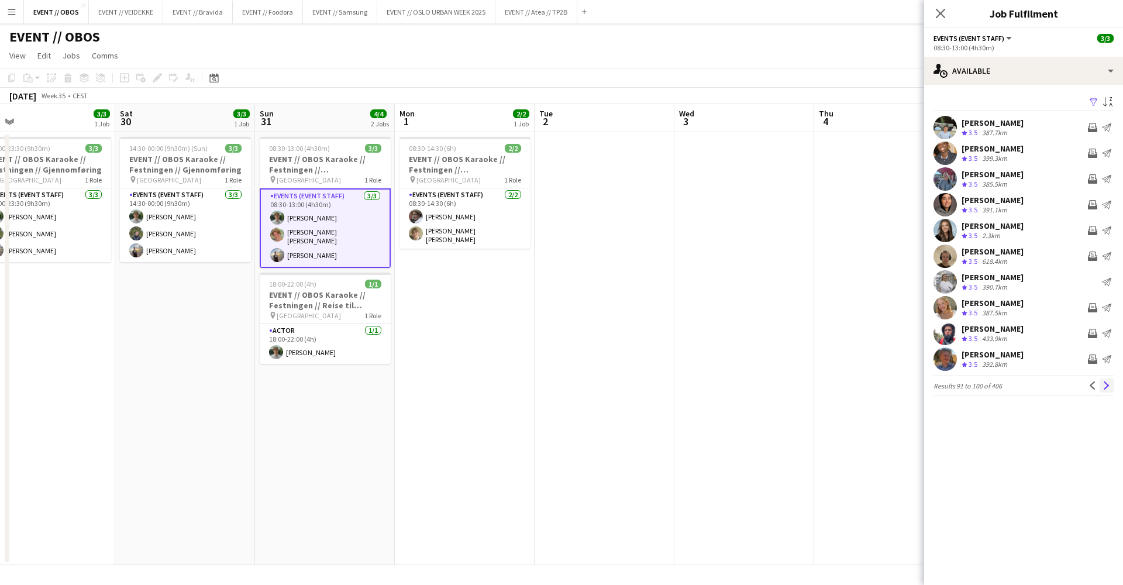
click at [1105, 384] on app-icon "Next" at bounding box center [1107, 385] width 8 height 8
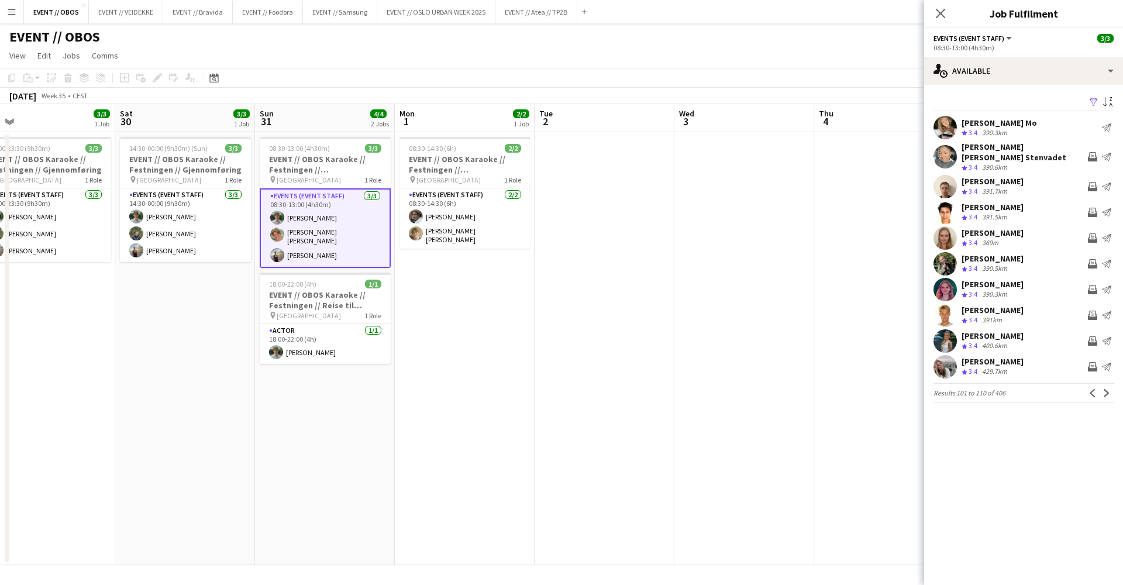
click at [1106, 384] on app-pager "Results 101 to 110 of 406 Previous Next" at bounding box center [1024, 393] width 180 height 20
click at [1104, 390] on app-icon "Next" at bounding box center [1107, 393] width 8 height 8
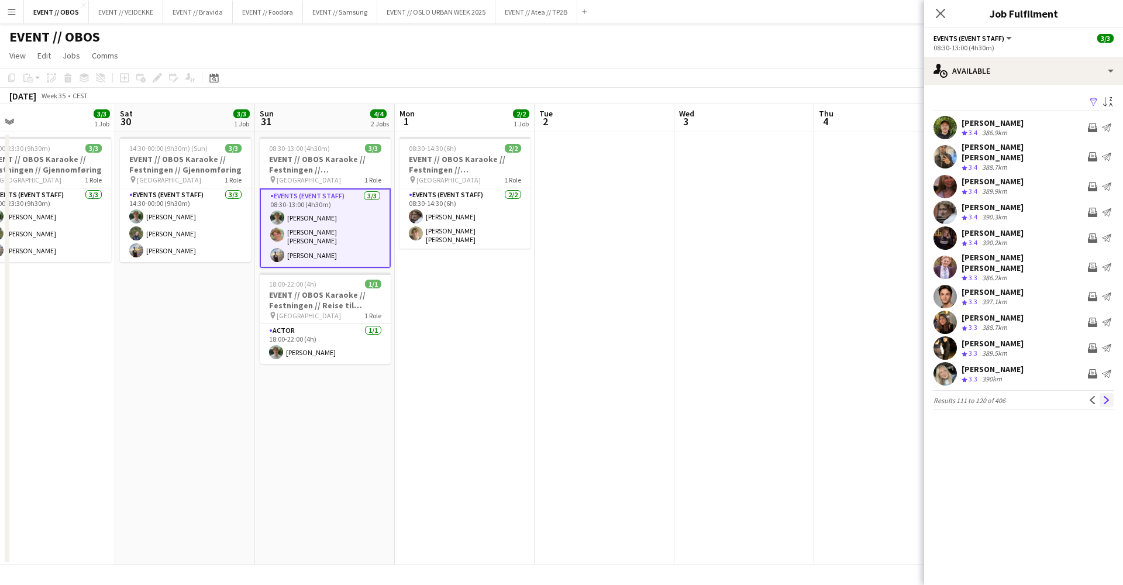
click at [1103, 396] on app-icon "Next" at bounding box center [1107, 400] width 8 height 8
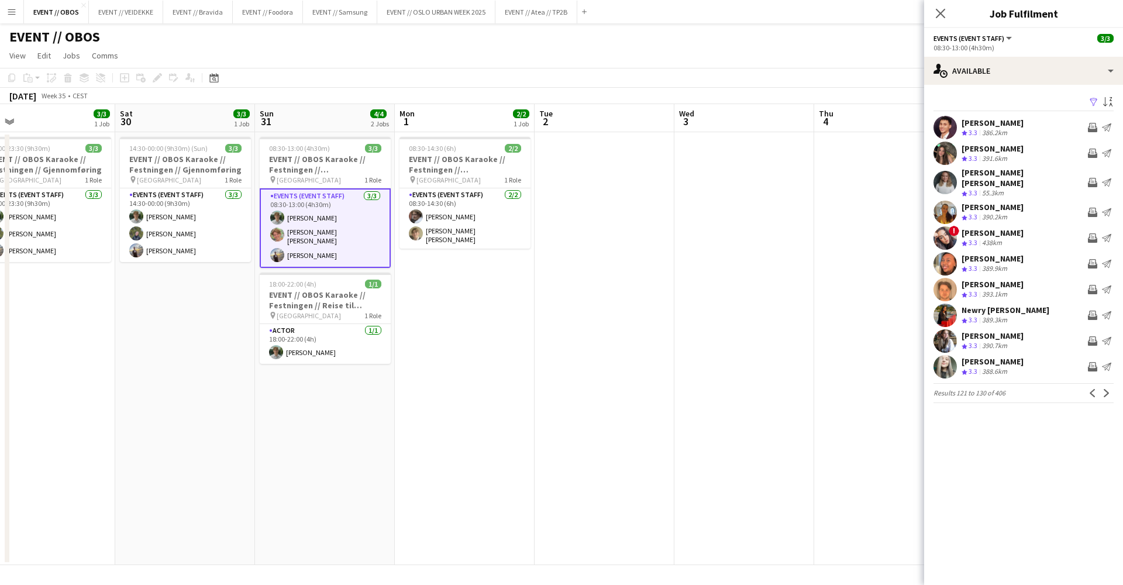
click at [1103, 389] on app-icon "Next" at bounding box center [1107, 393] width 8 height 8
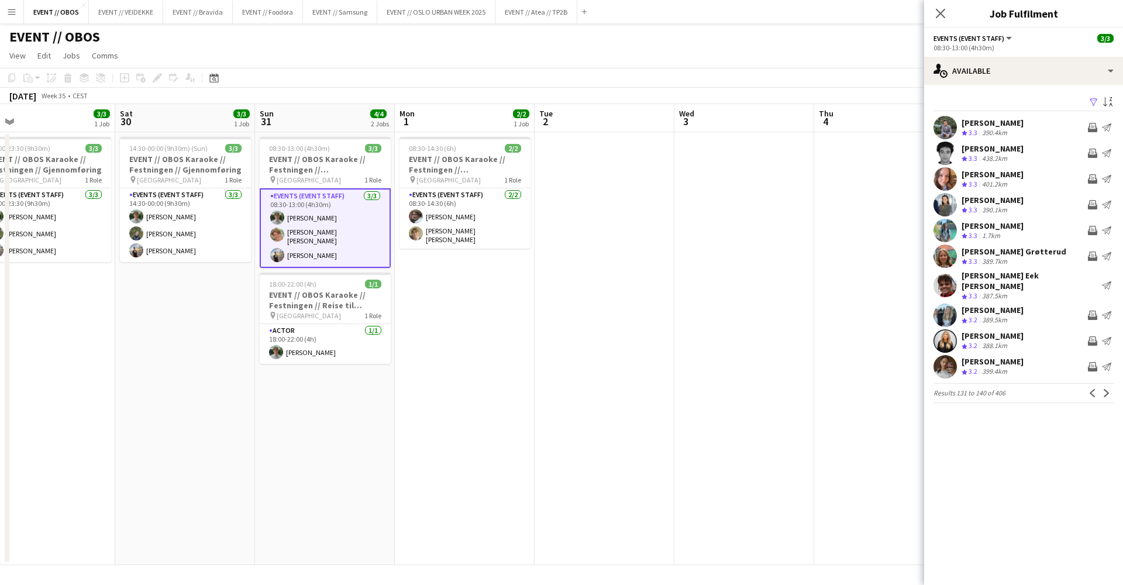
click at [1103, 389] on app-icon "Next" at bounding box center [1107, 393] width 8 height 8
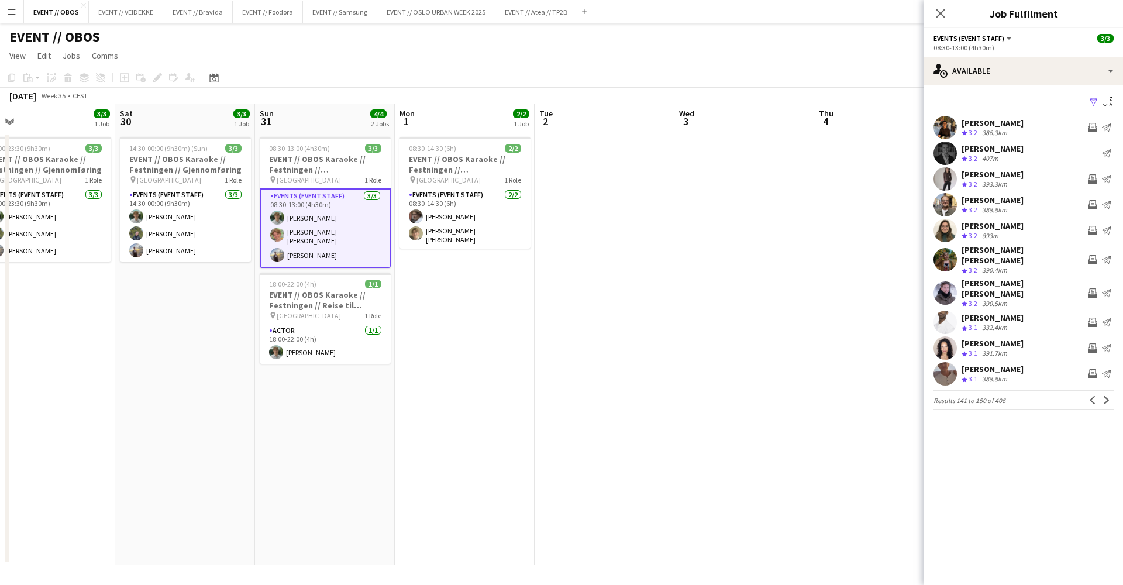
click at [1103, 396] on app-icon "Next" at bounding box center [1107, 400] width 8 height 8
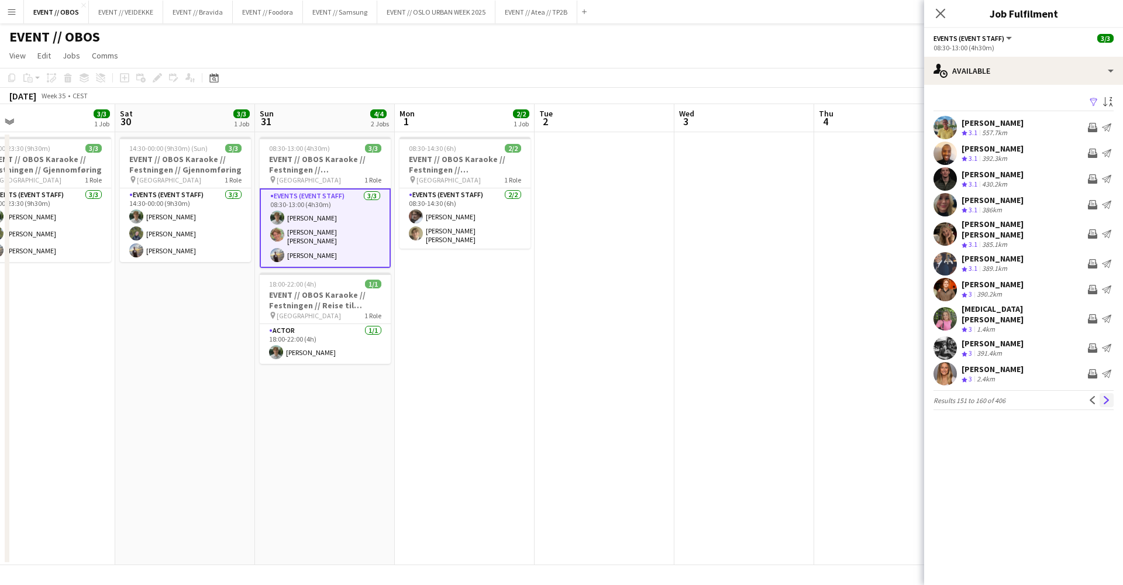
click at [1109, 396] on app-icon "Next" at bounding box center [1107, 400] width 8 height 8
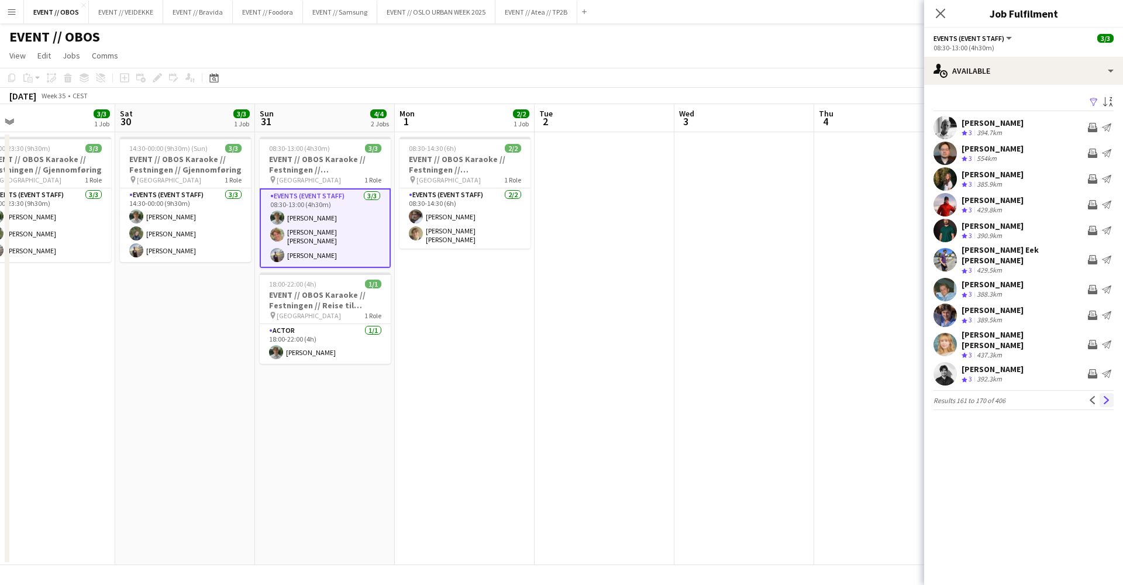
click at [1107, 396] on app-icon "Next" at bounding box center [1107, 400] width 8 height 8
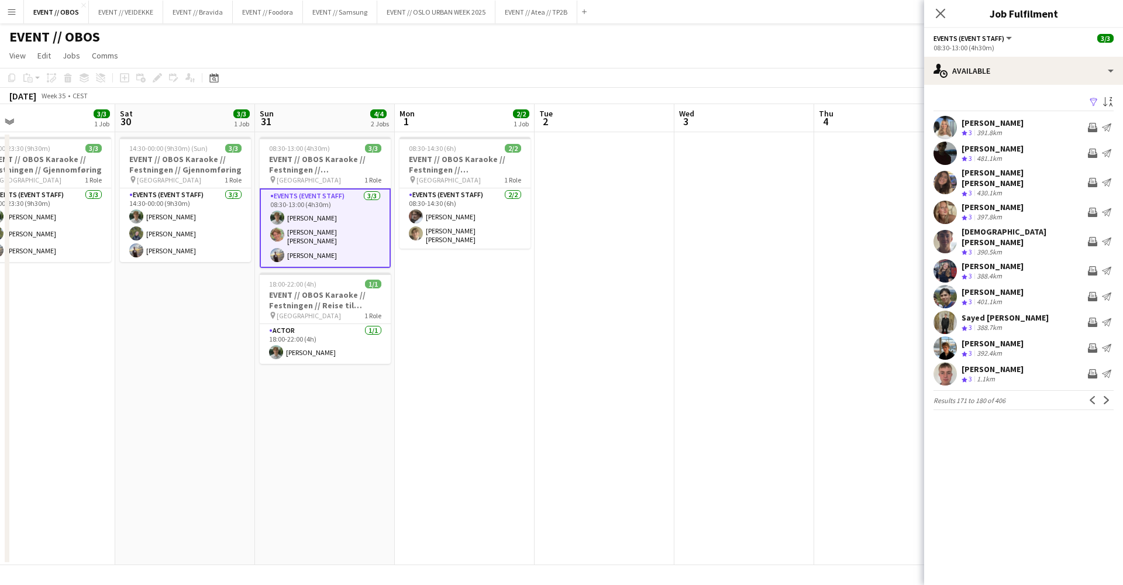
click at [1107, 396] on app-icon "Next" at bounding box center [1107, 400] width 8 height 8
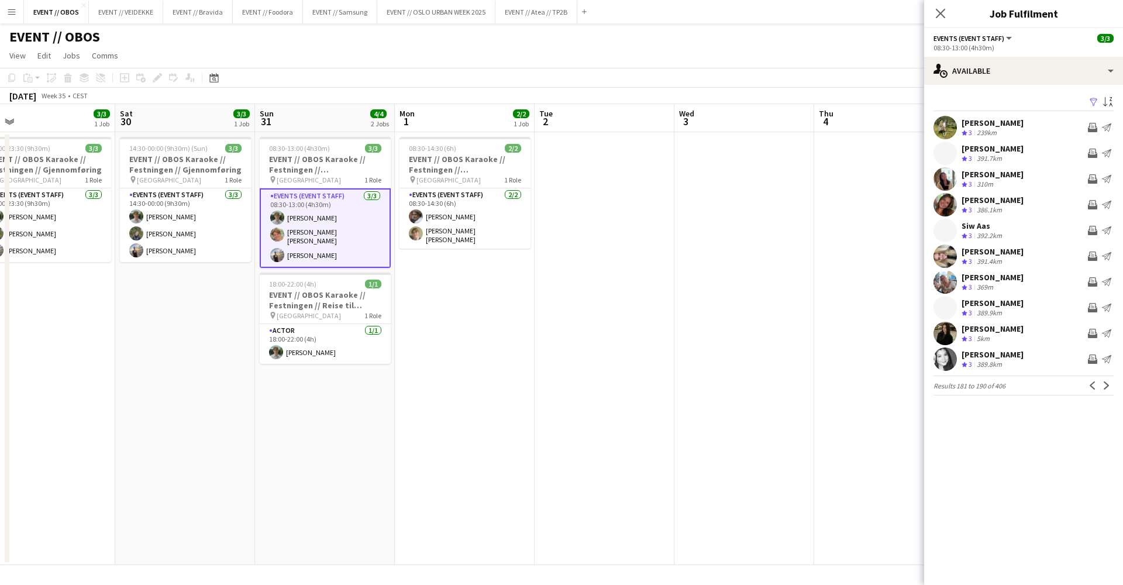
click at [1107, 385] on app-icon "Next" at bounding box center [1107, 385] width 8 height 8
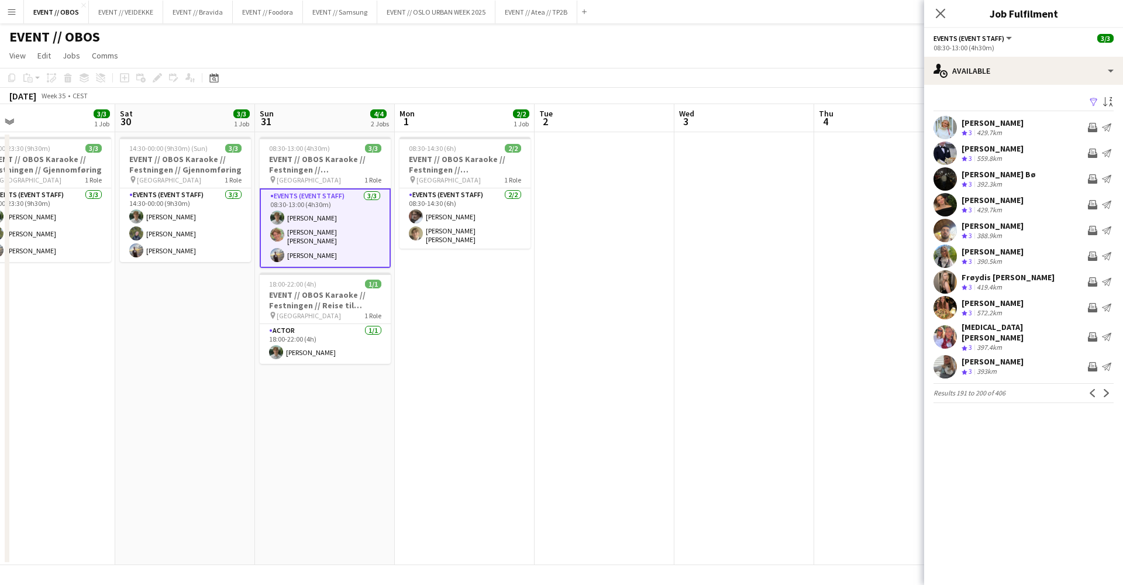
click at [1107, 389] on app-icon "Next" at bounding box center [1107, 393] width 8 height 8
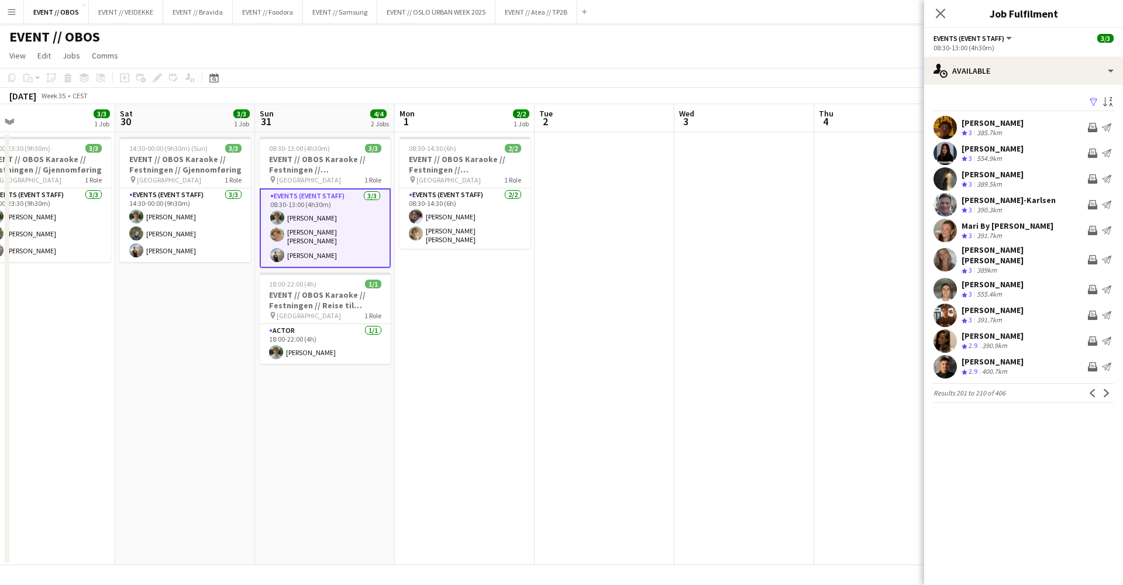
click at [1107, 389] on app-icon "Next" at bounding box center [1107, 393] width 8 height 8
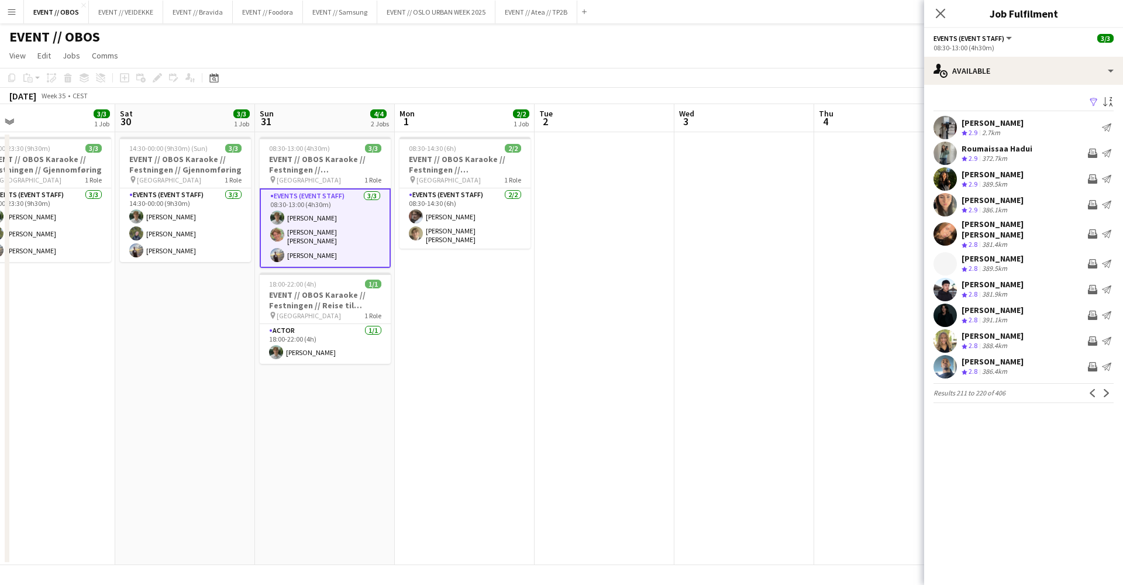
click at [870, 235] on app-date-cell at bounding box center [884, 348] width 140 height 433
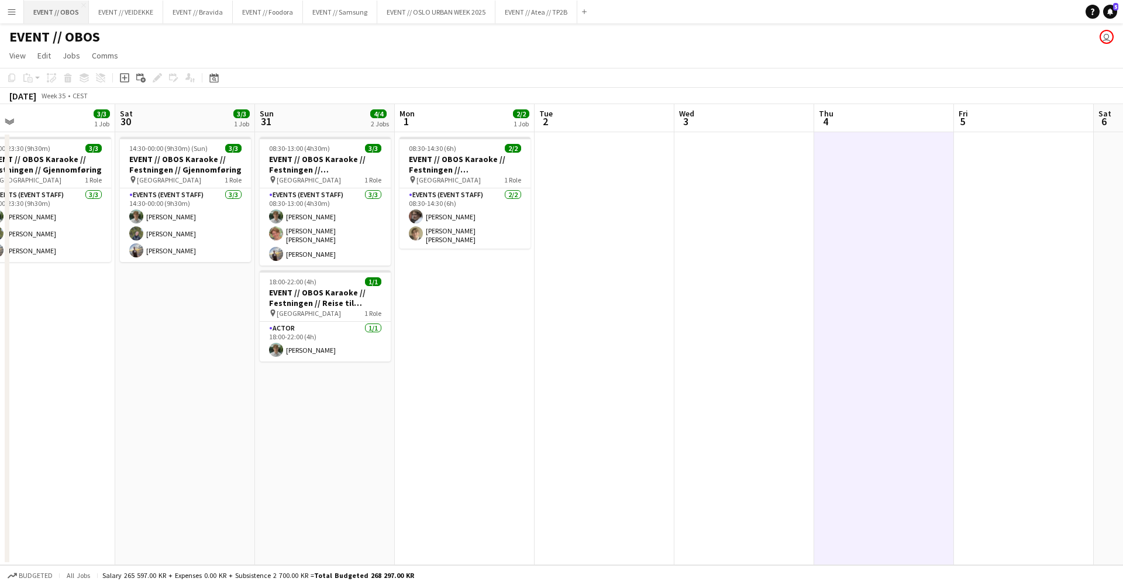
click at [26, 15] on button "EVENT // OBOS Close" at bounding box center [56, 12] width 65 height 23
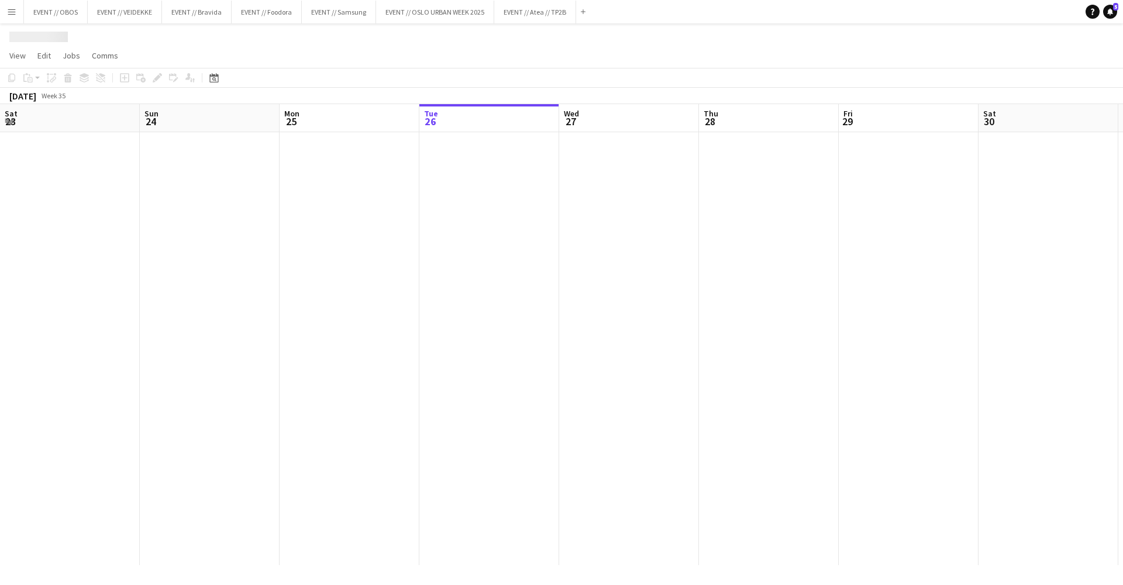
scroll to position [0, 280]
click at [17, 15] on button "Menu" at bounding box center [11, 11] width 23 height 23
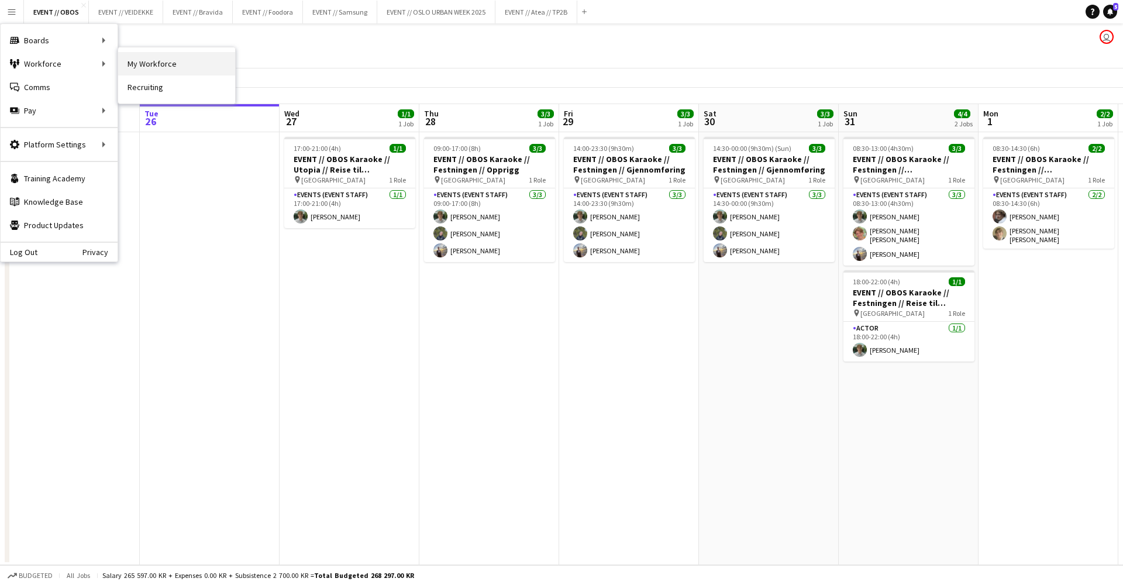
click at [130, 66] on link "My Workforce" at bounding box center [176, 63] width 117 height 23
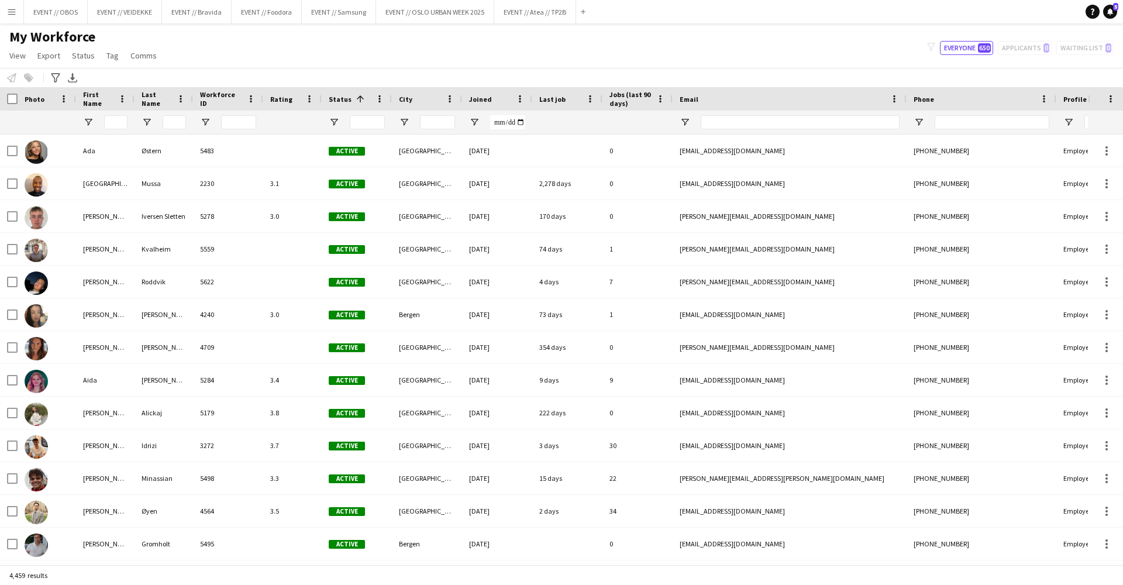
click at [276, 97] on span "Rating" at bounding box center [281, 99] width 22 height 9
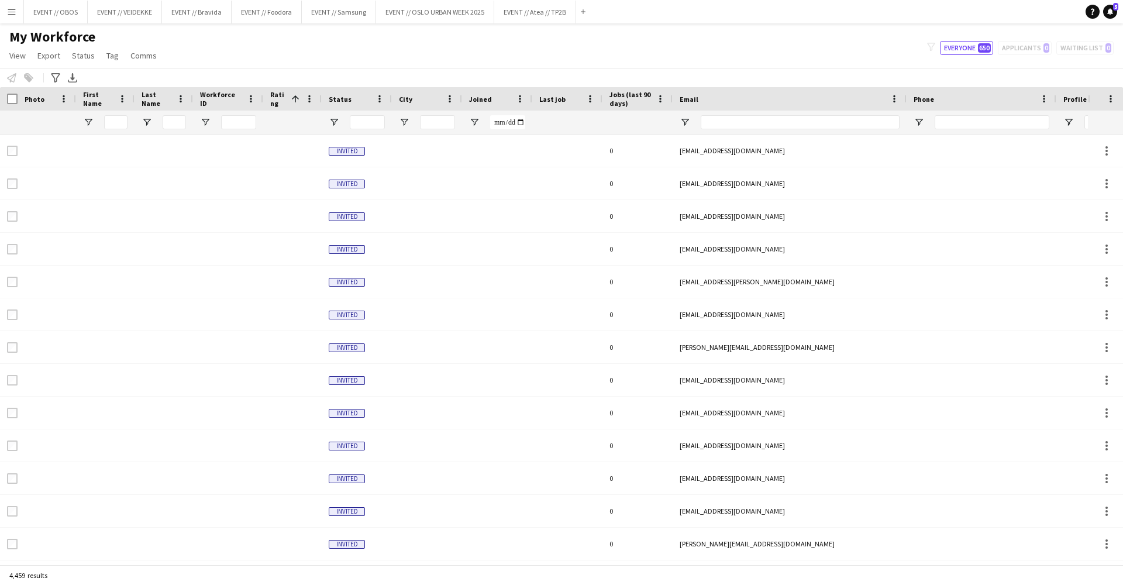
click at [276, 98] on span "Rating" at bounding box center [278, 99] width 16 height 18
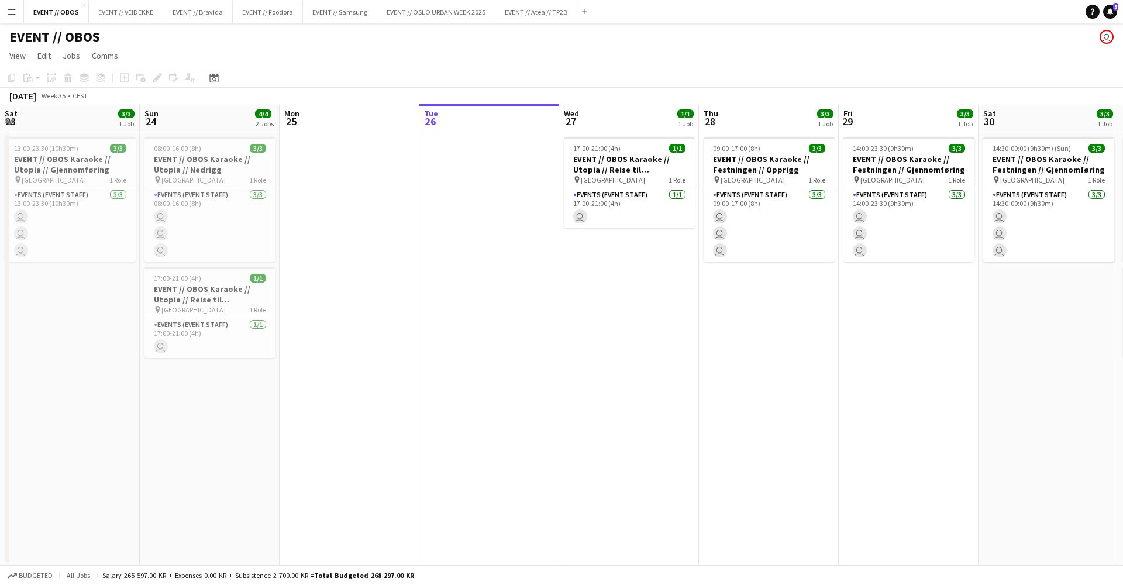
scroll to position [0, 280]
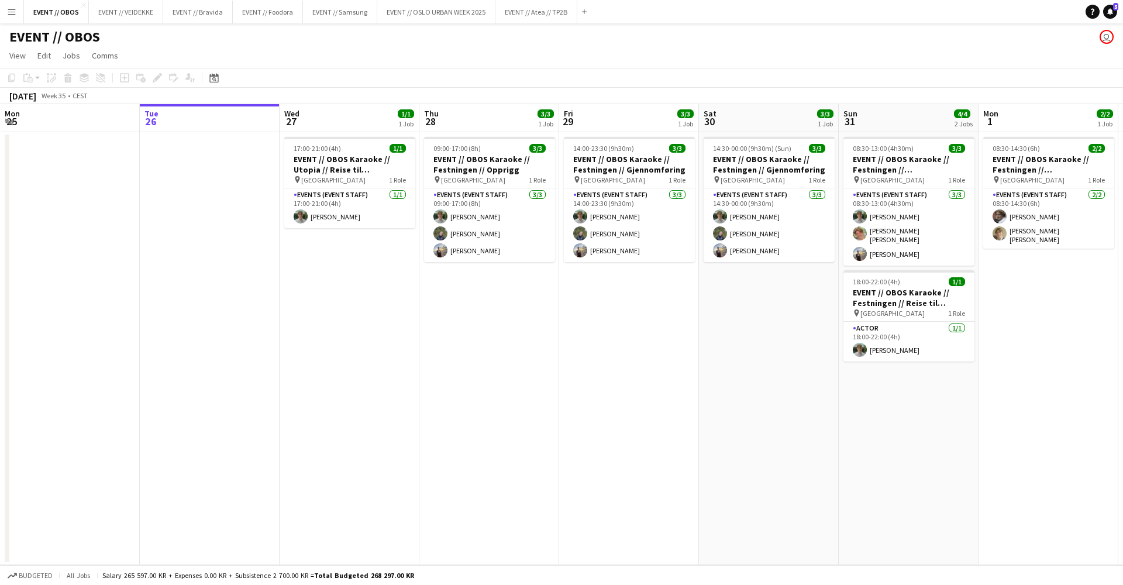
click at [19, 6] on button "Menu" at bounding box center [11, 11] width 23 height 23
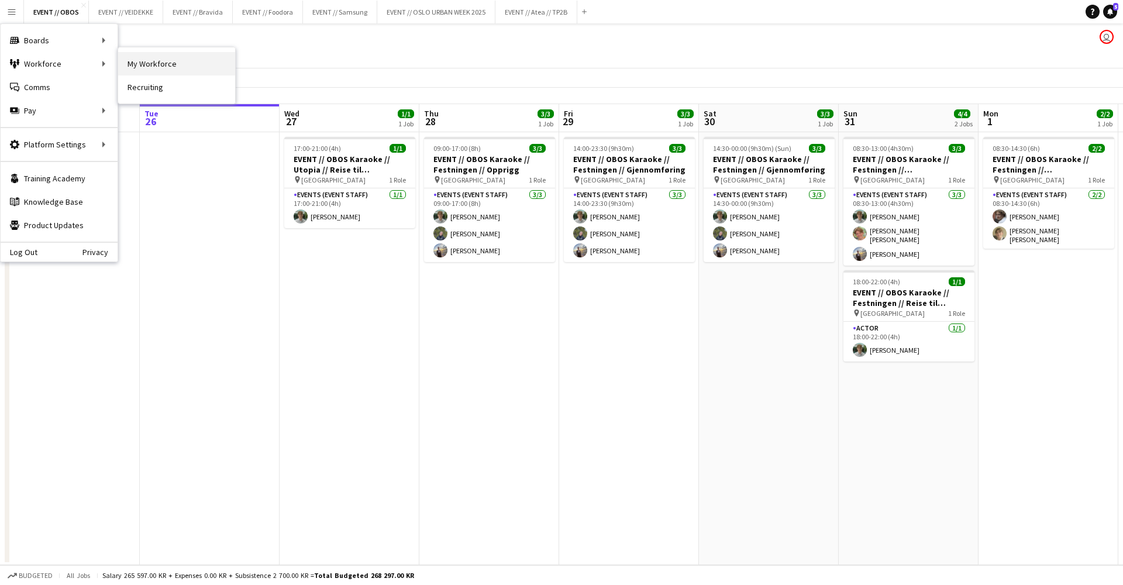
click at [134, 68] on link "My Workforce" at bounding box center [176, 63] width 117 height 23
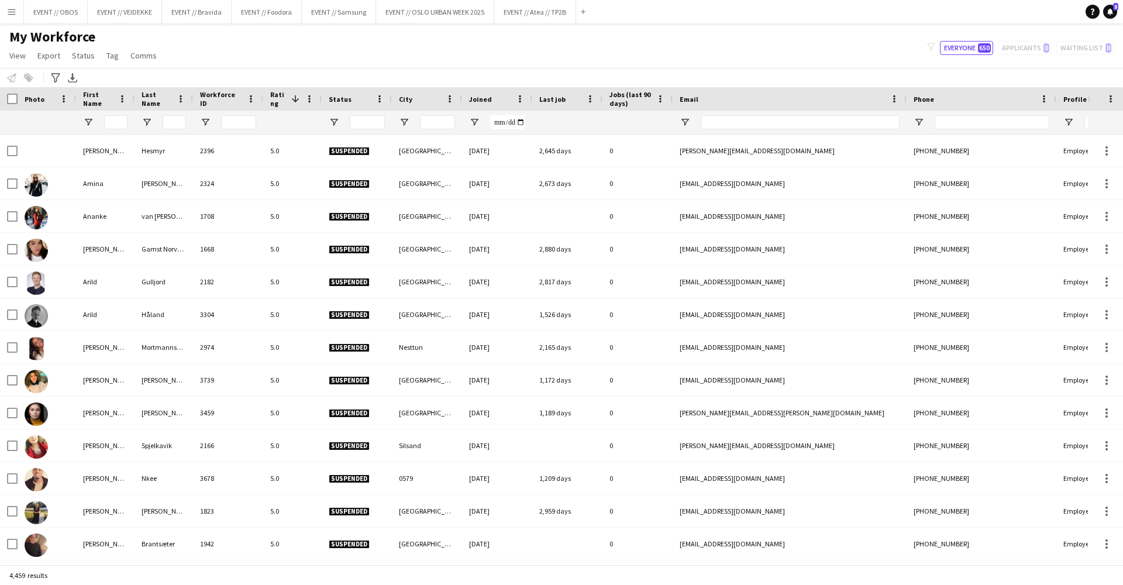
click at [345, 102] on span "Status" at bounding box center [340, 99] width 23 height 9
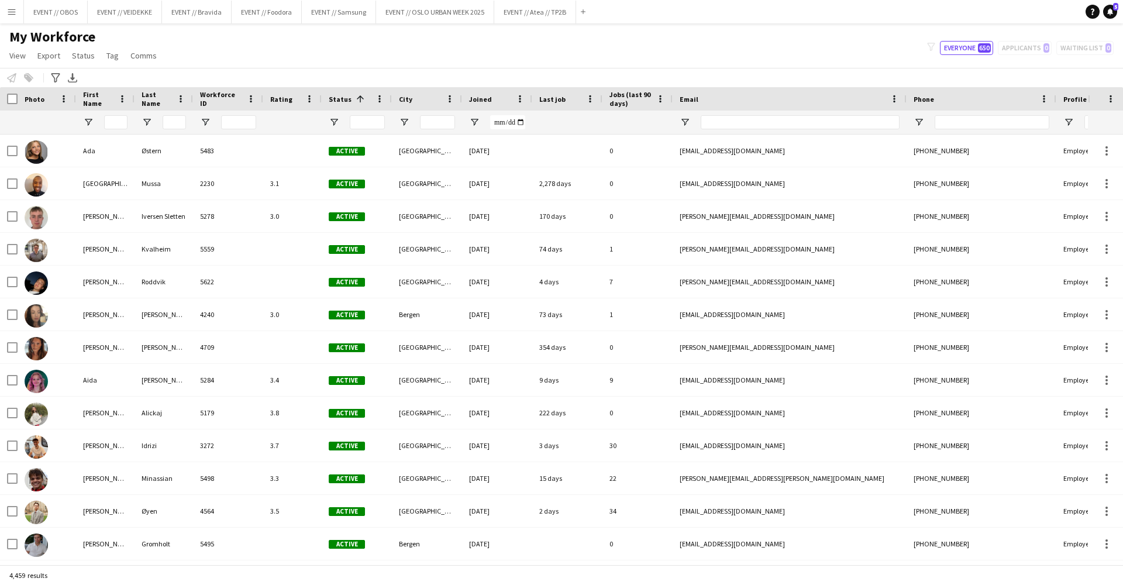
click at [281, 102] on span "Rating" at bounding box center [281, 99] width 22 height 9
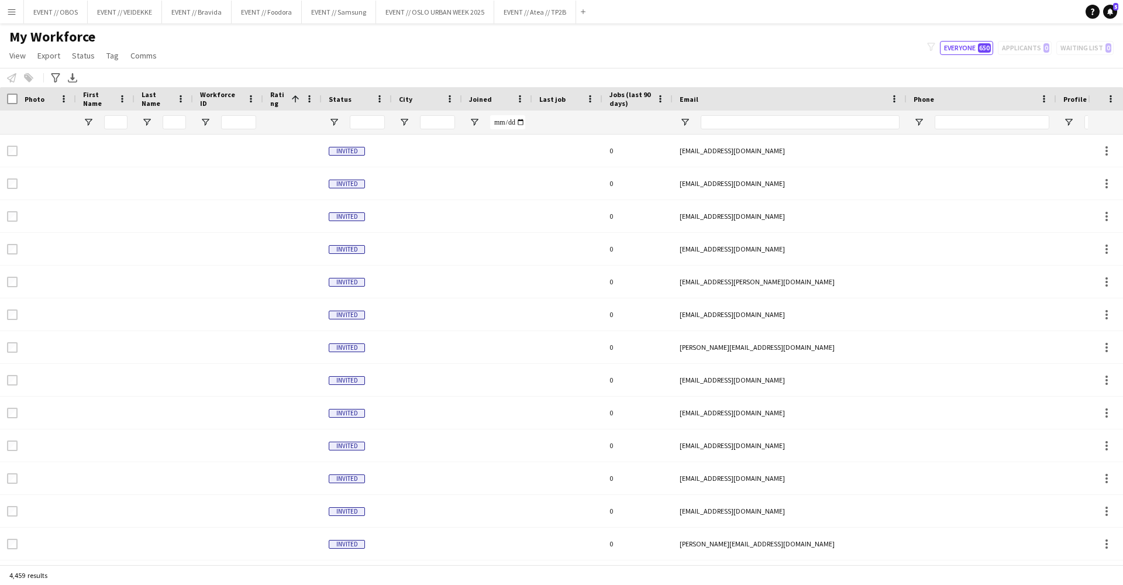
click at [285, 102] on span "Rating" at bounding box center [278, 99] width 16 height 18
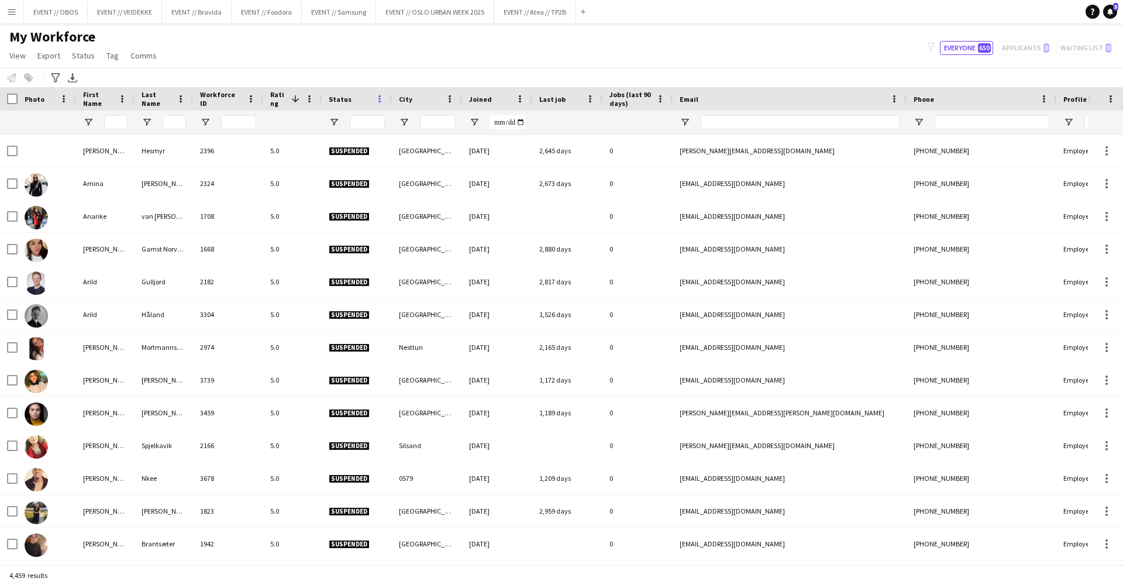
click at [380, 99] on span at bounding box center [379, 99] width 11 height 11
click at [369, 78] on div "Notify workforce Add to tag Select at least one crew to tag him or her. Advance…" at bounding box center [561, 77] width 1123 height 19
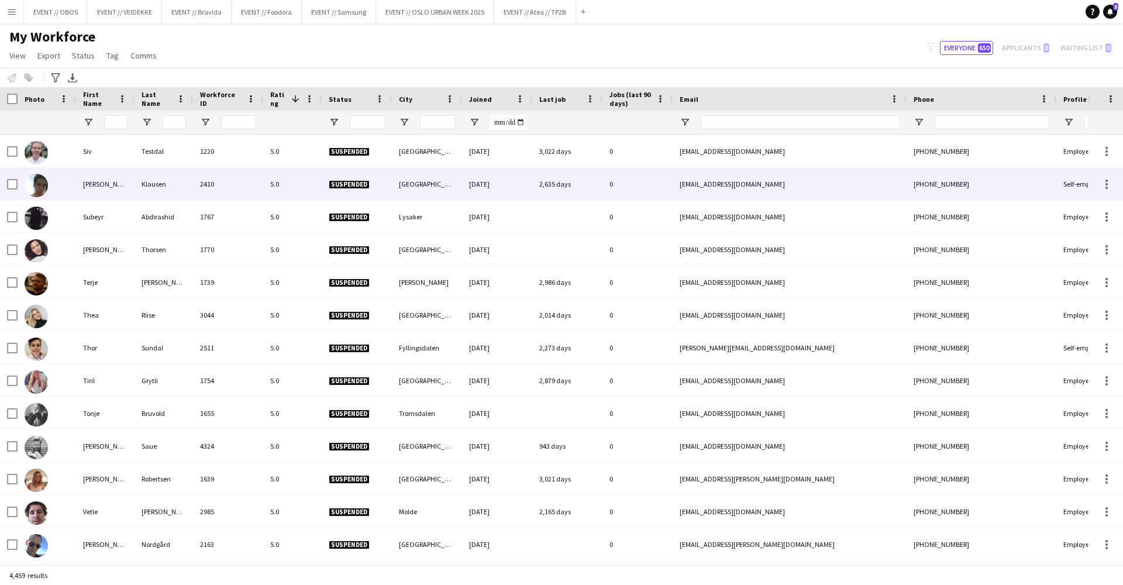
scroll to position [1476, 0]
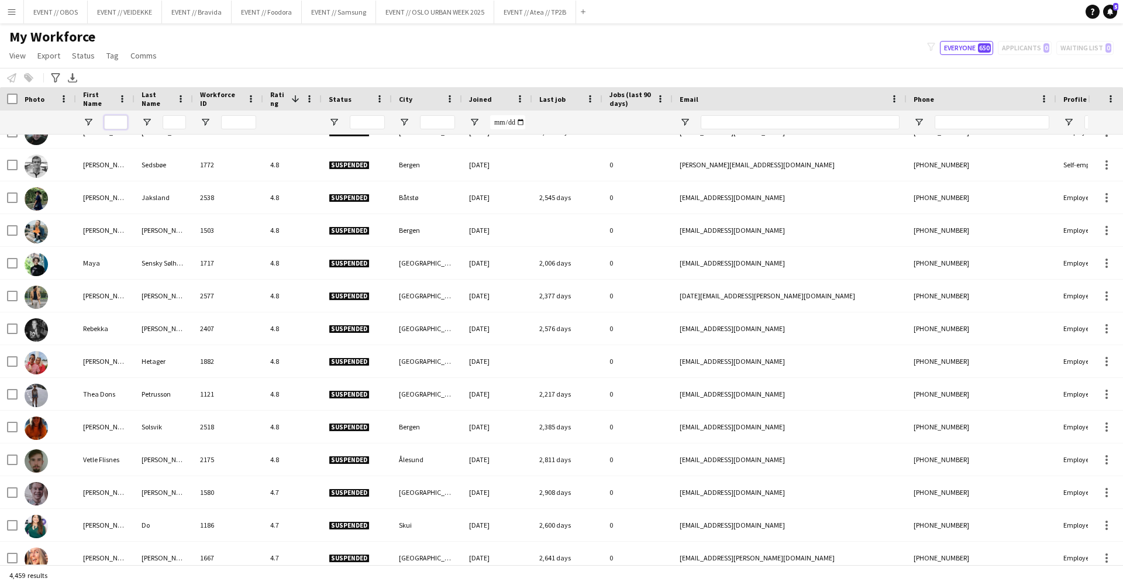
click at [123, 126] on input "First Name Filter Input" at bounding box center [115, 122] width 23 height 14
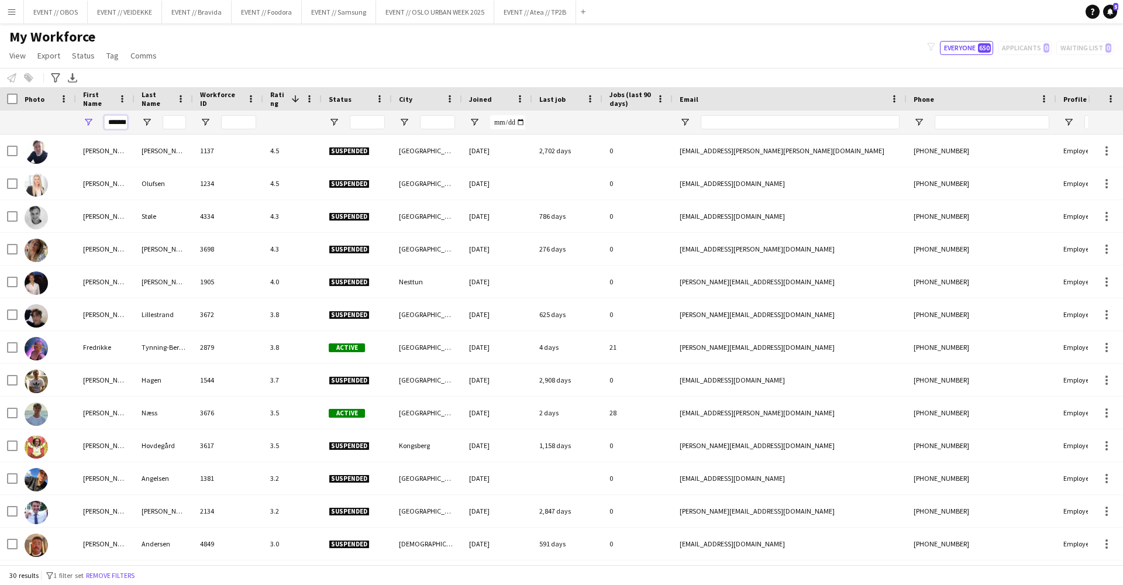
type input "********"
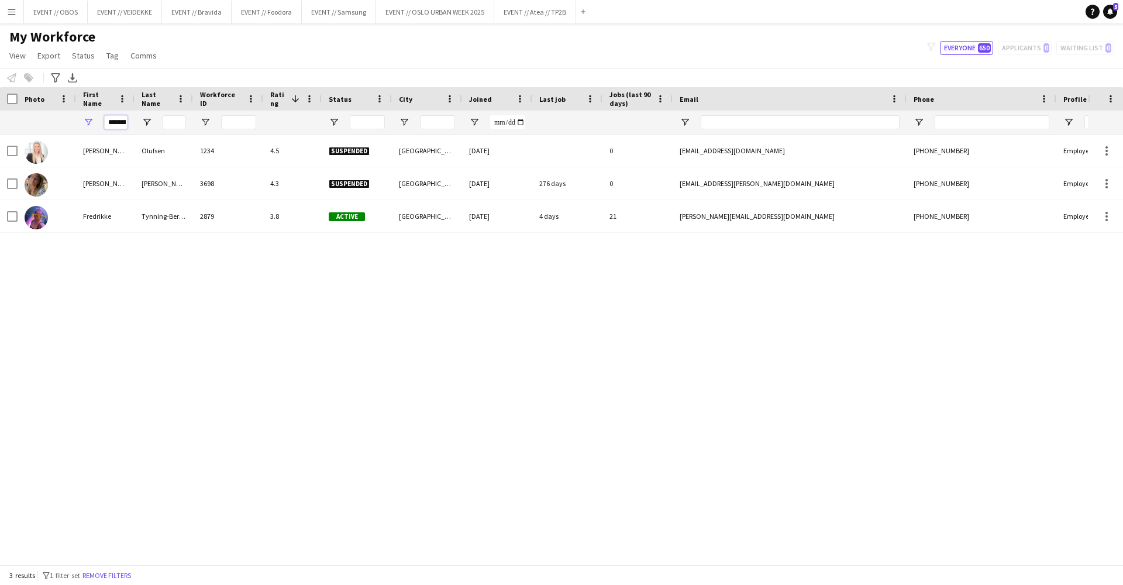
drag, startPoint x: 126, startPoint y: 119, endPoint x: 97, endPoint y: 109, distance: 30.9
click at [97, 109] on div "Workforce Details Photo First Name 1" at bounding box center [625, 110] width 1251 height 47
click at [160, 53] on app-page-menu "View Views Default view New view Update view Delete view Edit name Customise vi…" at bounding box center [84, 57] width 168 height 22
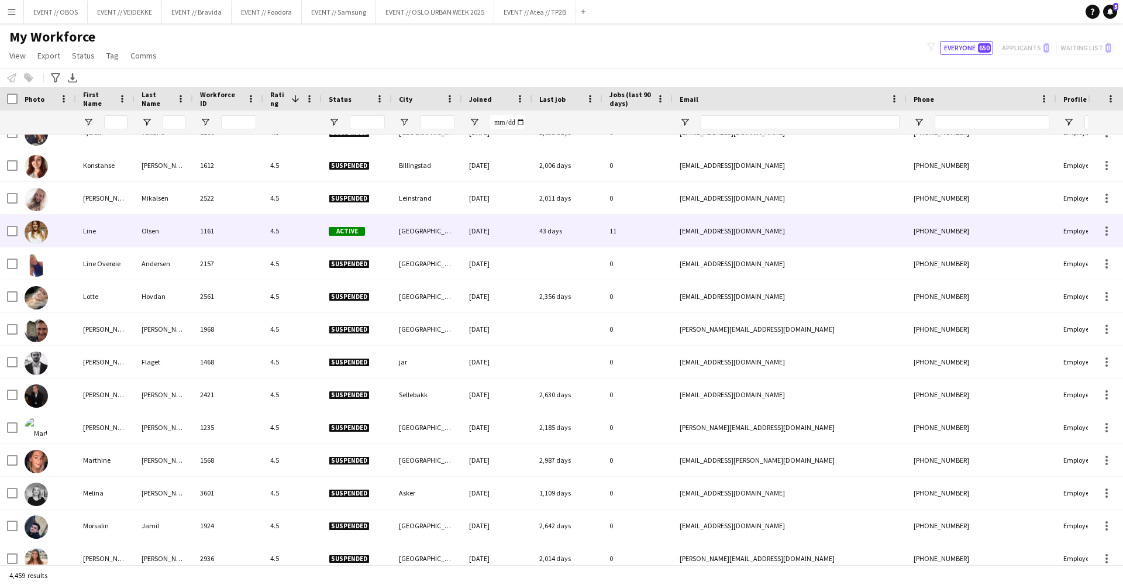
click at [253, 235] on div "1161" at bounding box center [228, 231] width 70 height 32
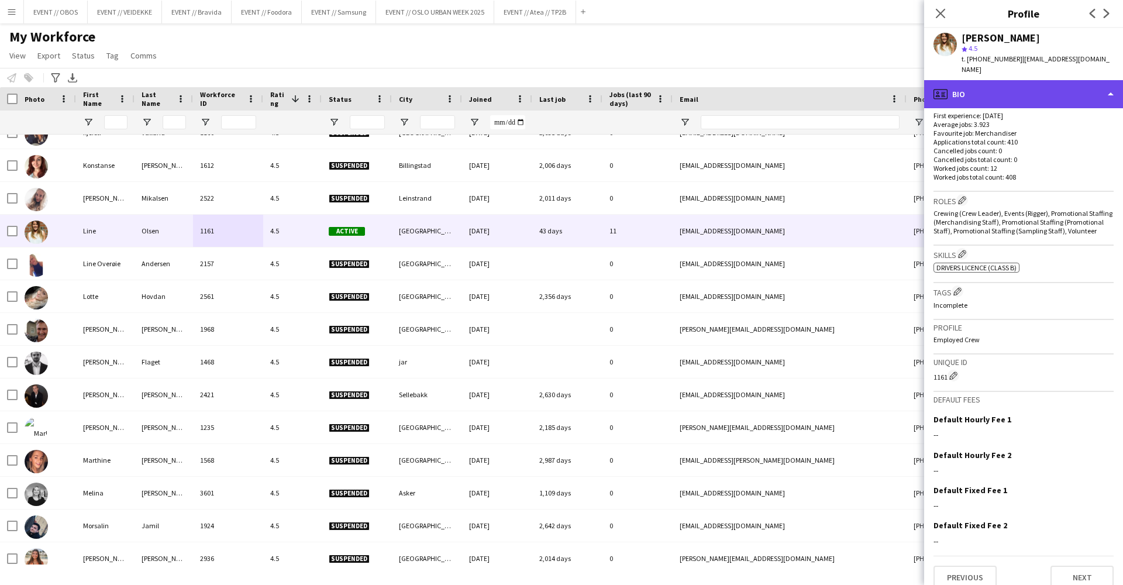
click at [993, 85] on div "profile Bio" at bounding box center [1023, 94] width 199 height 28
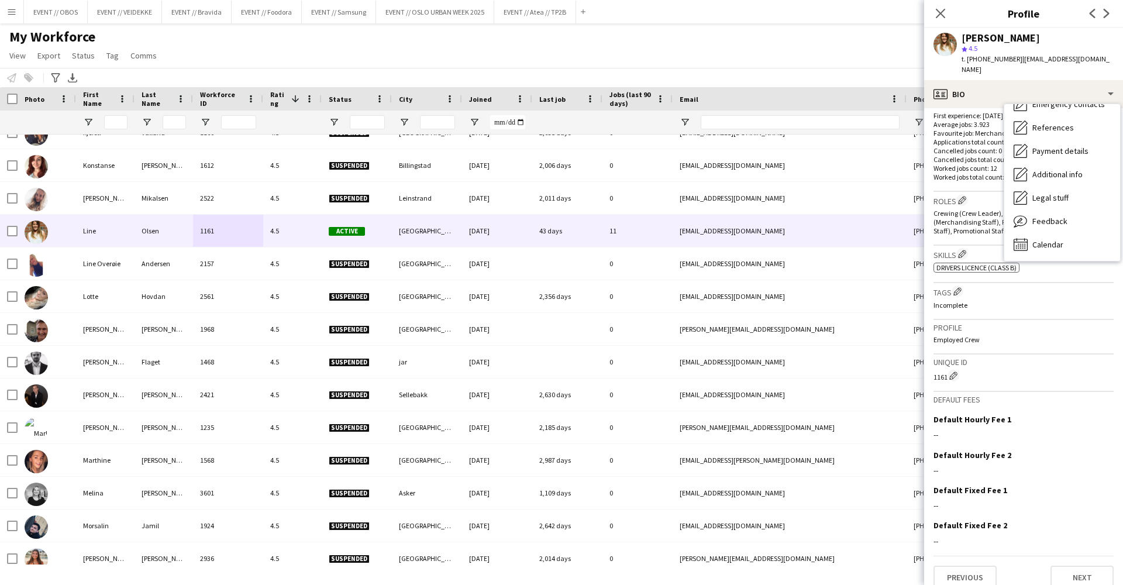
click at [1037, 243] on div "Bio Bio Company application Company application Employment Employment About you…" at bounding box center [1062, 182] width 116 height 157
click at [1040, 239] on span "Calendar" at bounding box center [1047, 244] width 31 height 11
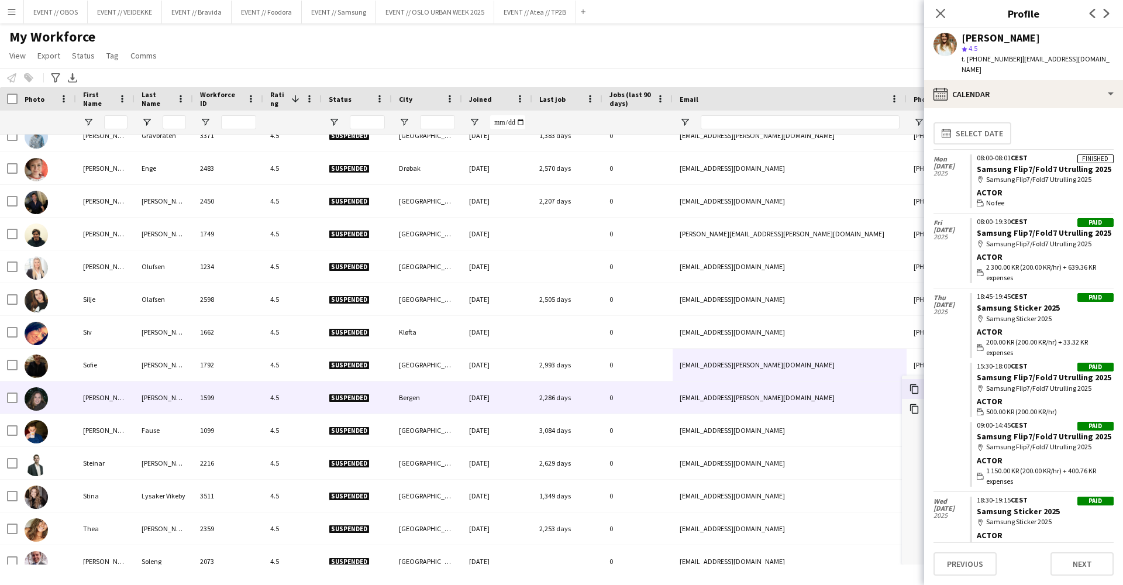
click at [869, 391] on div "[EMAIL_ADDRESS][PERSON_NAME][DOMAIN_NAME]" at bounding box center [790, 397] width 234 height 32
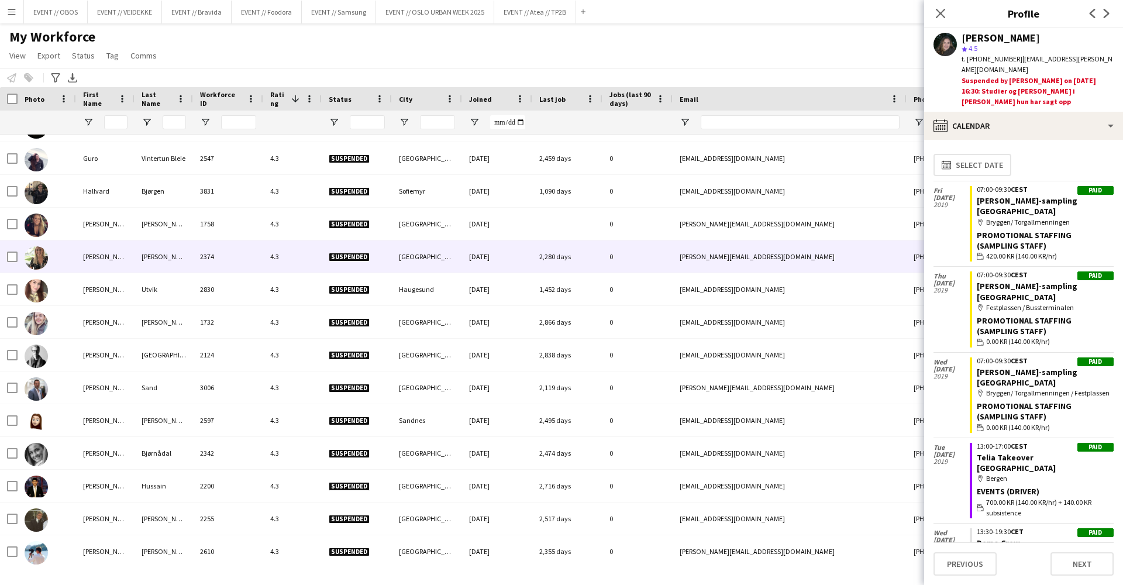
click at [416, 264] on div "[GEOGRAPHIC_DATA]" at bounding box center [427, 256] width 70 height 32
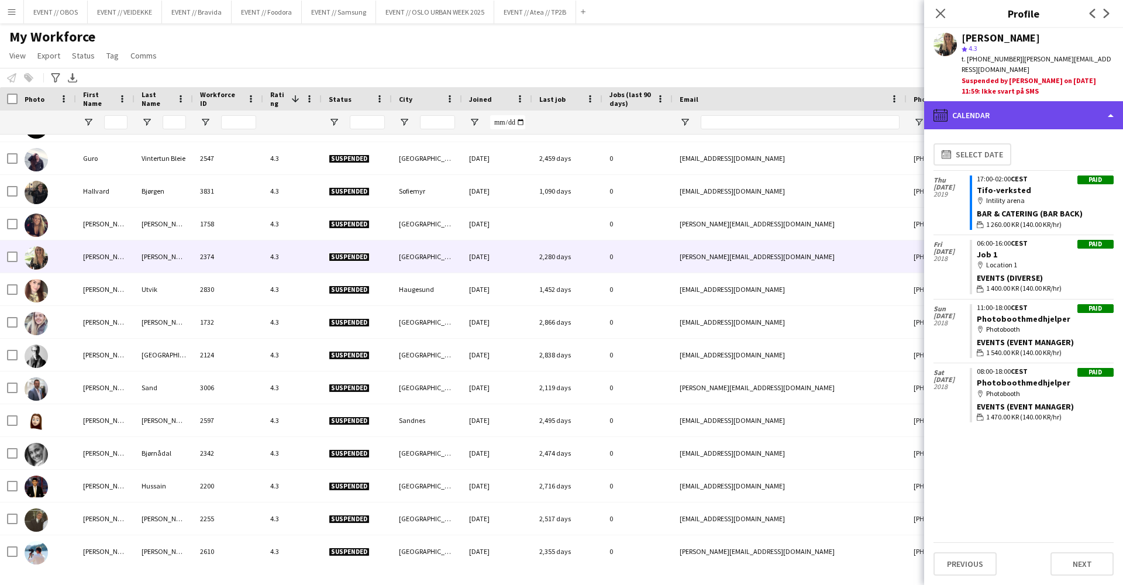
click at [946, 109] on icon at bounding box center [941, 115] width 14 height 13
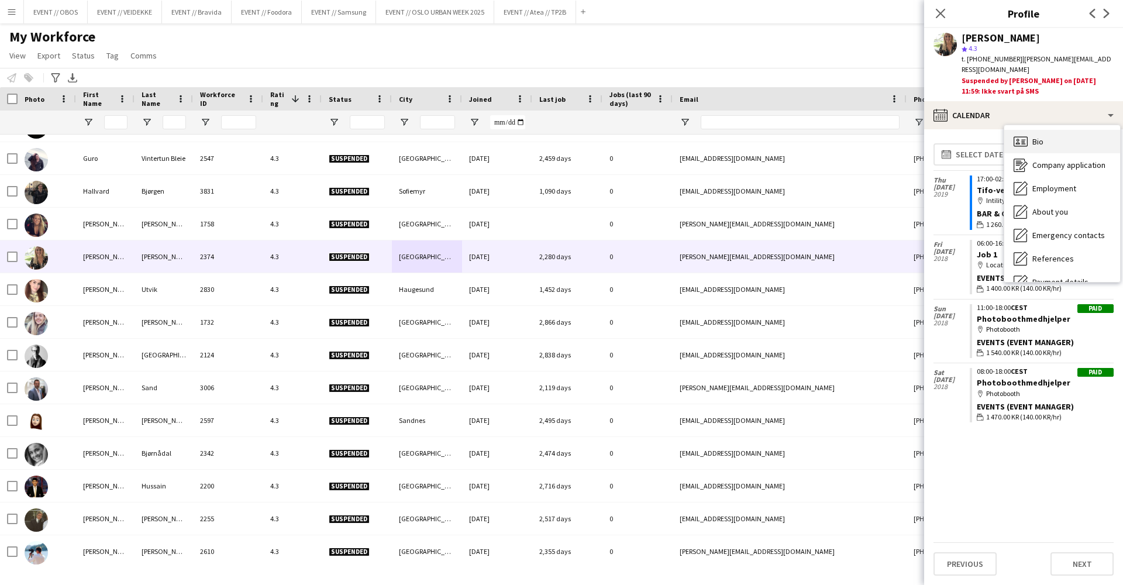
click at [1028, 130] on div "Bio Bio" at bounding box center [1062, 141] width 116 height 23
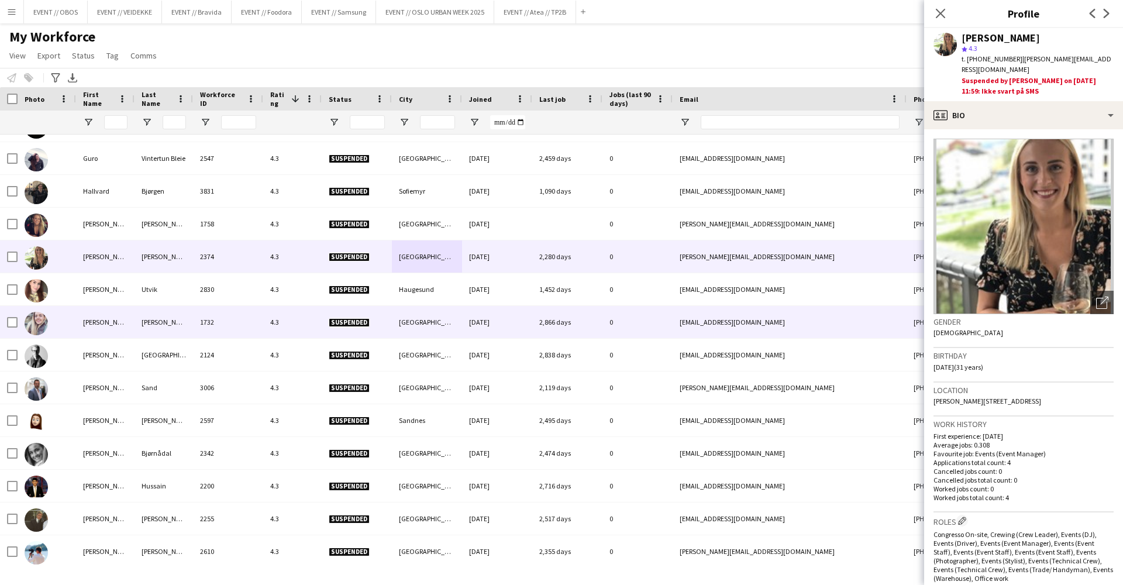
click at [608, 332] on div "0" at bounding box center [638, 322] width 70 height 32
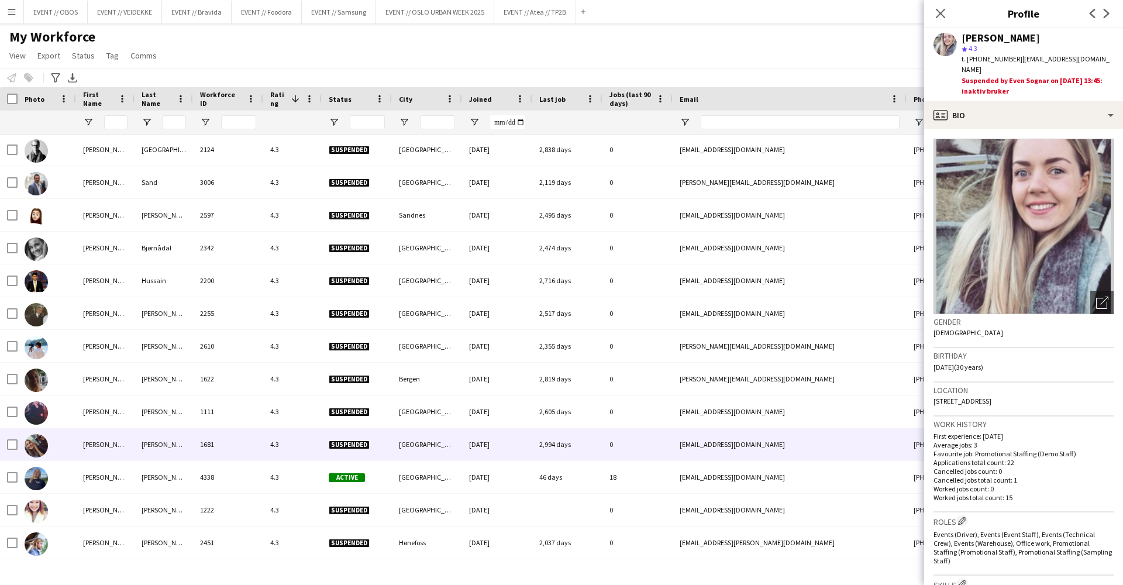
click at [608, 433] on div "0" at bounding box center [638, 444] width 70 height 32
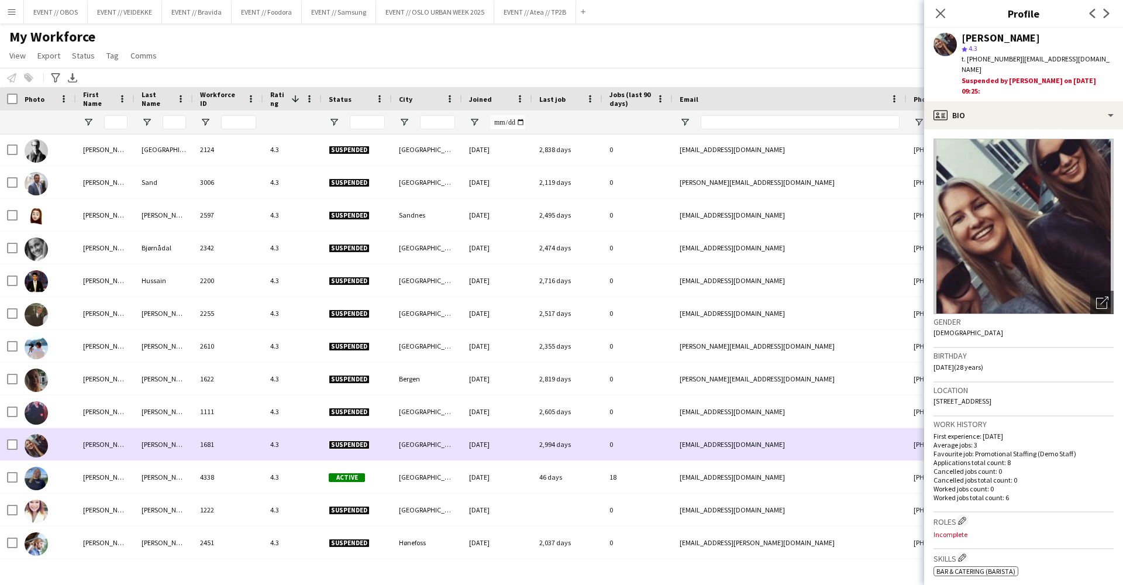
click at [591, 456] on div "2,994 days" at bounding box center [567, 444] width 70 height 32
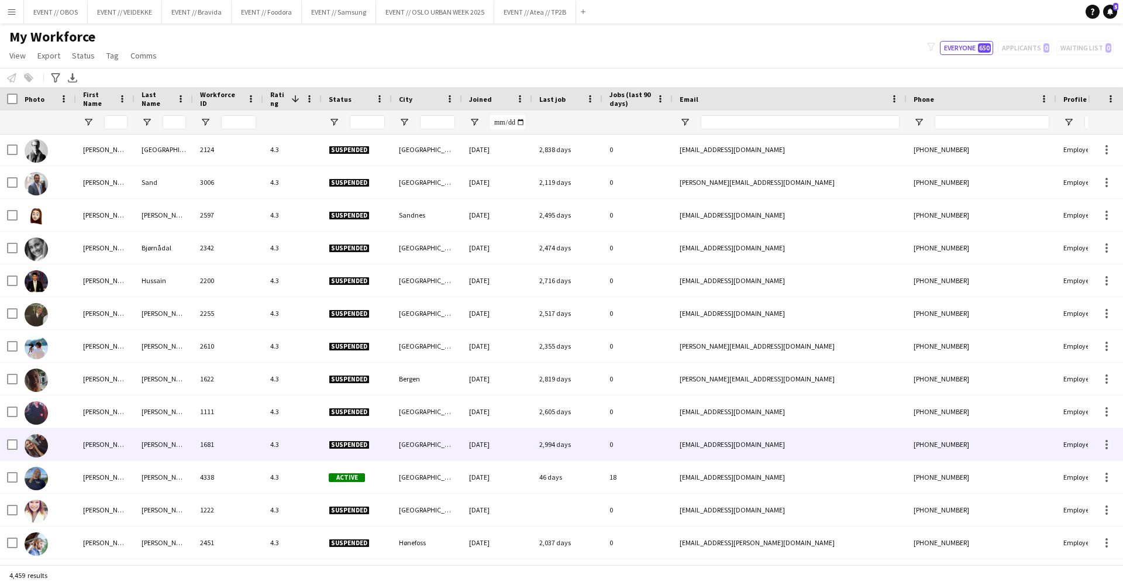
click at [585, 471] on div "46 days" at bounding box center [567, 477] width 70 height 32
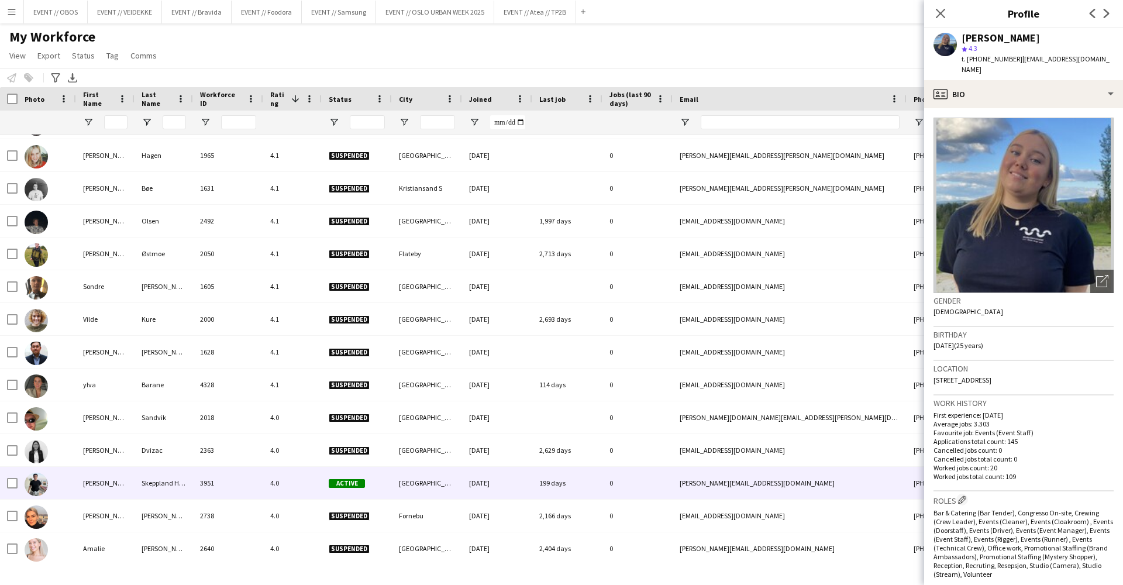
click at [490, 494] on div "[DATE]" at bounding box center [497, 483] width 70 height 32
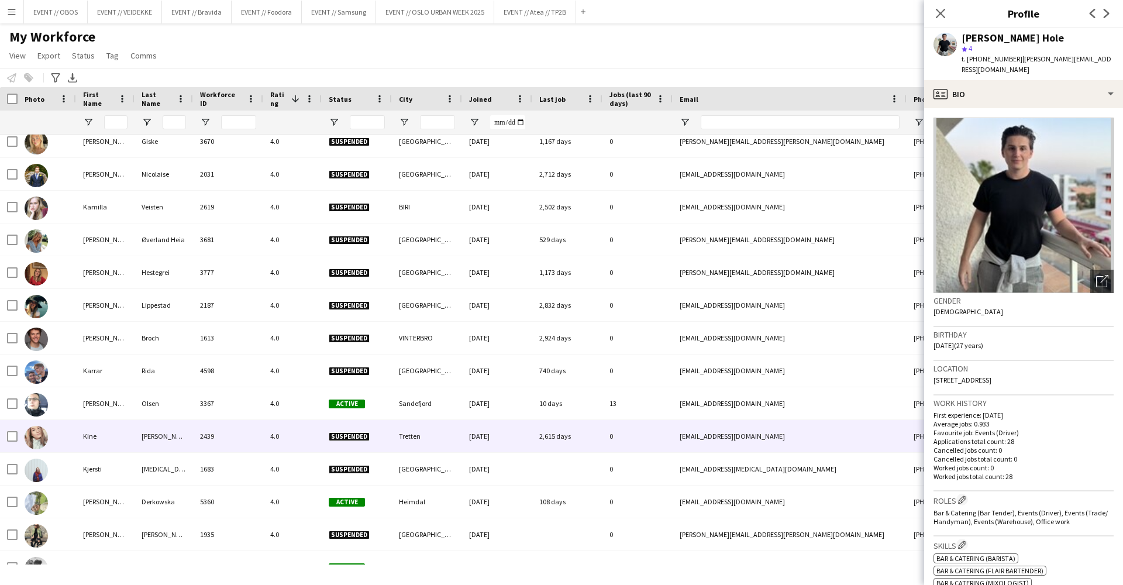
click at [435, 390] on div "Sandefjord" at bounding box center [427, 403] width 70 height 32
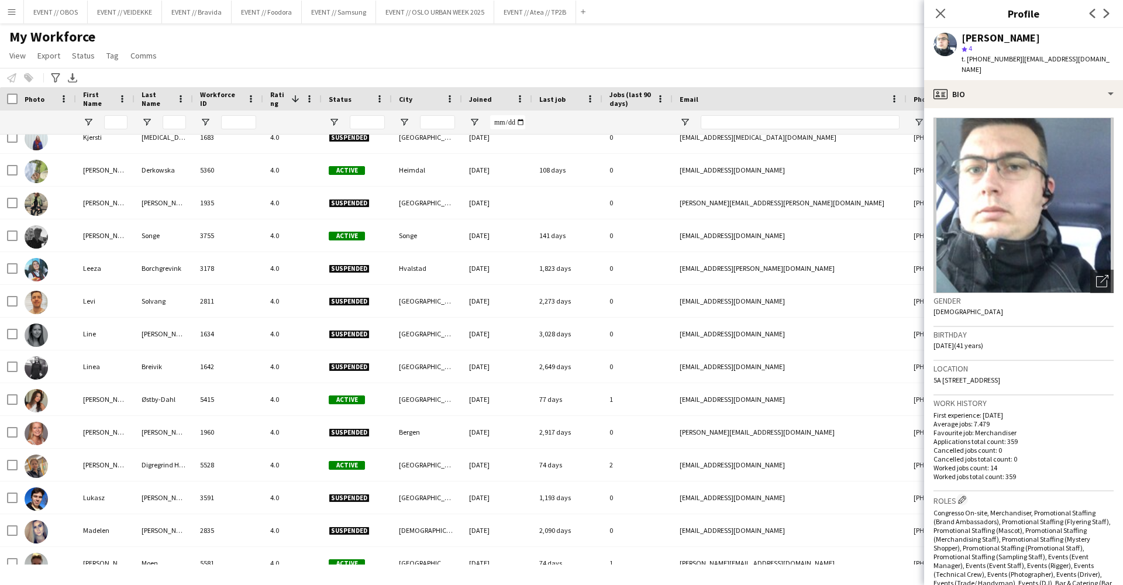
click at [54, 11] on button "EVENT // OBOS Close" at bounding box center [56, 12] width 64 height 23
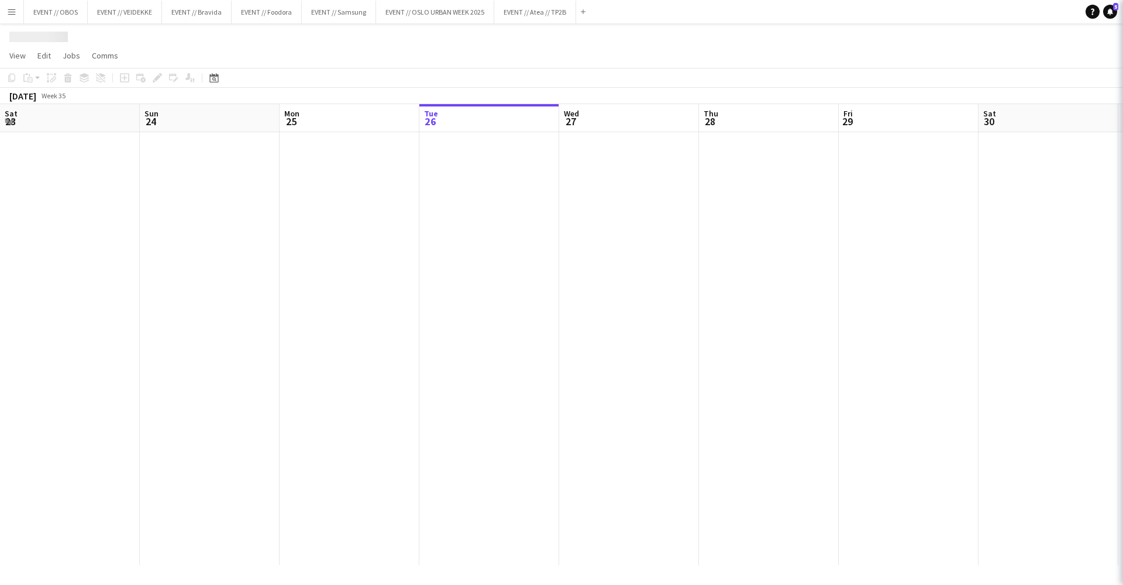
click at [54, 11] on button "EVENT // OBOS Close" at bounding box center [56, 12] width 64 height 23
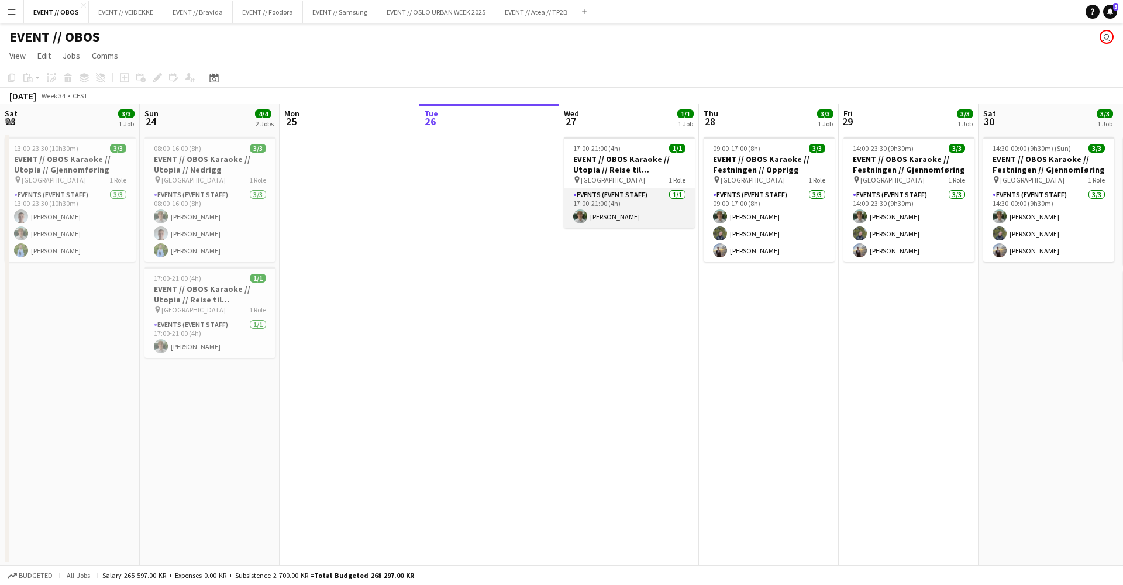
click at [647, 192] on app-card-role "Events (Event Staff) [DATE] 17:00-21:00 (4h) [PERSON_NAME]" at bounding box center [629, 208] width 131 height 40
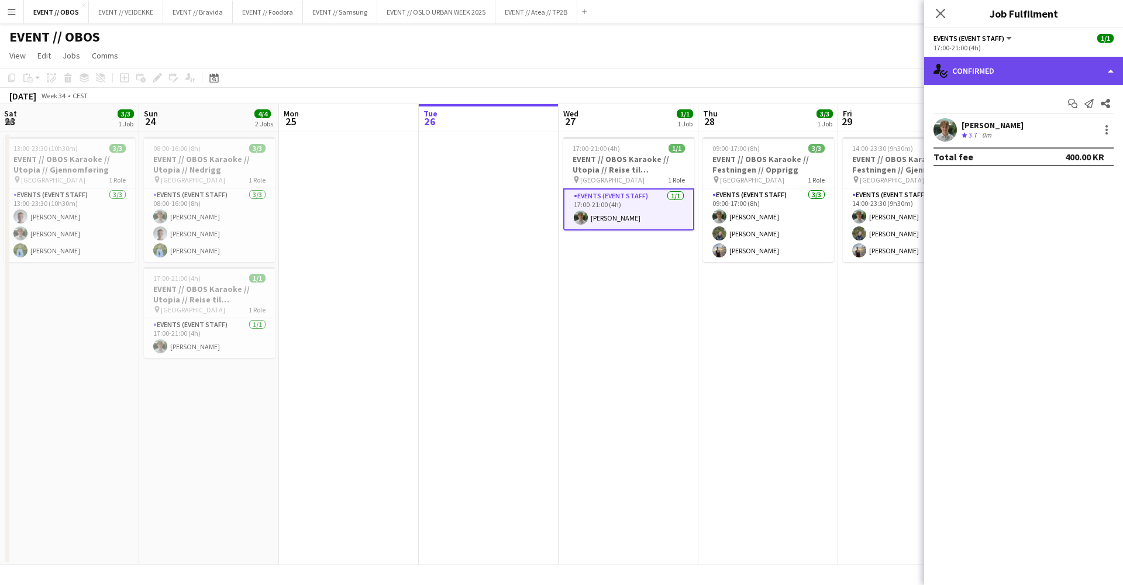
click at [976, 75] on div "single-neutral-actions-check-2 Confirmed" at bounding box center [1023, 71] width 199 height 28
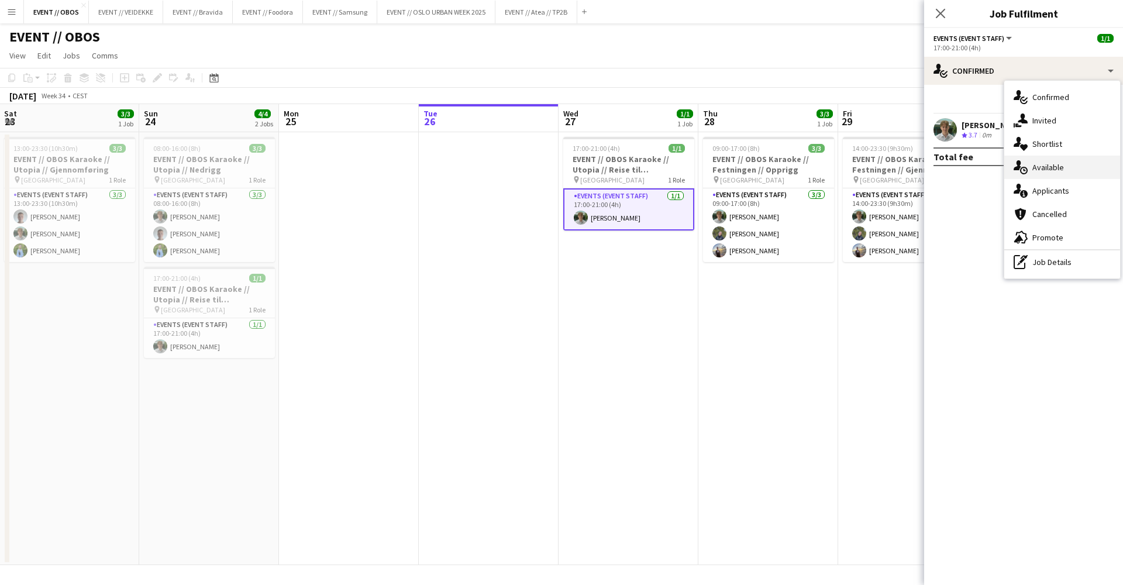
click at [1020, 175] on div "single-neutral-actions-upload Available" at bounding box center [1062, 167] width 116 height 23
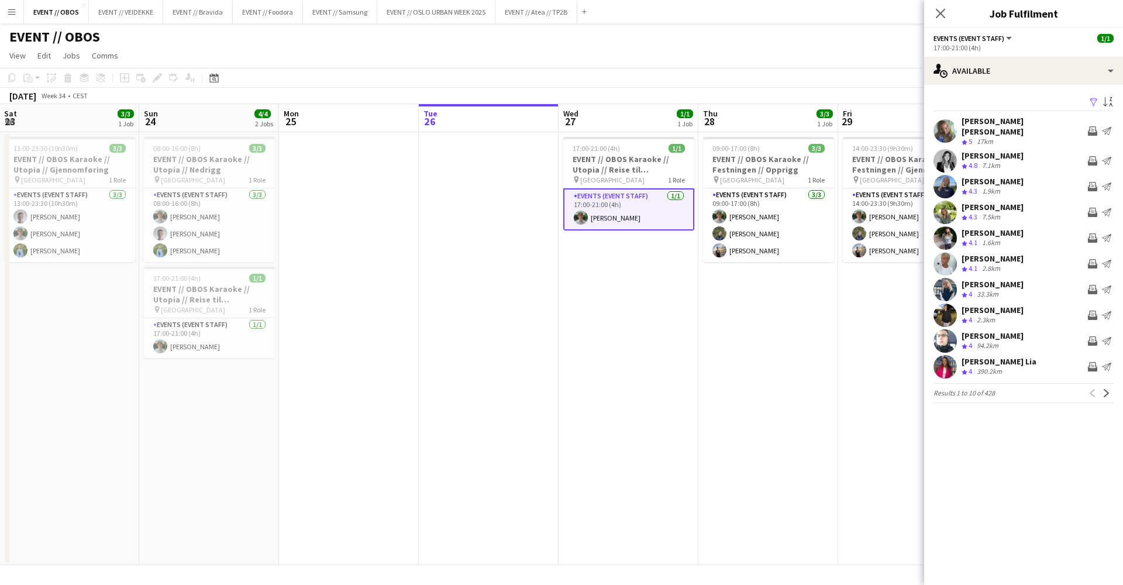
click at [1110, 391] on button "Next" at bounding box center [1107, 393] width 14 height 14
drag, startPoint x: 82, startPoint y: 109, endPoint x: 1110, endPoint y: 391, distance: 1066.3
click at [1110, 391] on mat-expansion-panel "users Available Filter Sort asc [PERSON_NAME] [PERSON_NAME] Crew rating 5 17km …" at bounding box center [1023, 335] width 199 height 500
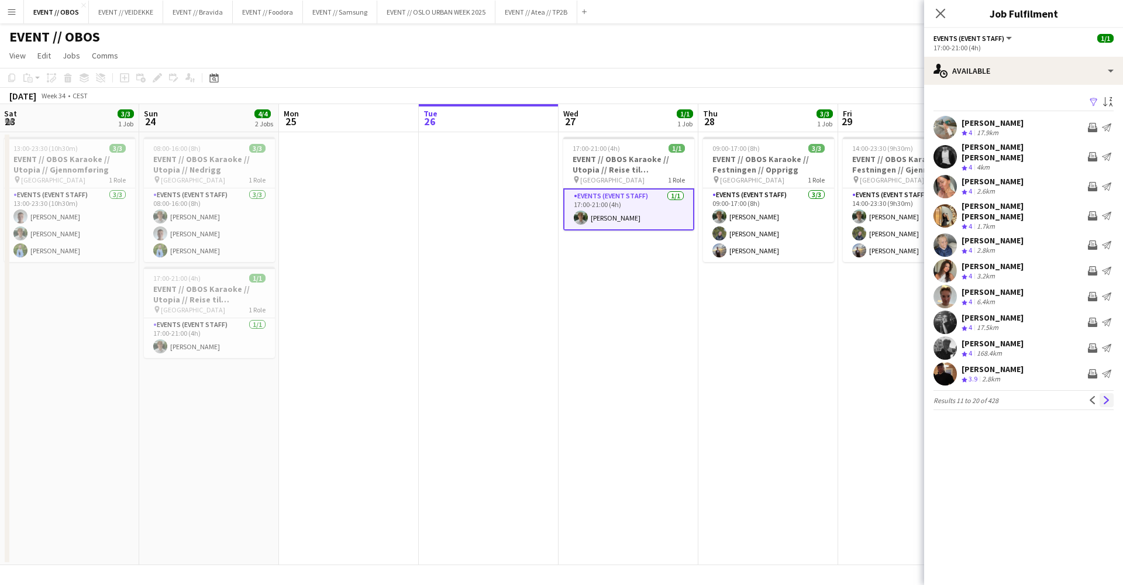
click at [1106, 396] on app-icon "Next" at bounding box center [1107, 400] width 8 height 8
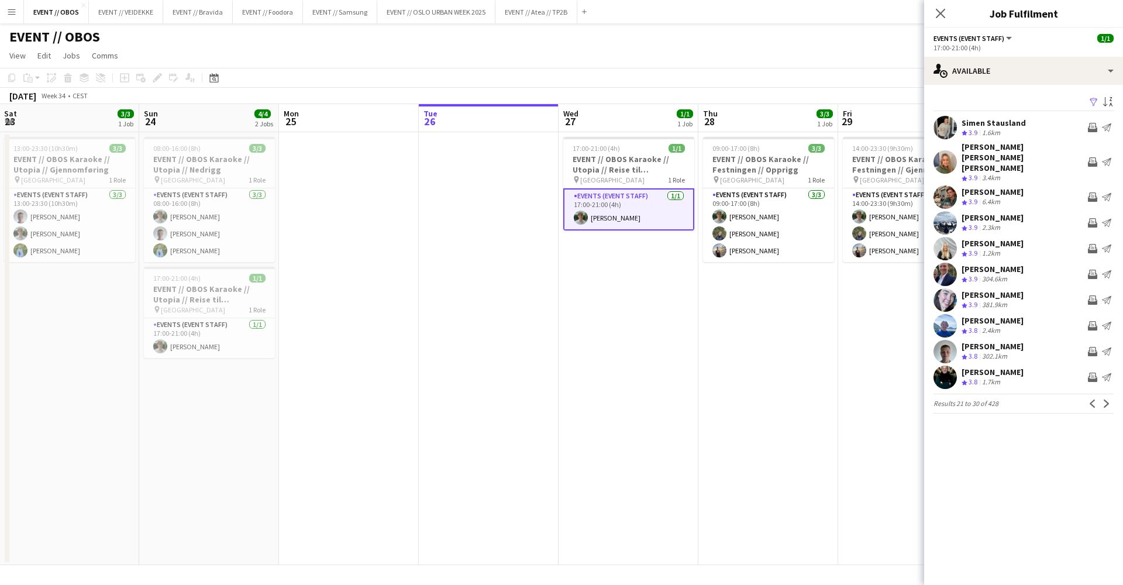
click at [944, 290] on app-user-avatar at bounding box center [945, 299] width 23 height 23
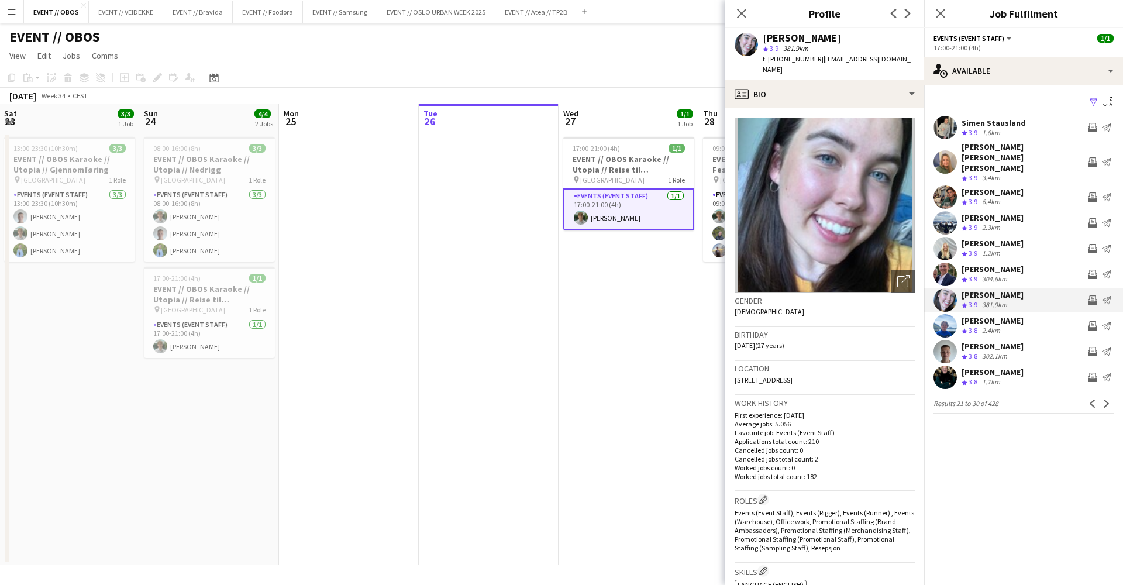
click at [934, 214] on div at bounding box center [945, 222] width 23 height 23
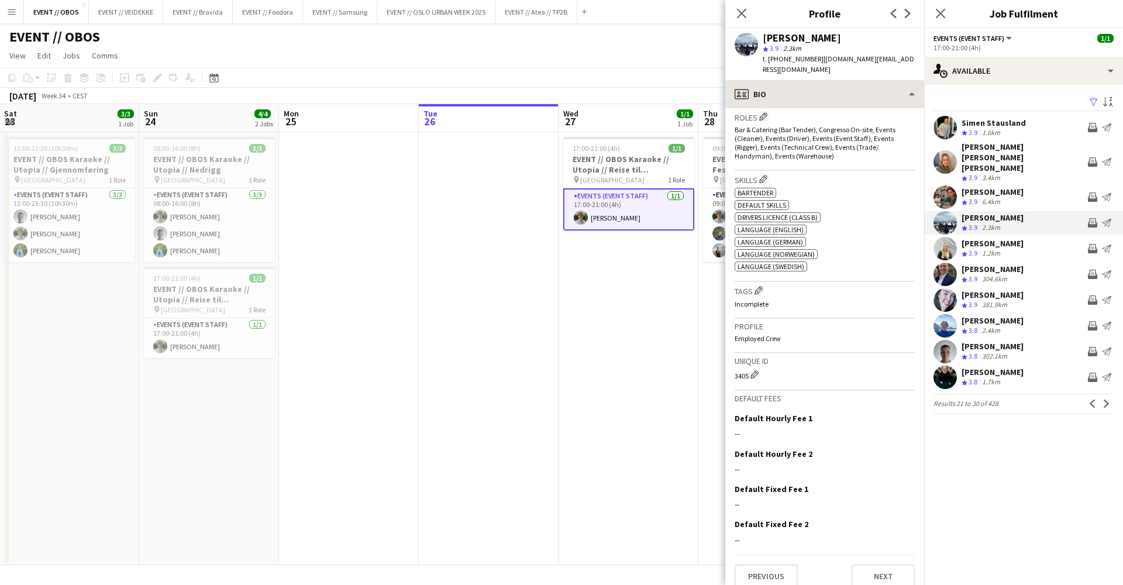
scroll to position [382, 0]
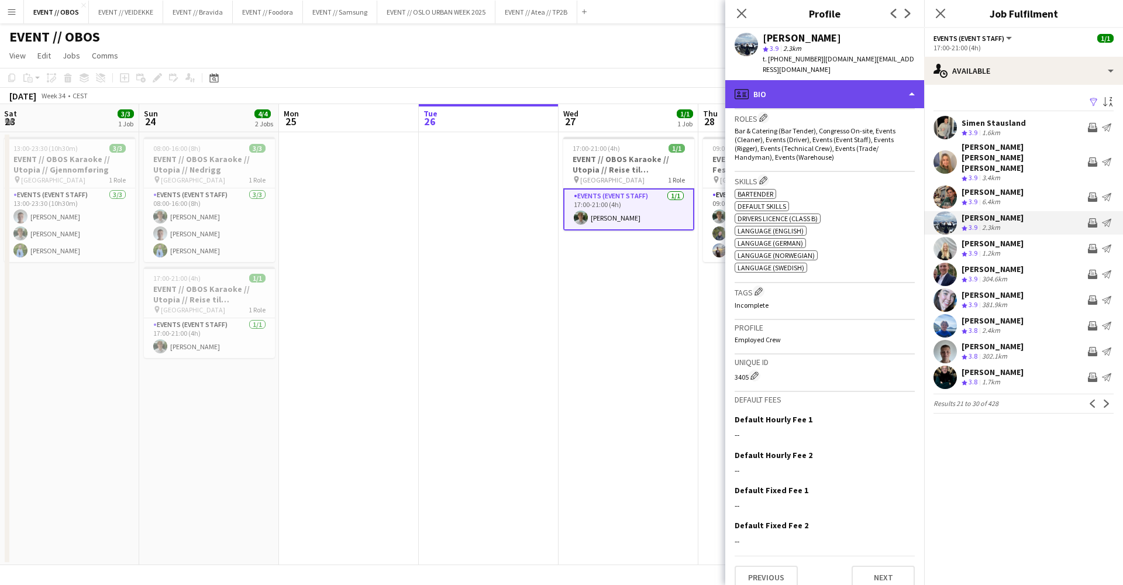
click at [837, 87] on div "profile Bio" at bounding box center [824, 94] width 199 height 28
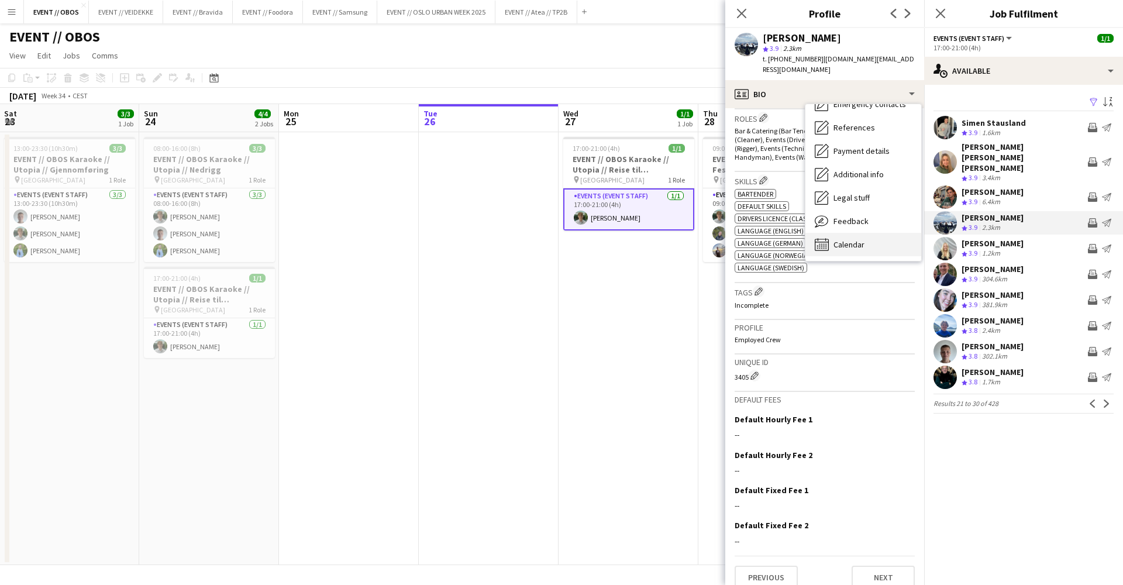
scroll to position [110, 0]
click at [845, 233] on div "Calendar Calendar" at bounding box center [863, 244] width 116 height 23
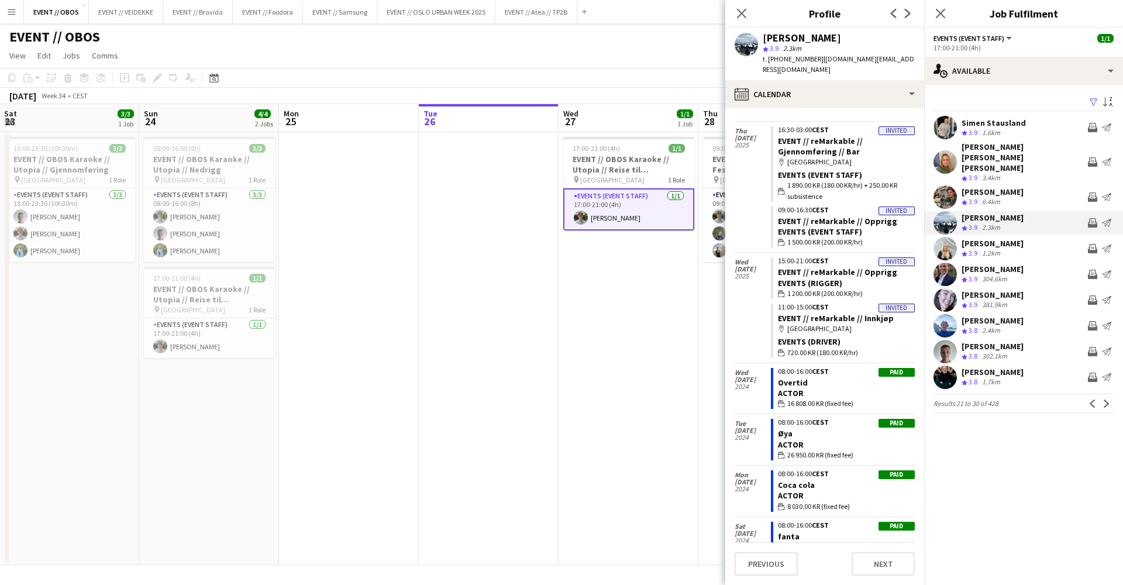
scroll to position [104, 0]
click at [941, 366] on app-user-avatar at bounding box center [945, 377] width 23 height 23
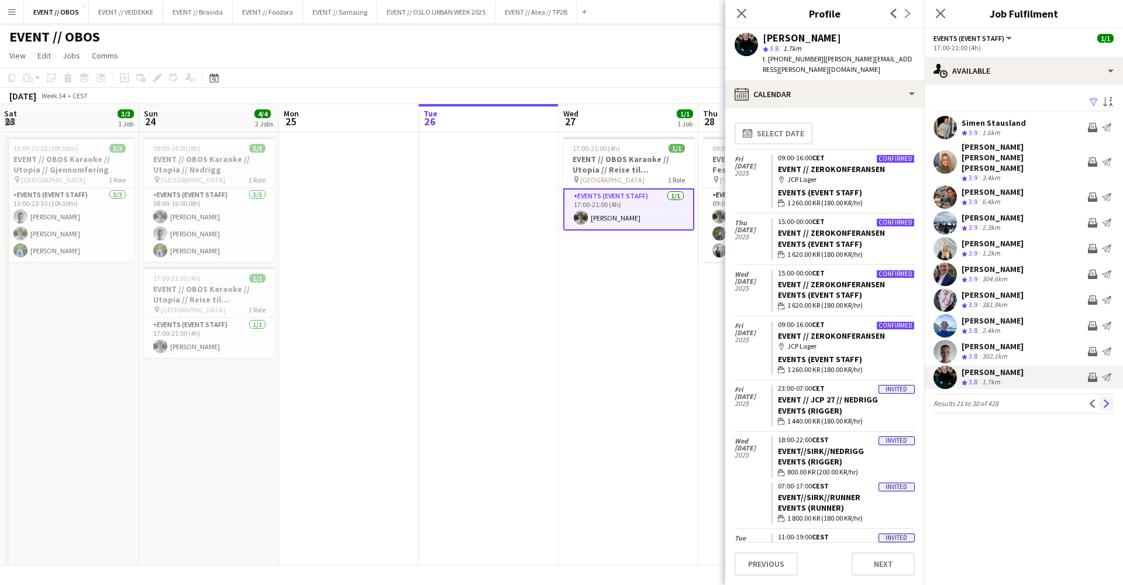
click at [1110, 397] on button "Next" at bounding box center [1107, 404] width 14 height 14
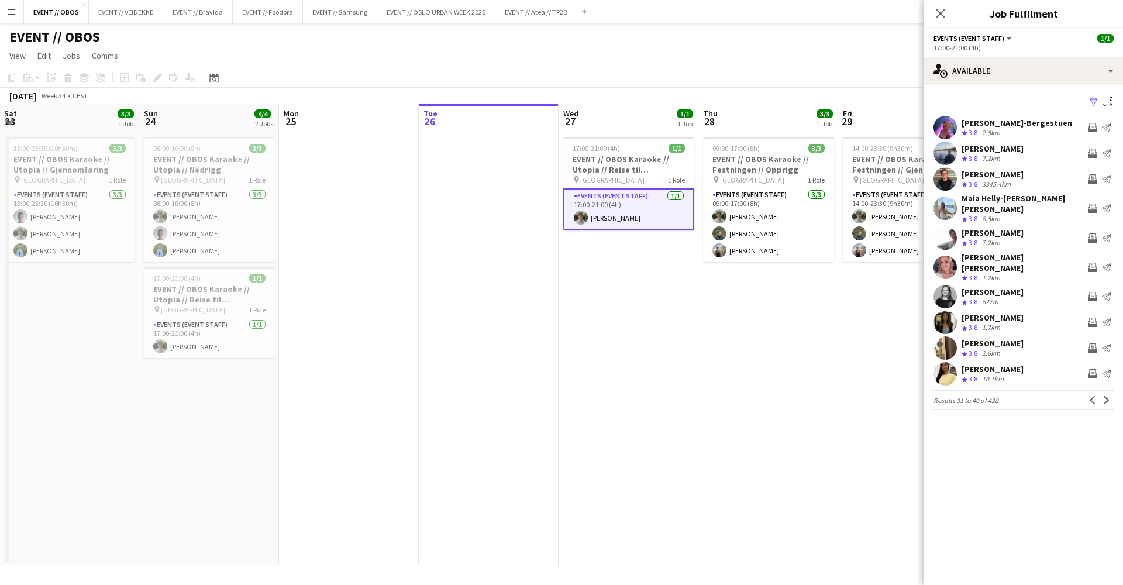
click at [1024, 364] on div "[PERSON_NAME]" at bounding box center [993, 369] width 62 height 11
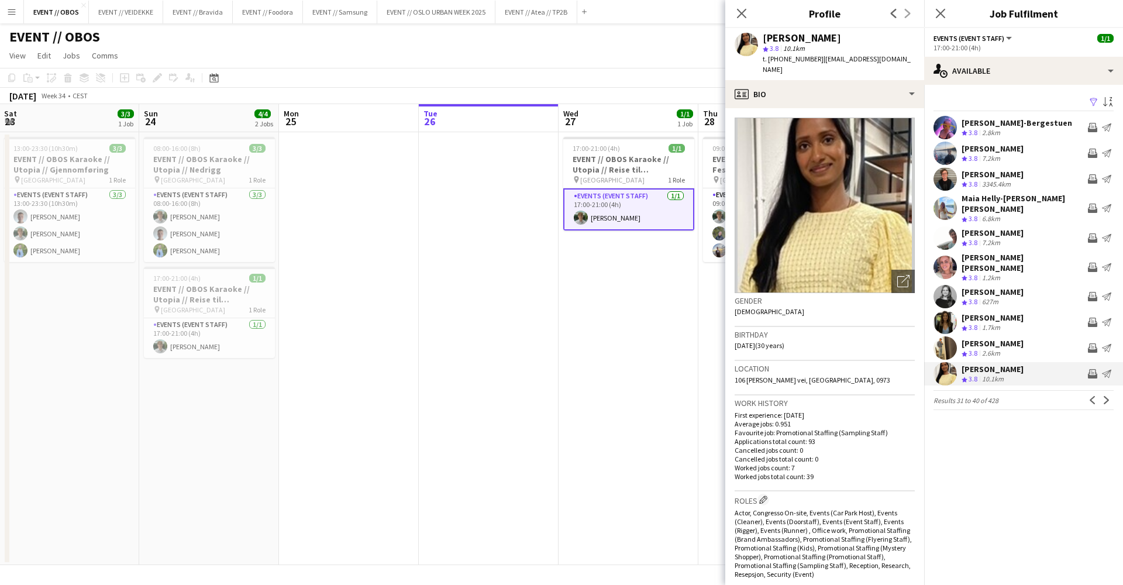
click at [1116, 392] on app-available-tab "Filter Sort asc [PERSON_NAME]-Bergestuen Crew rating 3.8 2.8km Invite crew Send…" at bounding box center [1023, 252] width 199 height 316
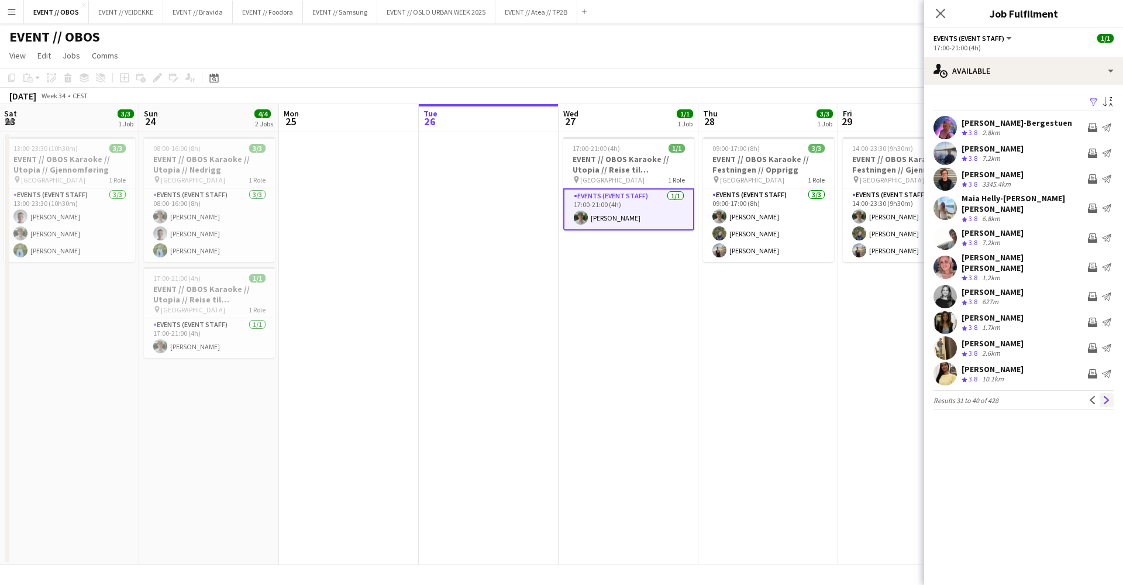
click at [1109, 396] on app-icon "Next" at bounding box center [1107, 400] width 8 height 8
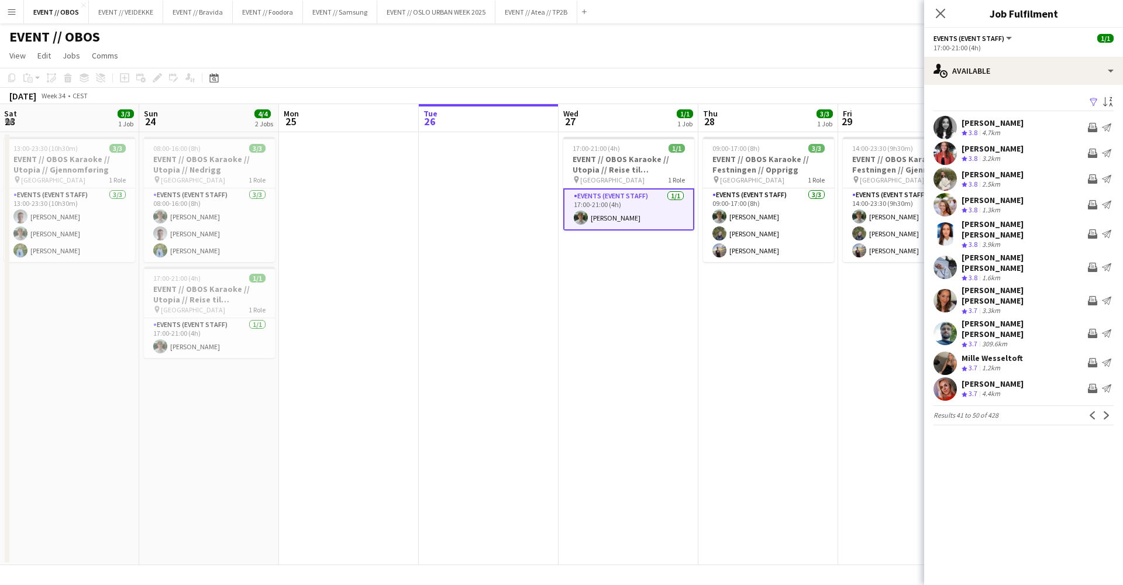
click at [945, 322] on app-user-avatar at bounding box center [945, 333] width 23 height 23
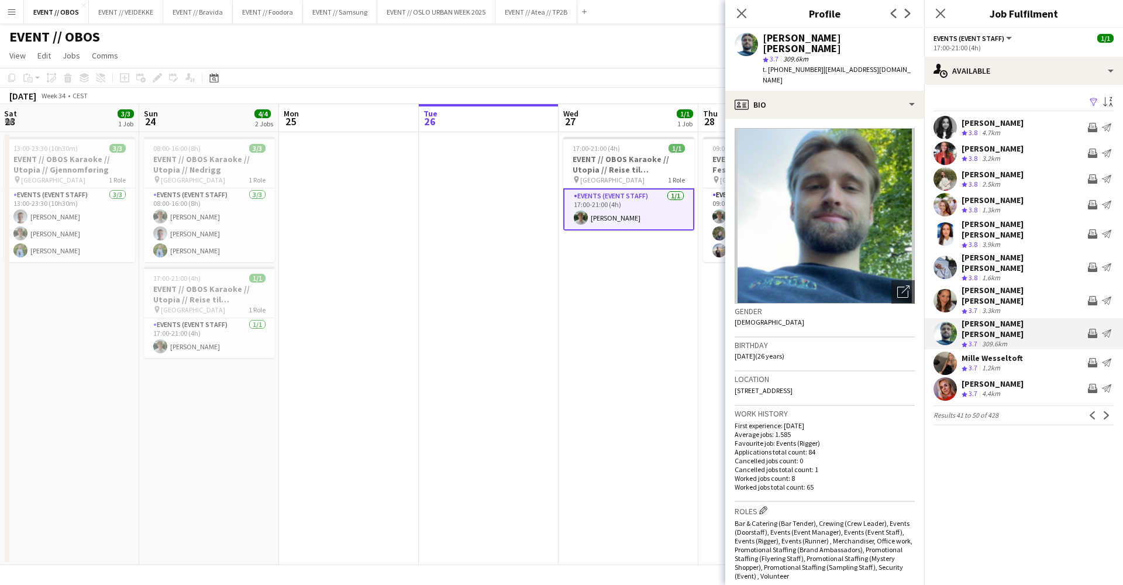
click at [851, 119] on app-crew-profile-bio "Open photos pop-in Gender [DEMOGRAPHIC_DATA] Birthday [DEMOGRAPHIC_DATA] (26 ye…" at bounding box center [824, 352] width 199 height 466
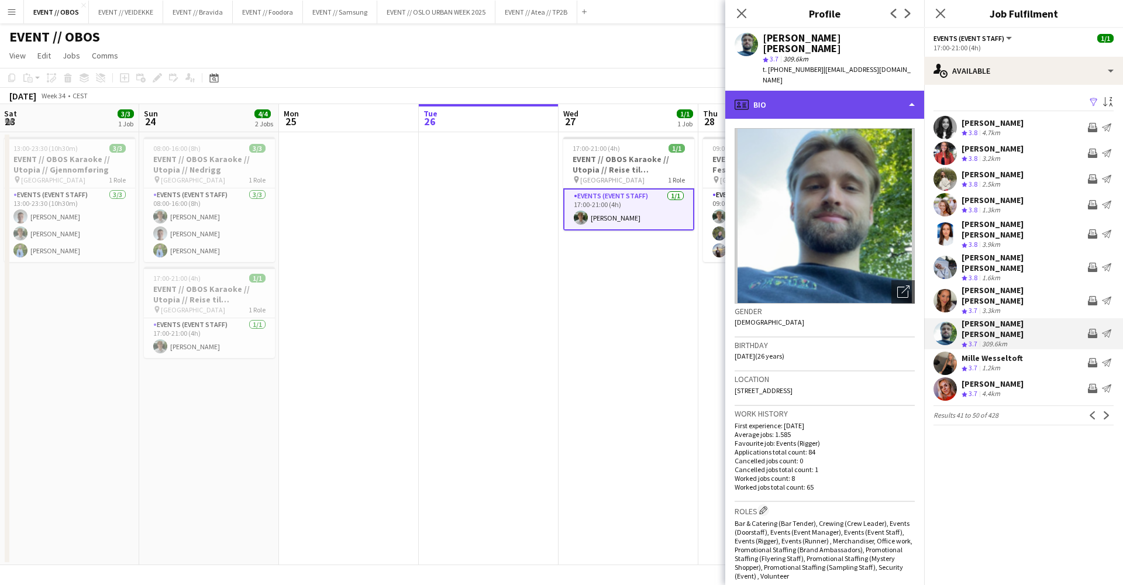
click at [856, 91] on div "profile Bio" at bounding box center [824, 105] width 199 height 28
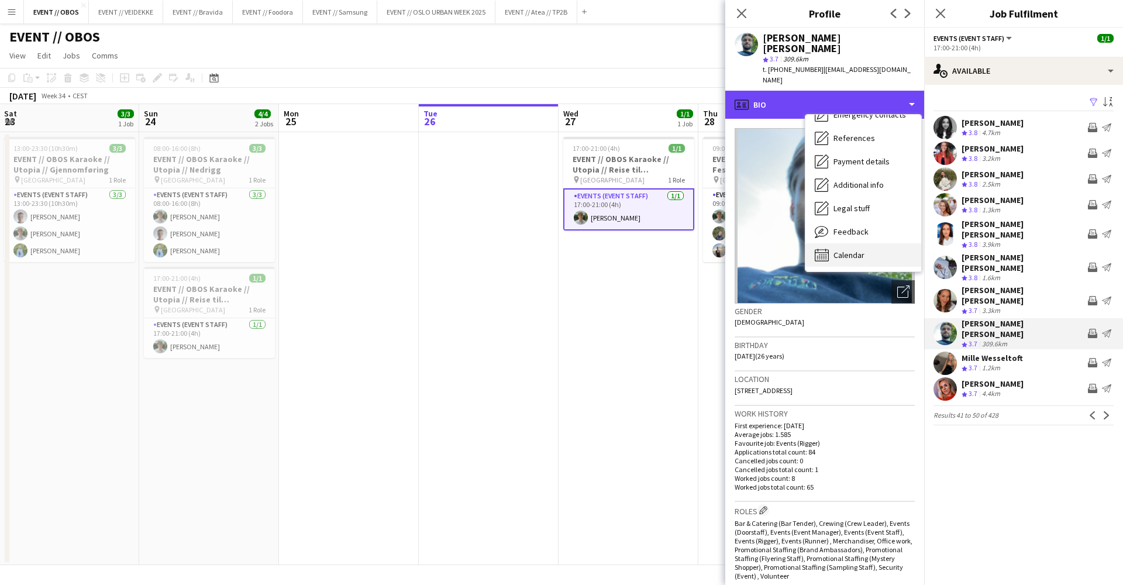
scroll to position [112, 0]
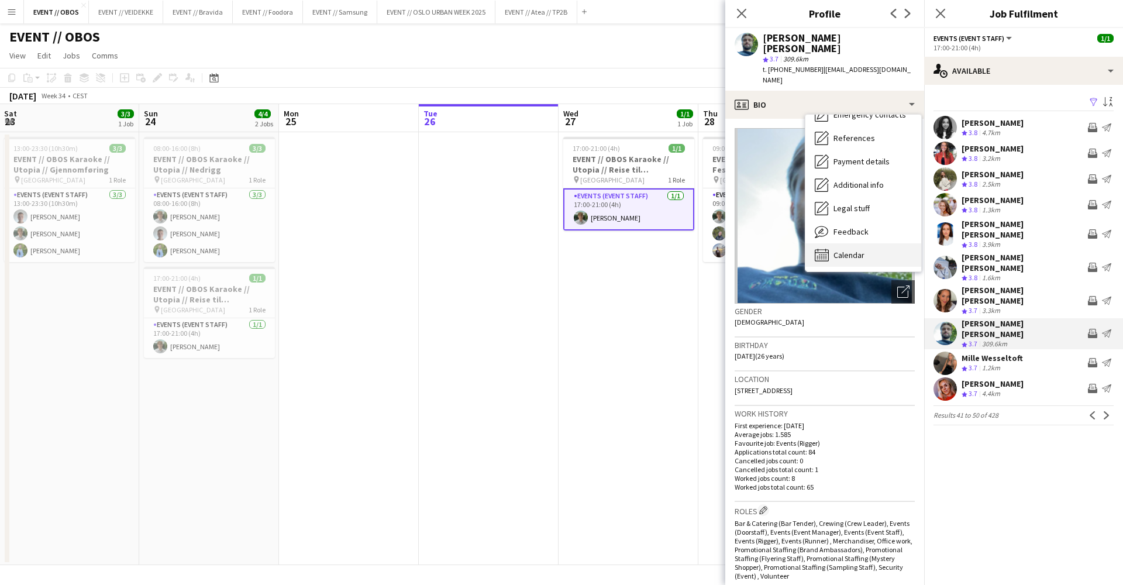
click at [873, 243] on div "Calendar Calendar" at bounding box center [863, 254] width 116 height 23
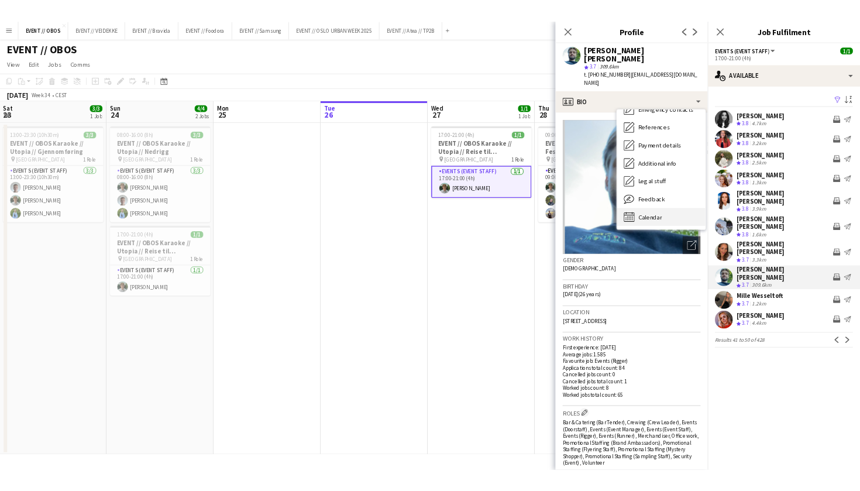
scroll to position [0, 0]
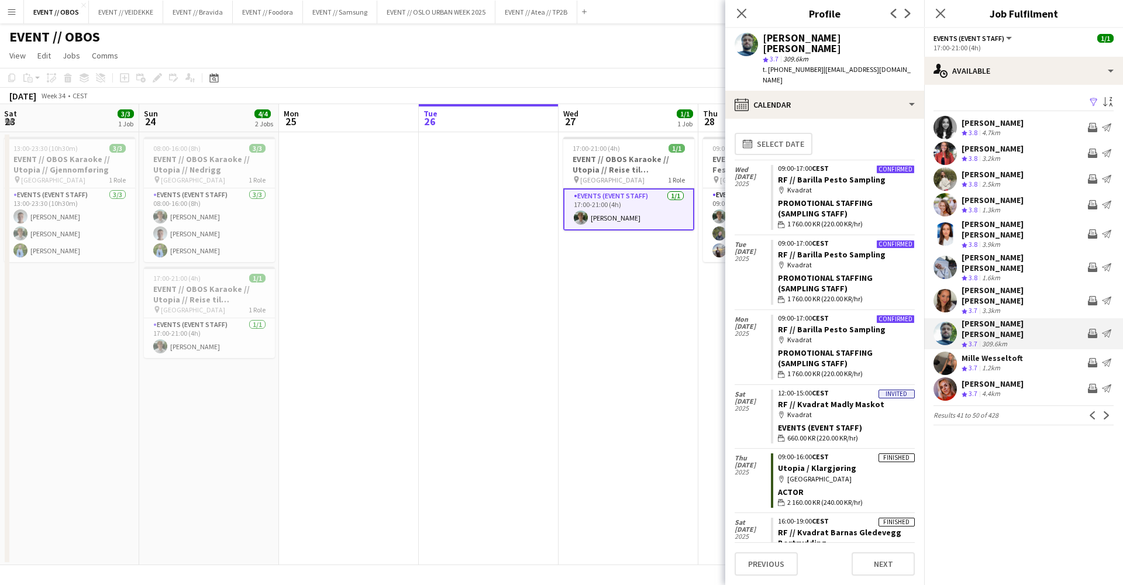
click at [1097, 405] on app-pager "Results 41 to 50 of 428 Previous Next" at bounding box center [1024, 415] width 180 height 20
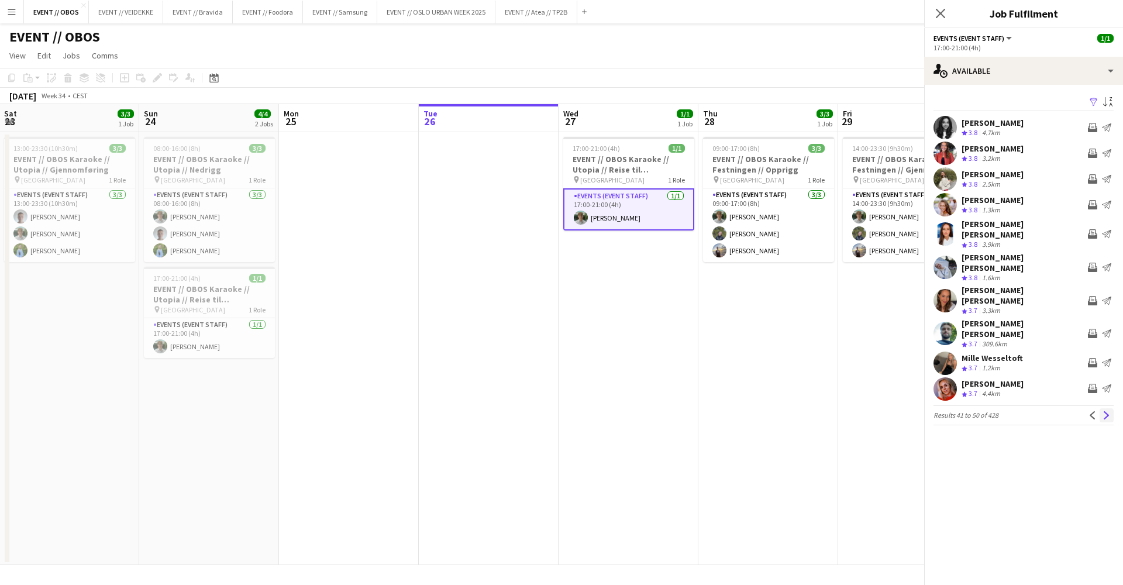
click at [1104, 411] on app-icon "Next" at bounding box center [1107, 415] width 8 height 8
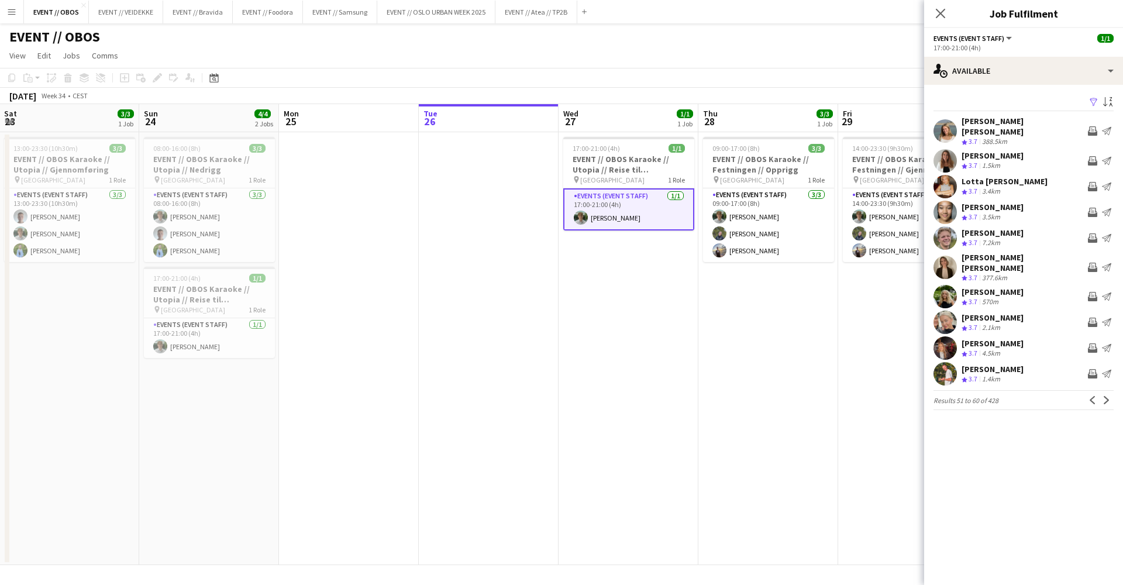
click at [851, 361] on app-date-cell "14:00-23:30 (9h30m) 3/3 EVENT // OBOS Karaoke // Festningen // Gjennomføring pi…" at bounding box center [908, 348] width 140 height 433
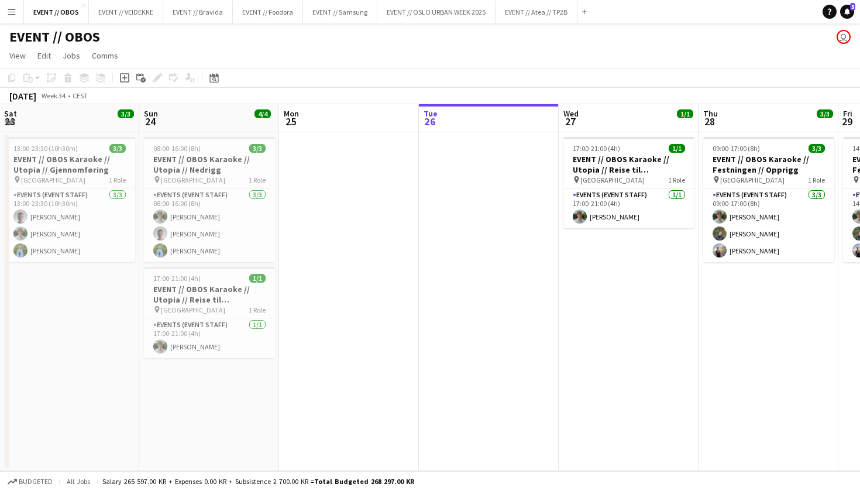
click at [2, 8] on button "Menu" at bounding box center [11, 11] width 23 height 23
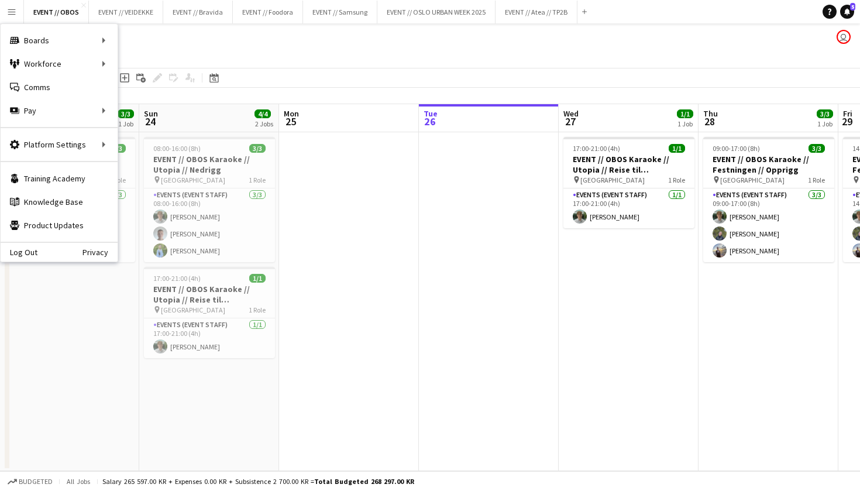
click at [430, 384] on app-date-cell at bounding box center [489, 301] width 140 height 339
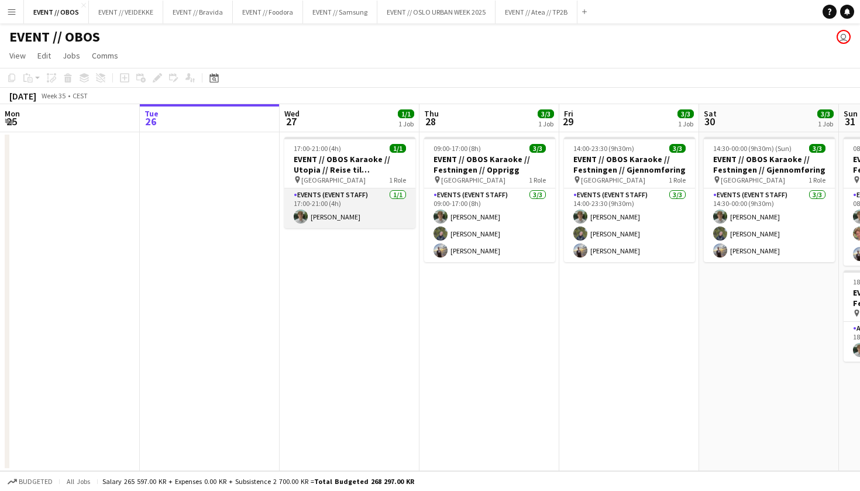
click at [378, 206] on app-card-role "Events (Event Staff) [DATE] 17:00-21:00 (4h) [PERSON_NAME]" at bounding box center [349, 208] width 131 height 40
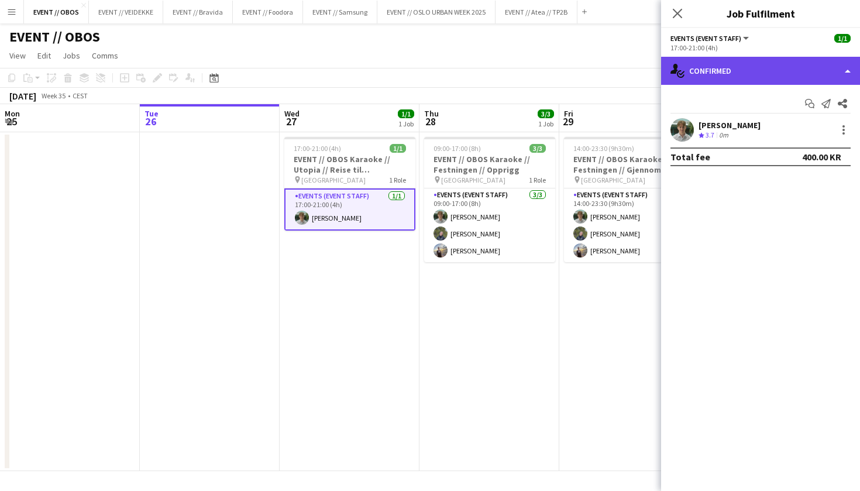
click at [687, 76] on div "single-neutral-actions-check-2 Confirmed" at bounding box center [760, 71] width 199 height 28
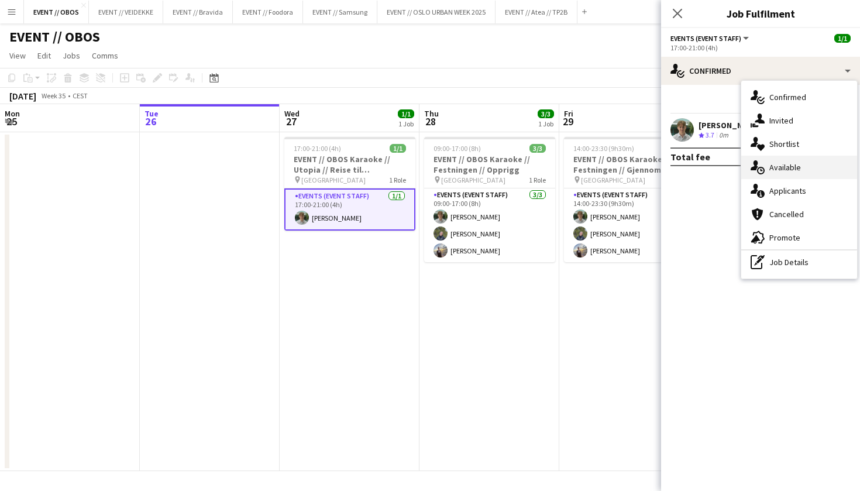
click at [758, 165] on icon "single-neutral-actions-upload" at bounding box center [758, 167] width 14 height 14
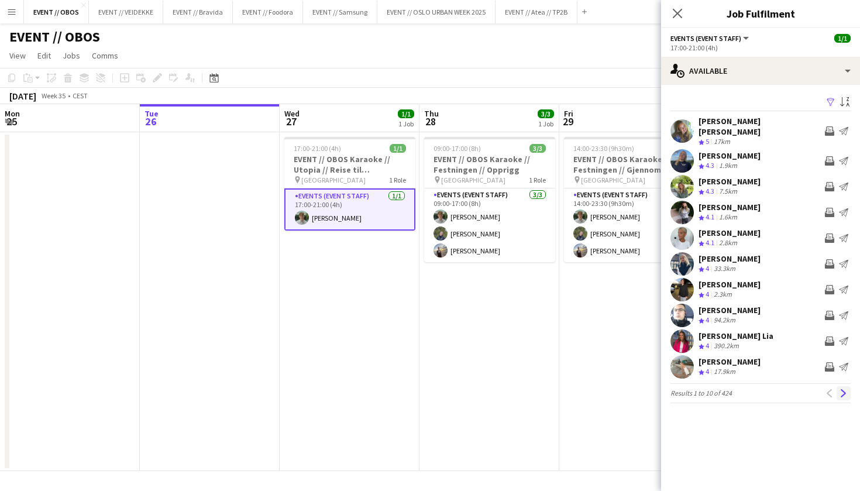
click at [839, 383] on app-pager "Results 1 to 10 of 424 Previous Next" at bounding box center [760, 393] width 180 height 20
click at [845, 389] on app-icon "Next" at bounding box center [843, 393] width 8 height 8
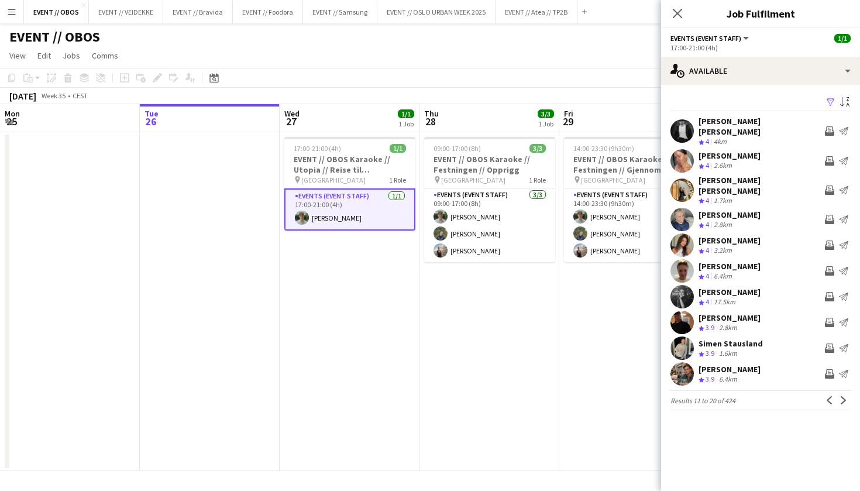
click at [591, 93] on div "August 2025 Week 35 • CEST" at bounding box center [430, 96] width 860 height 16
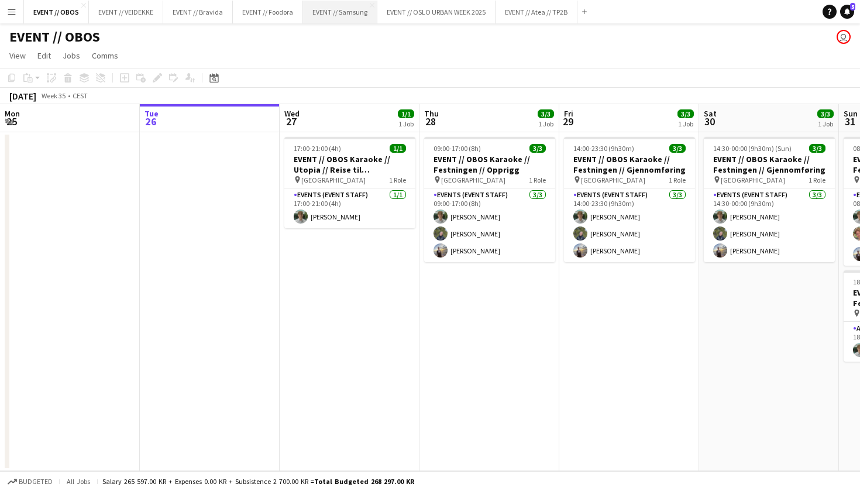
click at [350, 20] on button "EVENT // Samsung Close" at bounding box center [340, 12] width 74 height 23
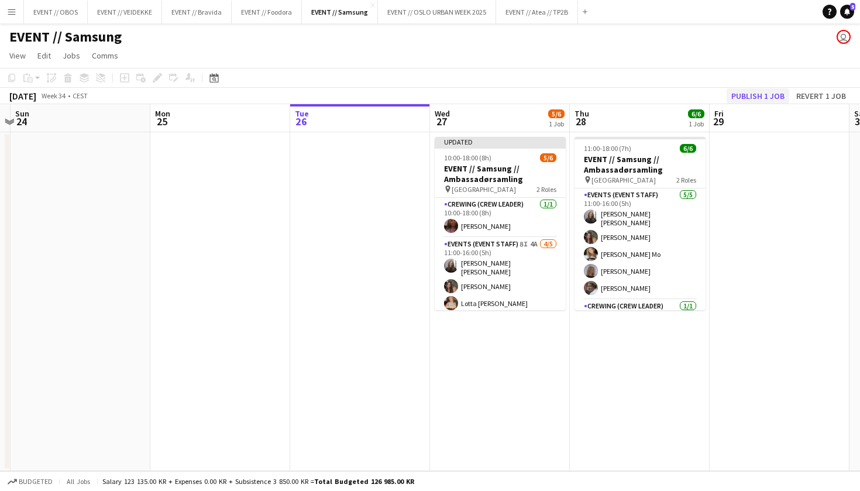
click at [748, 101] on button "Publish 1 job" at bounding box center [758, 95] width 63 height 15
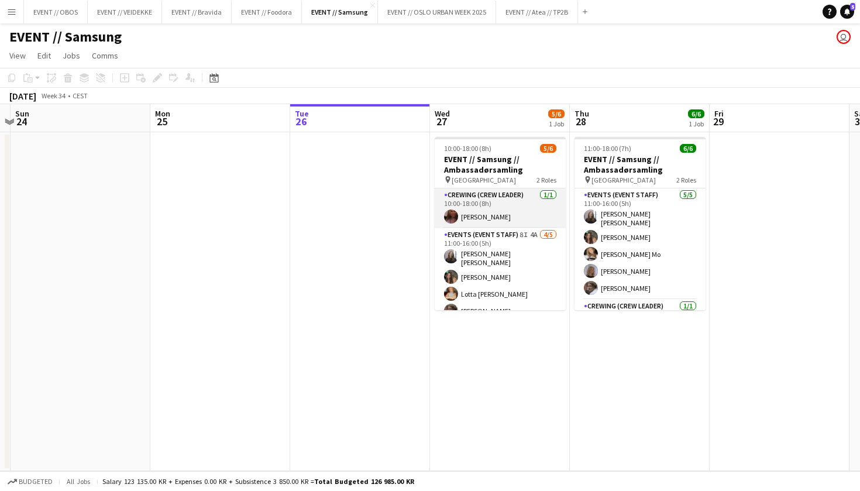
click at [478, 216] on app-card-role "Crewing (Crew Leader) 1/1 10:00-18:00 (8h) Mathilde Bårreng" at bounding box center [500, 208] width 131 height 40
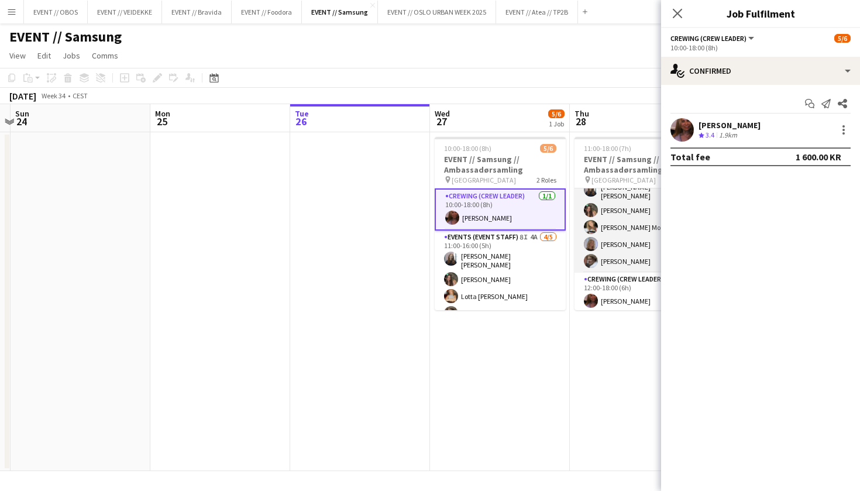
scroll to position [26, 0]
click at [625, 298] on app-card-role "Crewing (Crew Leader) 1/1 12:00-18:00 (6h) Mathilde Bårreng" at bounding box center [639, 294] width 131 height 40
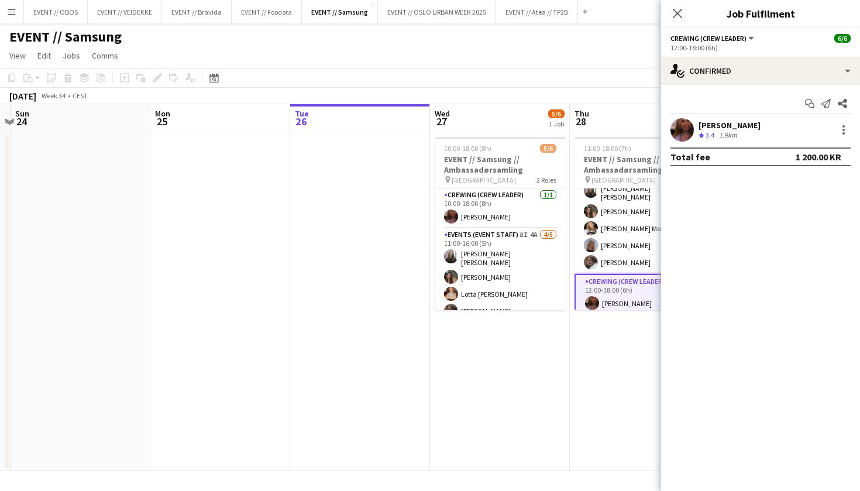
click at [436, 95] on div "August 2025 Week 34 • CEST" at bounding box center [430, 96] width 860 height 16
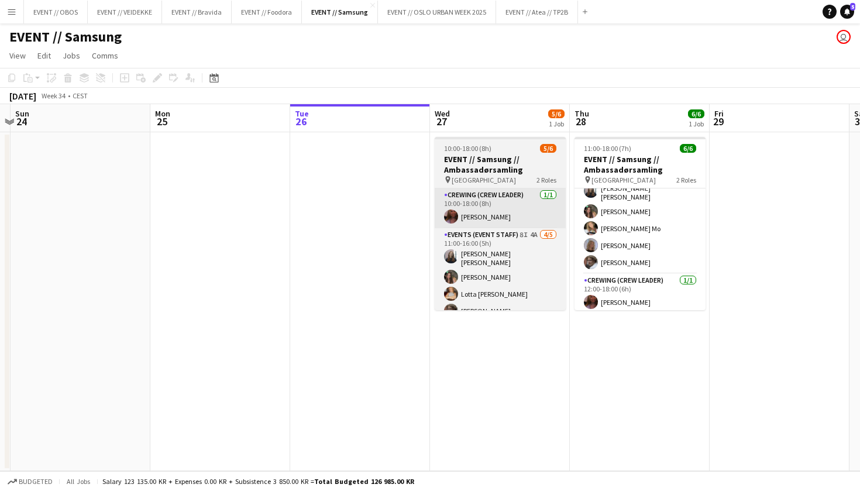
click at [435, 196] on app-card-role "Crewing (Crew Leader) 1/1 10:00-18:00 (8h) Mathilde Bårreng" at bounding box center [500, 208] width 131 height 40
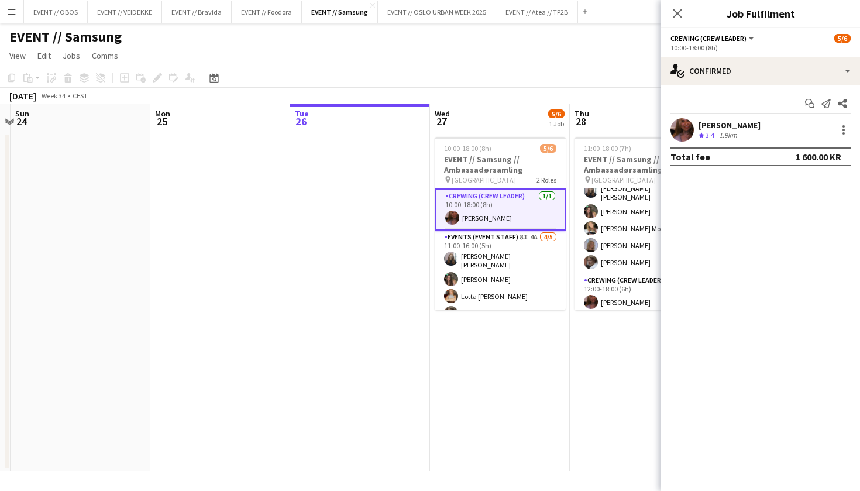
click at [539, 357] on app-date-cell "10:00-18:00 (8h) 5/6 EVENT // Samsung // Ambassadørsamling pin Oslo 2 Roles Cre…" at bounding box center [500, 301] width 140 height 339
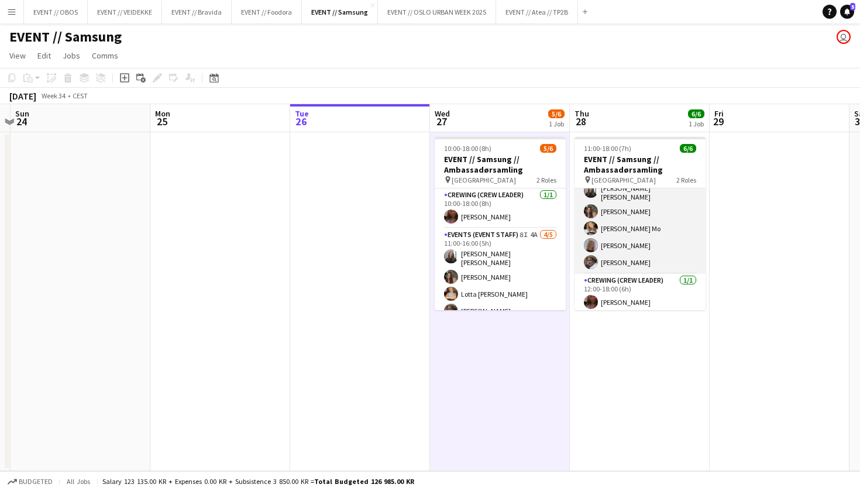
click at [637, 232] on app-card-role "Events (Event Staff) [DATE] 11:00-16:00 (5h) [PERSON_NAME] [PERSON_NAME] Goga […" at bounding box center [639, 218] width 131 height 111
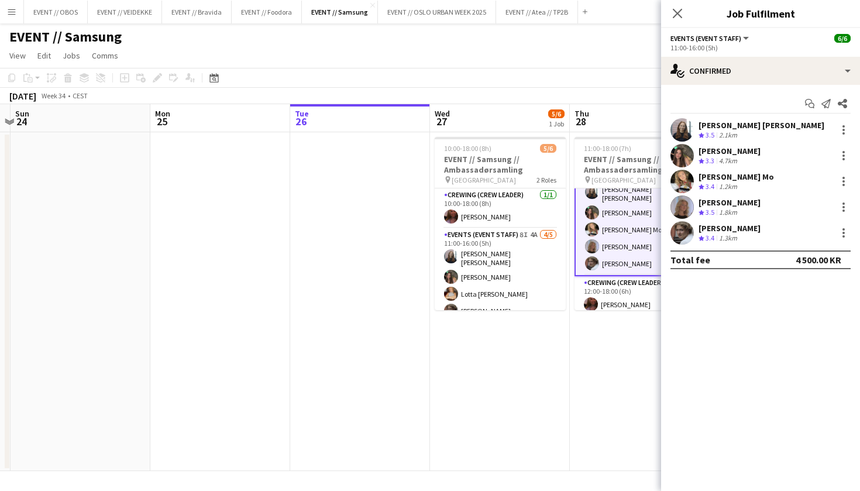
click at [686, 139] on app-user-avatar at bounding box center [681, 129] width 23 height 23
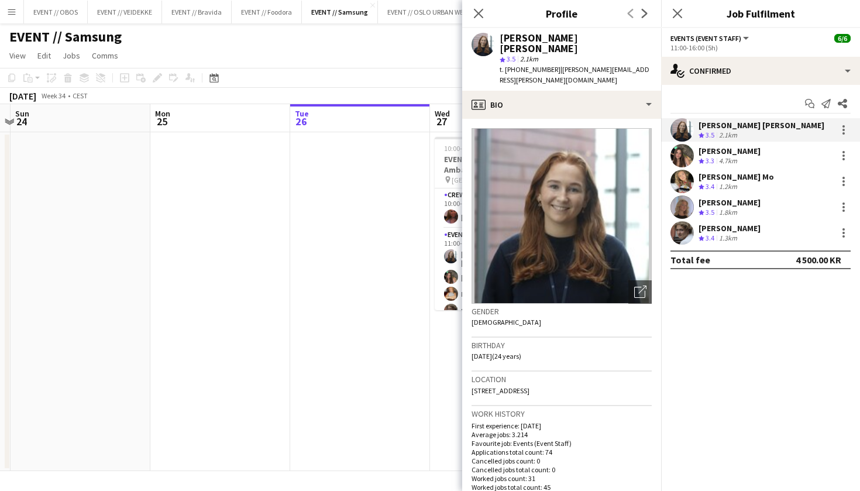
click at [394, 244] on app-date-cell at bounding box center [360, 301] width 140 height 339
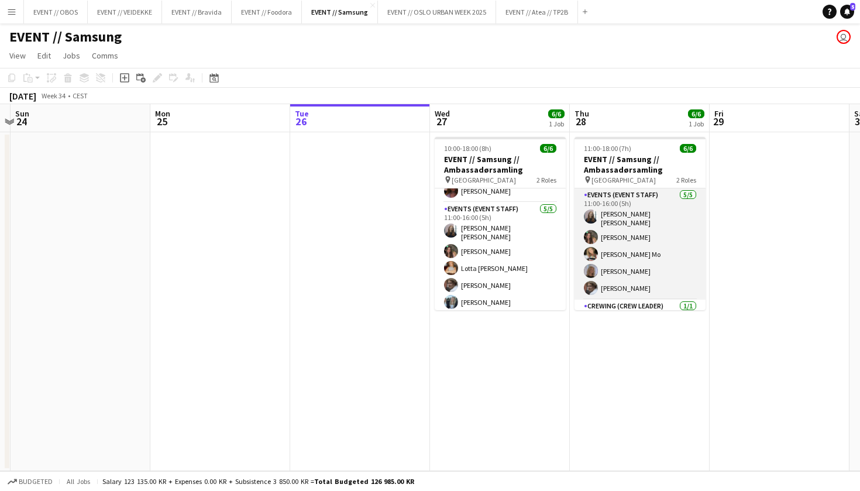
scroll to position [4, 0]
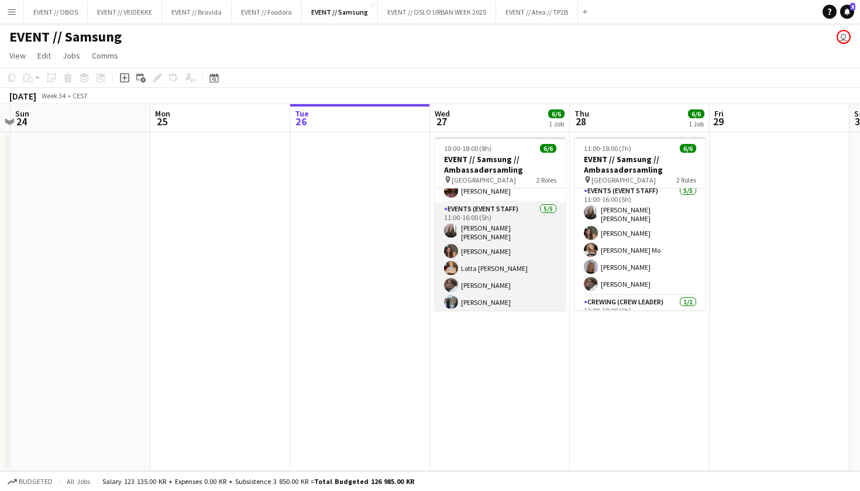
click at [543, 290] on app-card-role "Events (Event Staff) 5/5 11:00-16:00 (5h) Helene Sofie Braaten Rafaela Goga Lot…" at bounding box center [500, 257] width 131 height 111
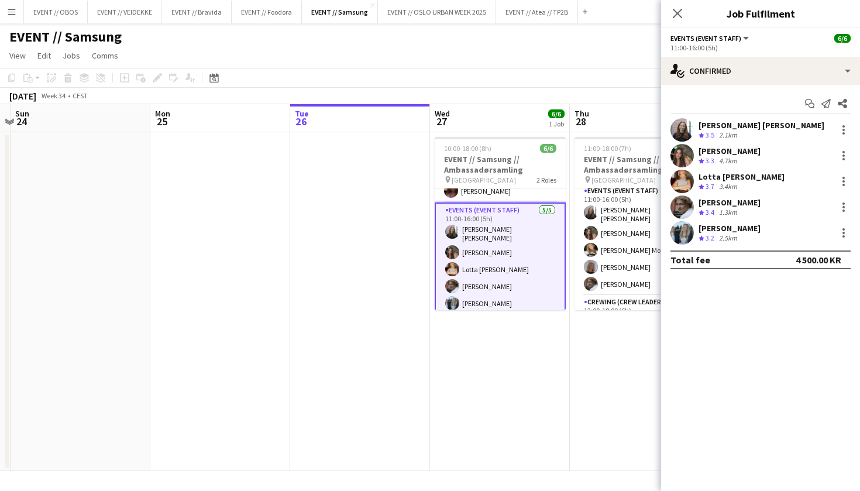
click at [694, 235] on div "Maren Melby Gundersen Crew rating 3.2 2.5km" at bounding box center [760, 232] width 199 height 23
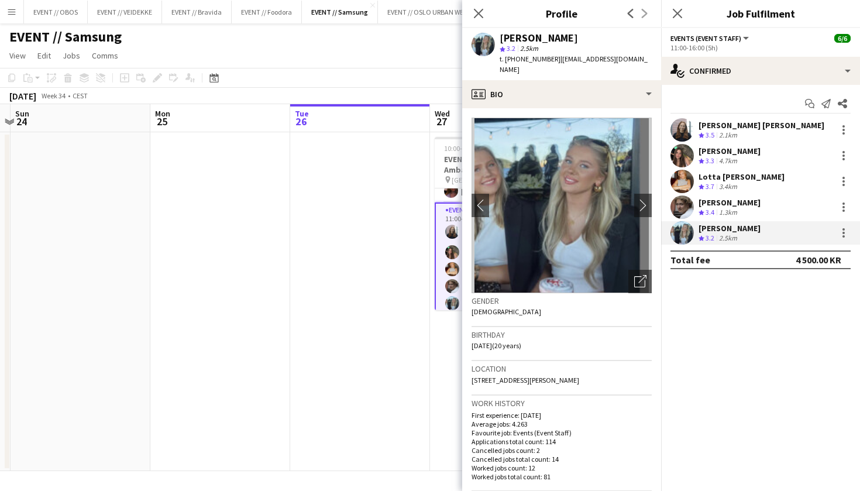
drag, startPoint x: 614, startPoint y: 63, endPoint x: 549, endPoint y: 60, distance: 64.4
click at [549, 60] on div "Maren Melby Gundersen star 3.2 2.5km t. +4790977260 | marengs04@gmail.com" at bounding box center [561, 54] width 199 height 52
copy span "marengs04@gmail.com"
click at [400, 167] on app-date-cell at bounding box center [360, 301] width 140 height 339
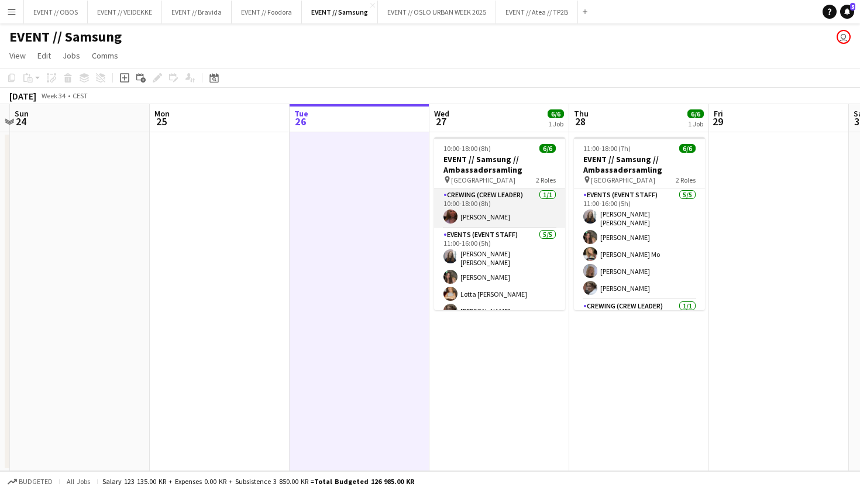
scroll to position [26, 0]
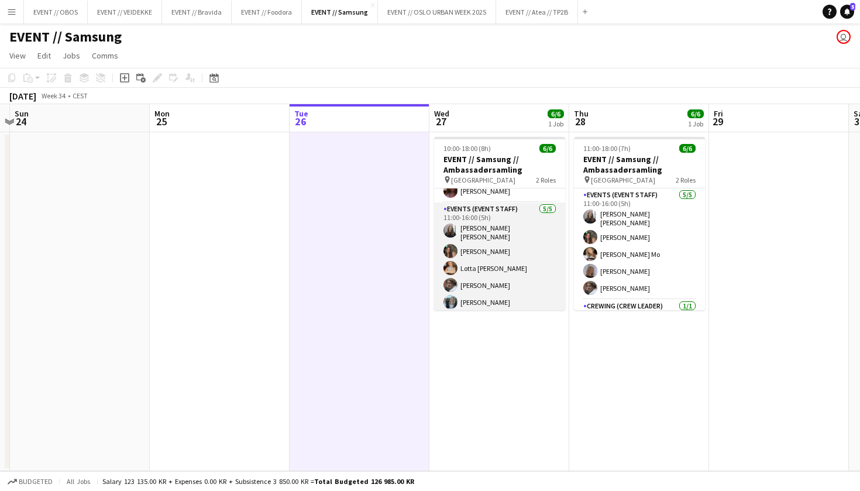
click at [512, 223] on app-card-role "Events (Event Staff) 5/5 11:00-16:00 (5h) Helene Sofie Braaten Rafaela Goga Lot…" at bounding box center [499, 257] width 131 height 111
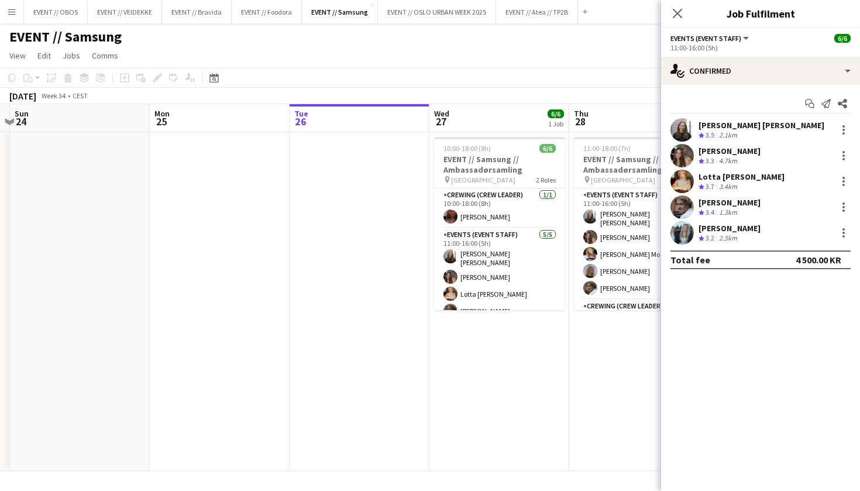
click at [500, 405] on app-date-cell "10:00-18:00 (8h) 6/6 EVENT // Samsung // Ambassadørsamling pin Oslo 2 Roles Cre…" at bounding box center [499, 301] width 140 height 339
